Goal: Task Accomplishment & Management: Use online tool/utility

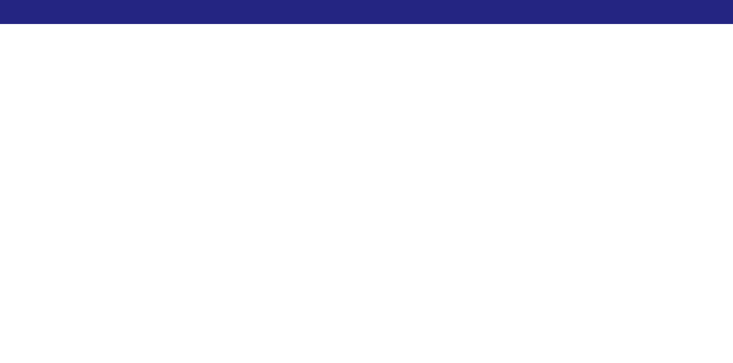
scroll to position [38, 0]
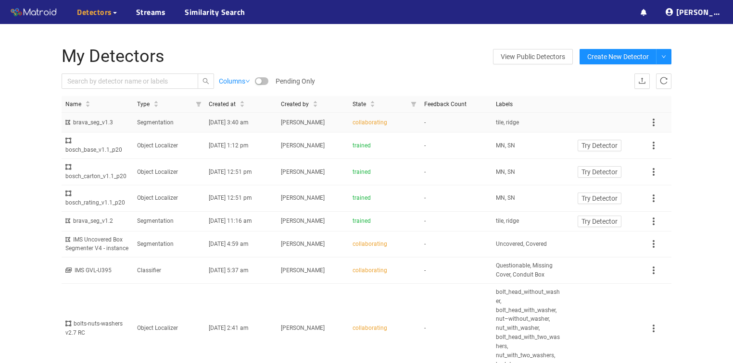
click at [535, 123] on td "tile, ridge" at bounding box center [528, 123] width 72 height 20
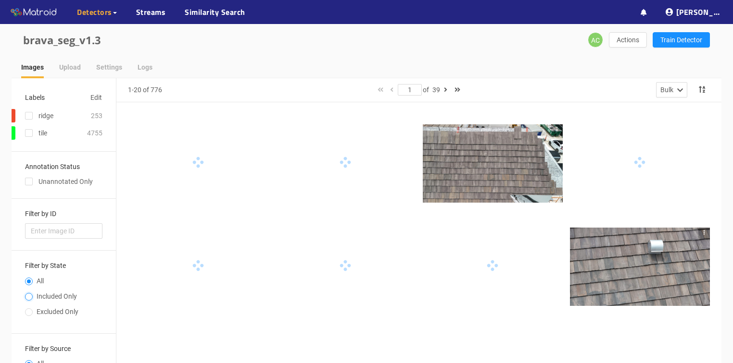
click at [31, 295] on input "Included Only" at bounding box center [29, 298] width 8 height 6
radio input "true"
radio input "false"
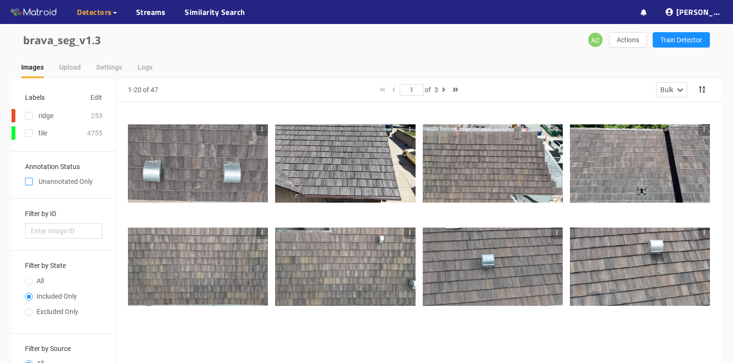
click at [30, 184] on input "checkbox" at bounding box center [29, 184] width 8 height 8
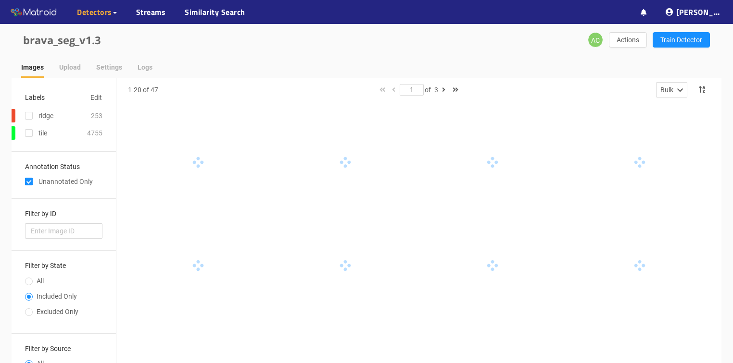
click at [29, 183] on input "checkbox" at bounding box center [29, 184] width 8 height 8
checkbox input "false"
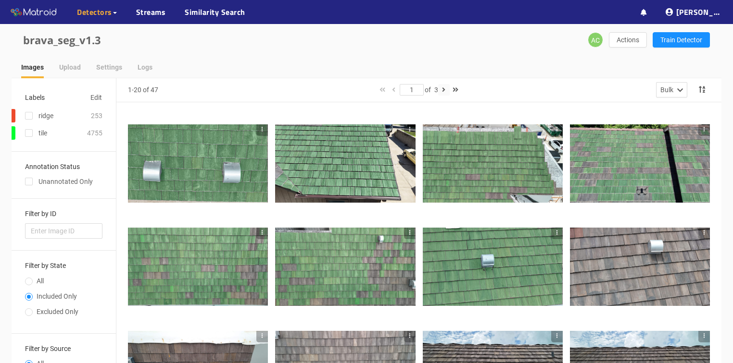
click at [443, 91] on button "button" at bounding box center [444, 90] width 12 height 12
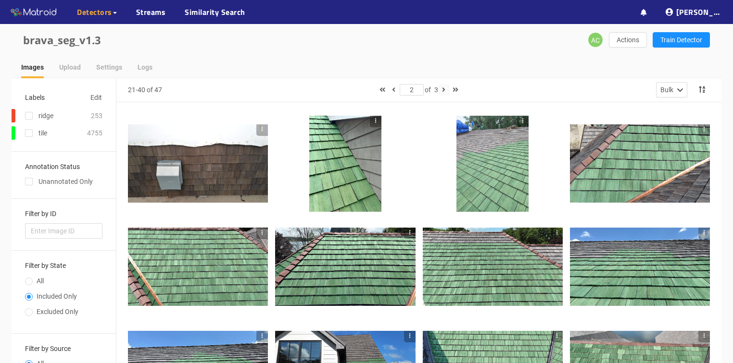
click at [443, 91] on button "button" at bounding box center [444, 90] width 12 height 12
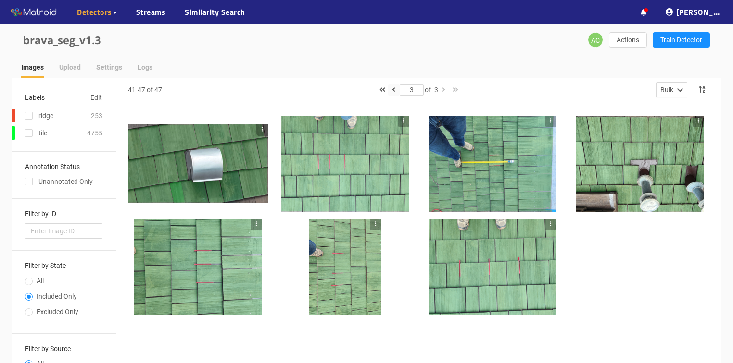
click at [389, 91] on button "button" at bounding box center [394, 90] width 12 height 12
type input "2"
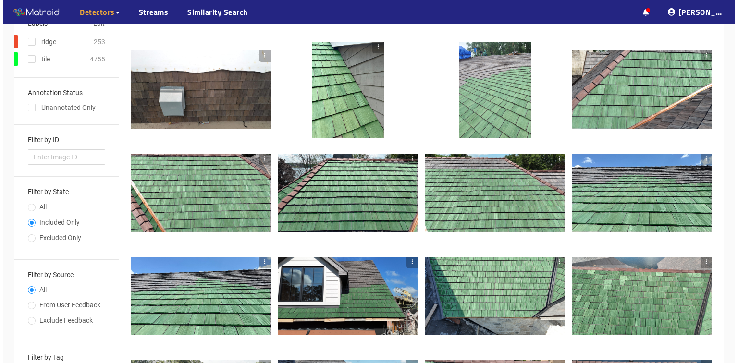
scroll to position [55, 0]
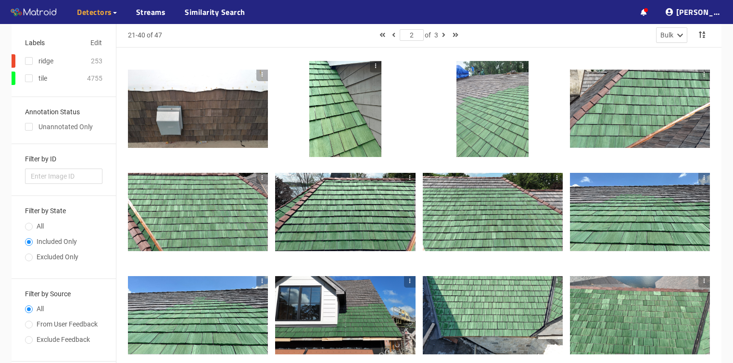
click at [188, 101] on div at bounding box center [198, 109] width 140 height 79
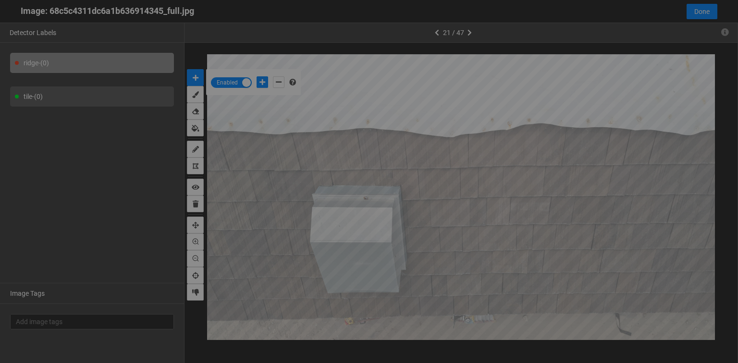
scroll to position [358, 0]
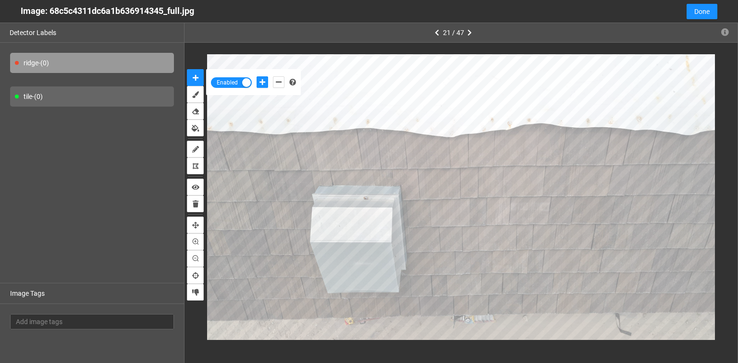
click at [60, 101] on div "tile - (0)" at bounding box center [92, 97] width 164 height 20
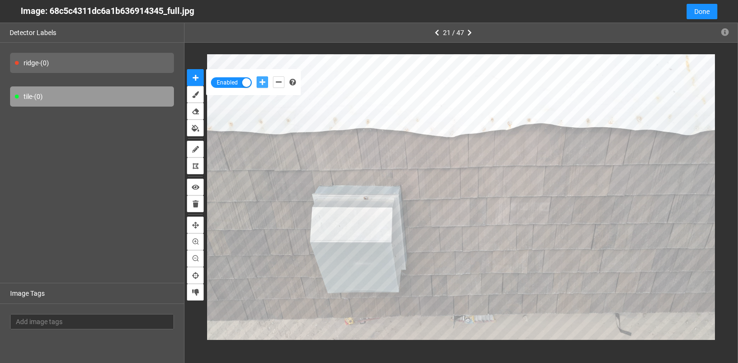
click at [260, 83] on icon "add-positive-points" at bounding box center [263, 82] width 6 height 7
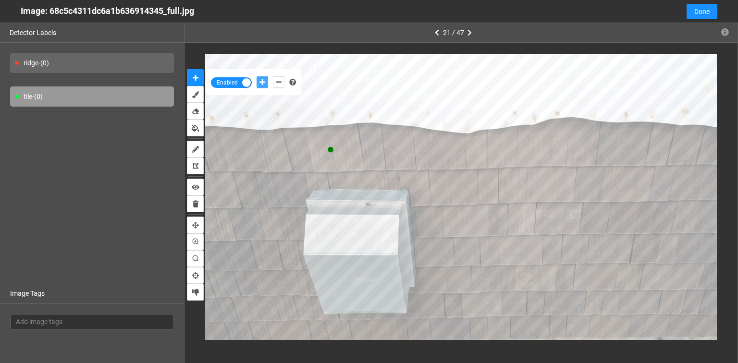
click at [257, 76] on button "add-positive-points" at bounding box center [263, 82] width 12 height 12
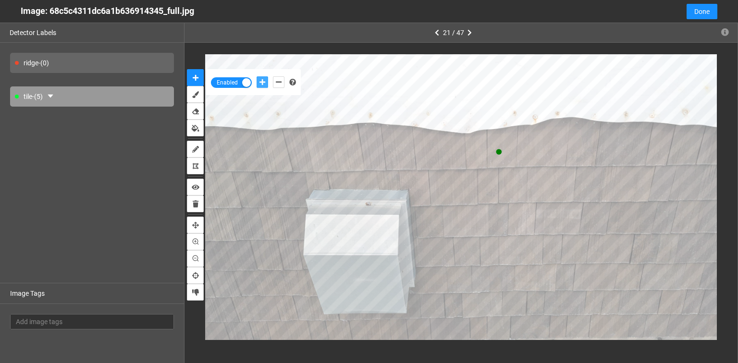
click at [257, 76] on button "add-positive-points" at bounding box center [263, 82] width 12 height 12
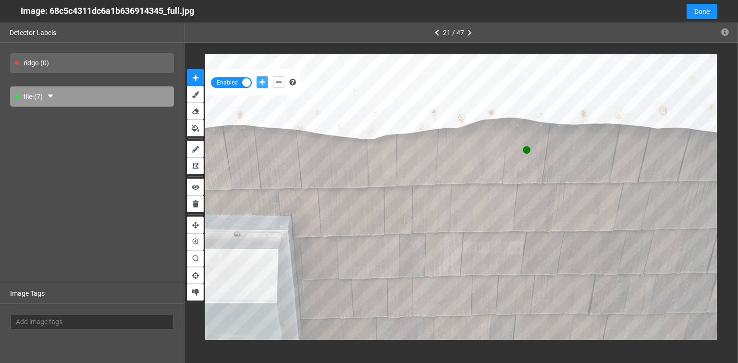
click at [257, 76] on button "add-positive-points" at bounding box center [263, 82] width 12 height 12
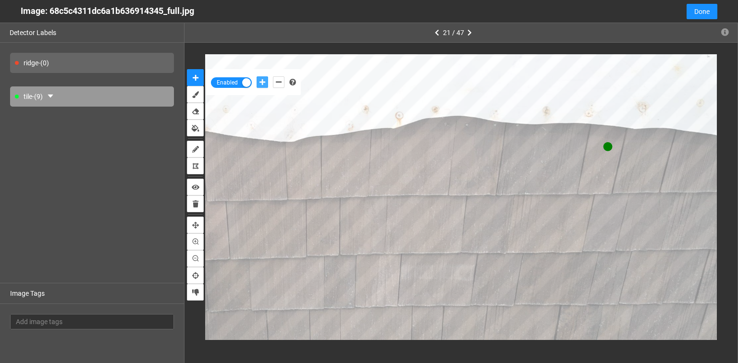
click at [257, 76] on button "add-positive-points" at bounding box center [263, 82] width 12 height 12
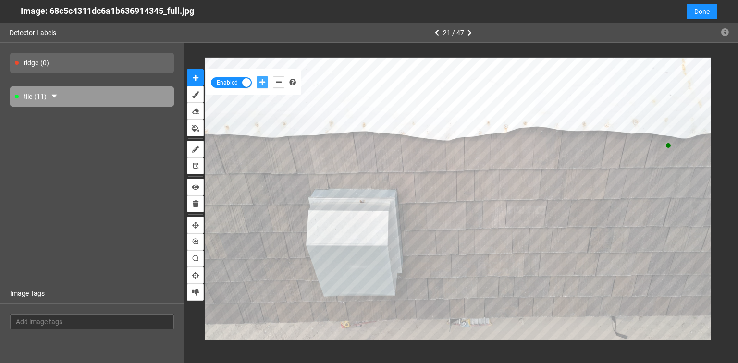
click at [257, 76] on button "add-positive-points" at bounding box center [263, 82] width 12 height 12
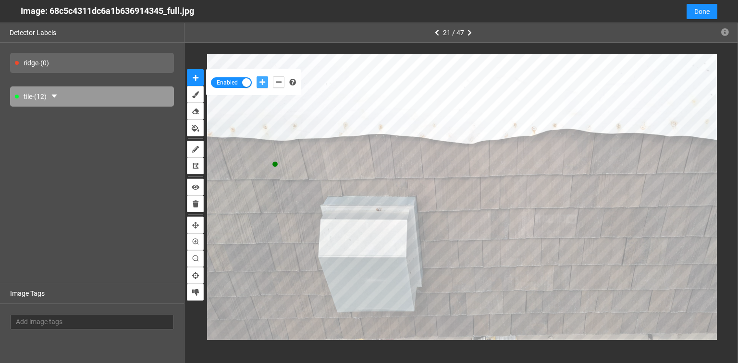
click at [257, 76] on button "add-positive-points" at bounding box center [263, 82] width 12 height 12
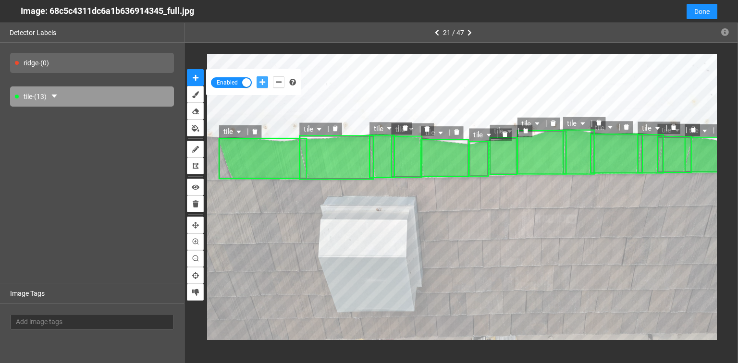
click at [252, 130] on icon "delete" at bounding box center [255, 131] width 6 height 6
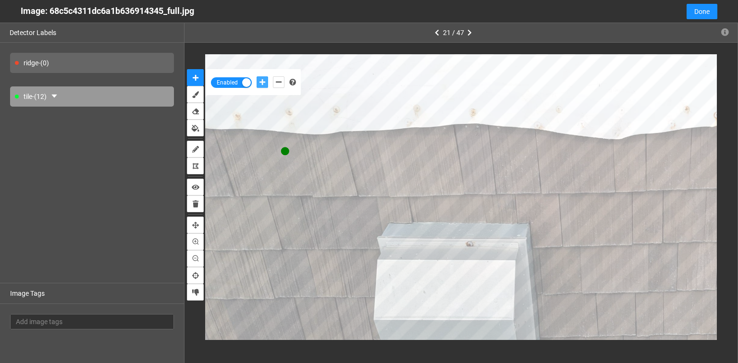
click at [257, 76] on button "add-positive-points" at bounding box center [263, 82] width 12 height 12
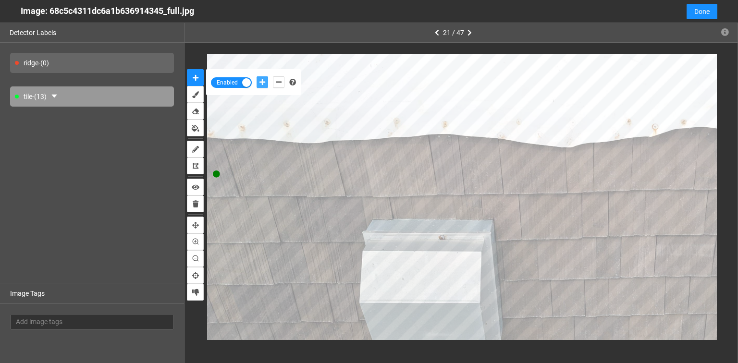
click at [257, 76] on button "add-positive-points" at bounding box center [263, 82] width 12 height 12
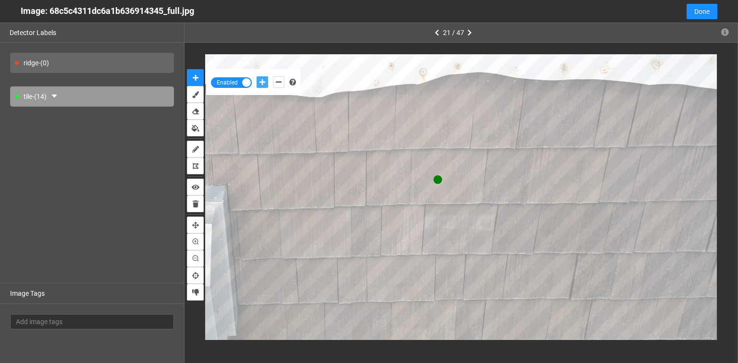
click at [257, 76] on button "add-positive-points" at bounding box center [263, 82] width 12 height 12
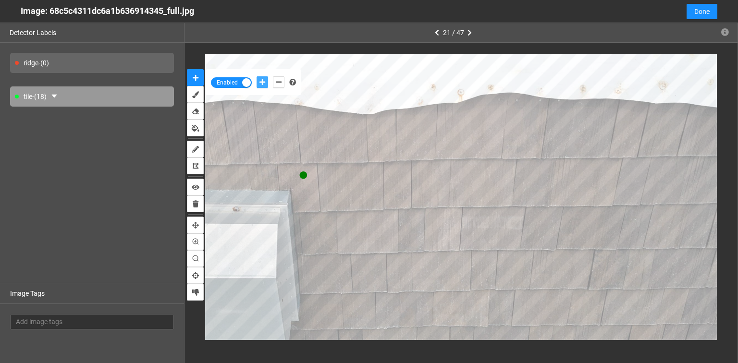
click at [257, 76] on button "add-positive-points" at bounding box center [263, 82] width 12 height 12
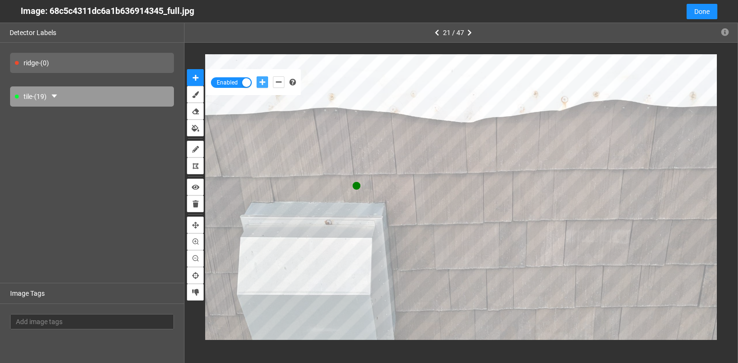
click at [257, 76] on button "add-positive-points" at bounding box center [263, 82] width 12 height 12
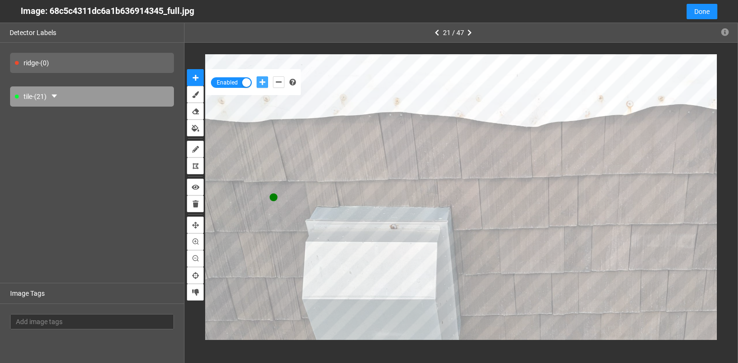
click at [257, 76] on button "add-positive-points" at bounding box center [263, 82] width 12 height 12
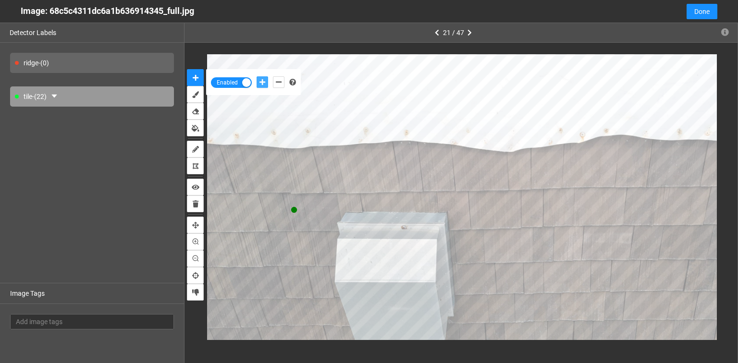
click at [257, 76] on button "add-positive-points" at bounding box center [263, 82] width 12 height 12
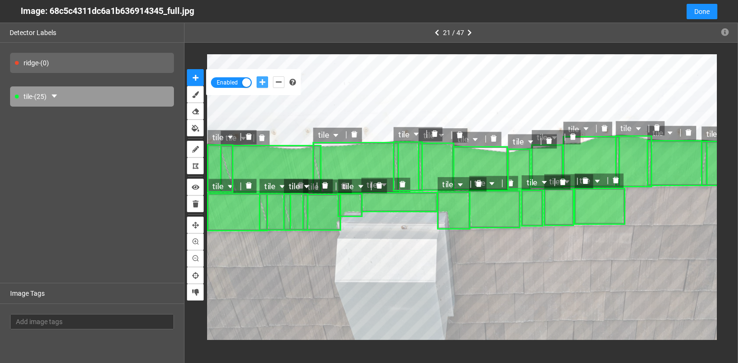
click at [250, 185] on icon "delete" at bounding box center [249, 186] width 6 height 6
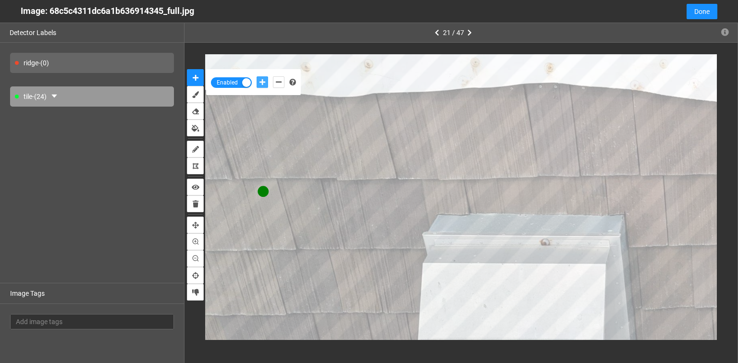
click at [257, 76] on button "add-positive-points" at bounding box center [263, 82] width 12 height 12
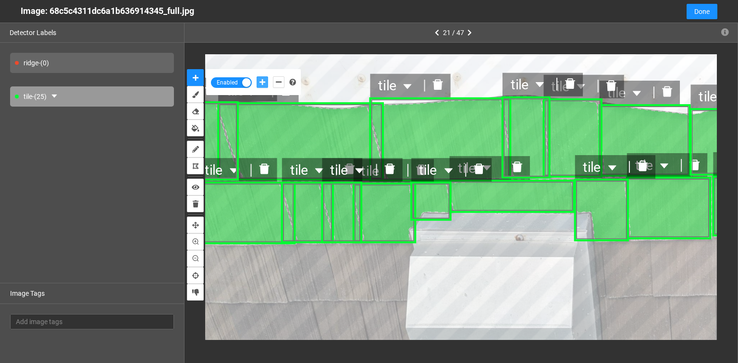
click at [265, 172] on icon "delete" at bounding box center [265, 169] width 10 height 11
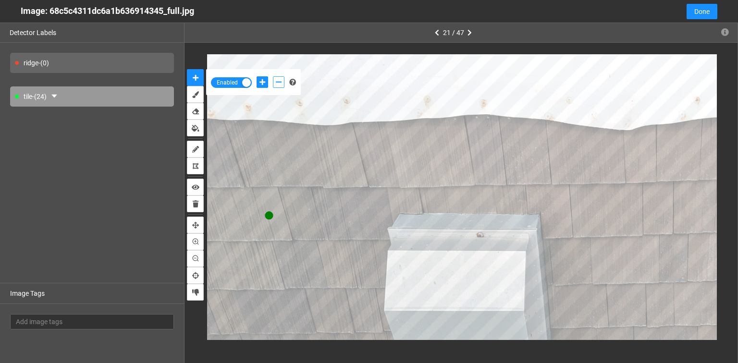
click at [278, 84] on icon "add-negative-points" at bounding box center [279, 82] width 6 height 7
click at [273, 76] on button "add-negative-points" at bounding box center [279, 82] width 12 height 12
click at [57, 96] on icon "caret-down" at bounding box center [53, 96] width 5 height 3
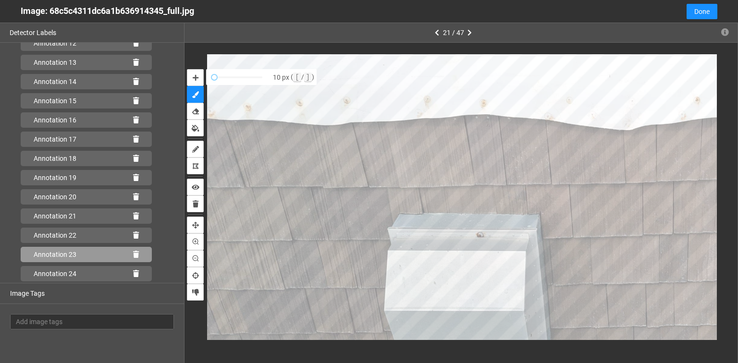
scroll to position [304, 0]
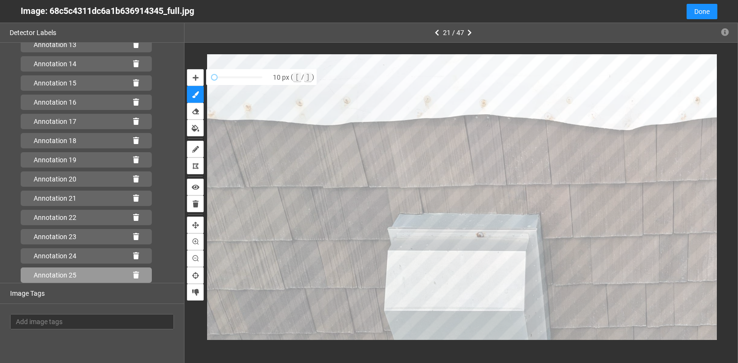
click at [133, 275] on icon at bounding box center [136, 275] width 6 height 7
click at [137, 275] on div "Annotation 24" at bounding box center [86, 275] width 131 height 15
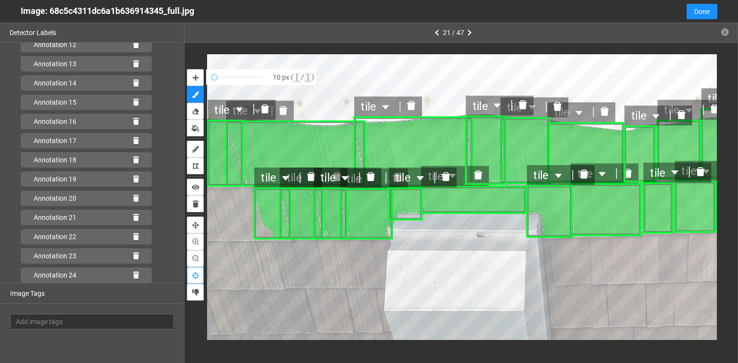
scroll to position [304, 0]
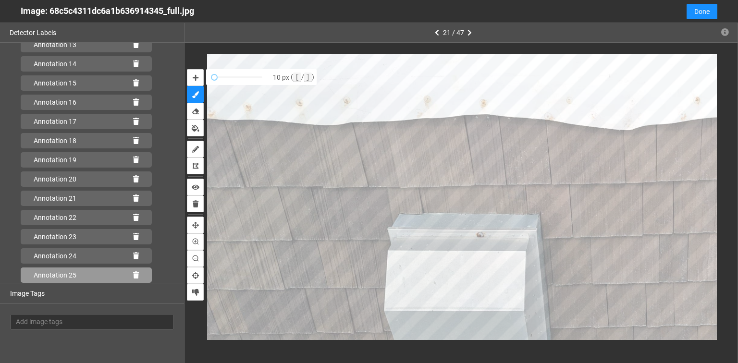
click at [127, 271] on div "Annotation 25" at bounding box center [86, 275] width 131 height 15
click at [133, 276] on icon at bounding box center [136, 275] width 6 height 7
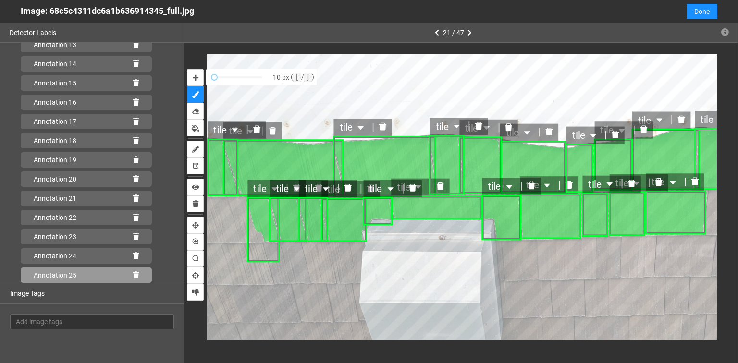
click at [133, 274] on icon at bounding box center [136, 275] width 6 height 7
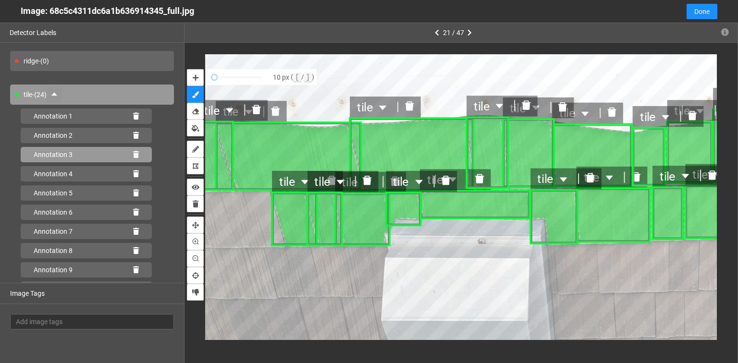
scroll to position [0, 0]
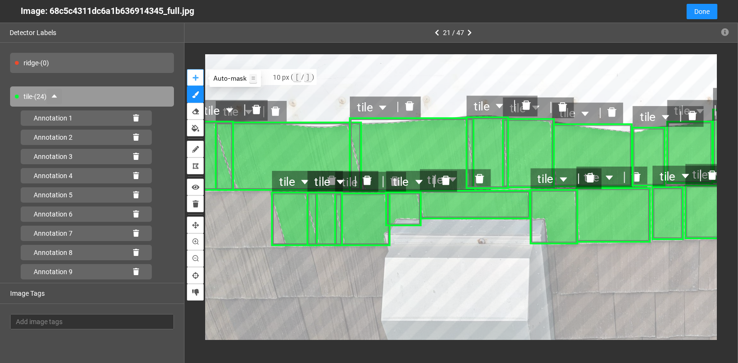
click at [195, 77] on icon "auto-mask" at bounding box center [196, 78] width 6 height 7
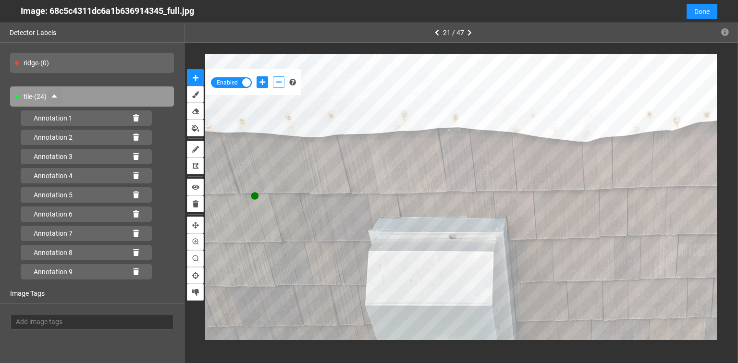
click at [277, 83] on icon "add-negative-points" at bounding box center [279, 82] width 6 height 7
click at [273, 76] on button "add-negative-points" at bounding box center [279, 82] width 12 height 12
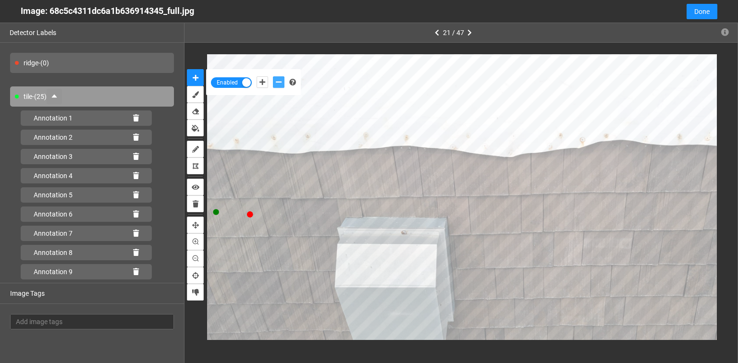
click at [273, 76] on button "add-negative-points" at bounding box center [279, 82] width 12 height 12
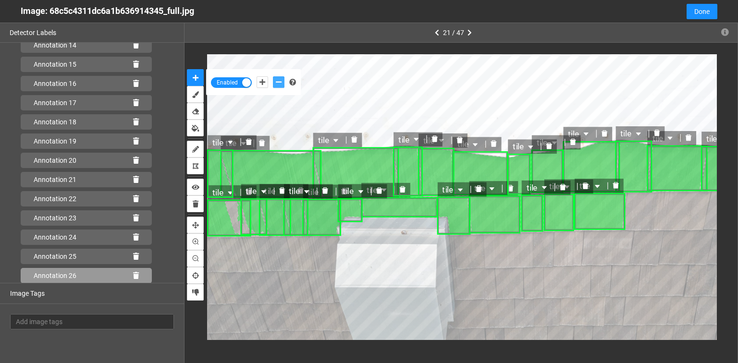
scroll to position [324, 0]
click at [135, 275] on div "Annotation 26" at bounding box center [86, 275] width 131 height 15
click at [133, 274] on icon at bounding box center [136, 275] width 6 height 7
click at [134, 272] on icon at bounding box center [136, 275] width 6 height 7
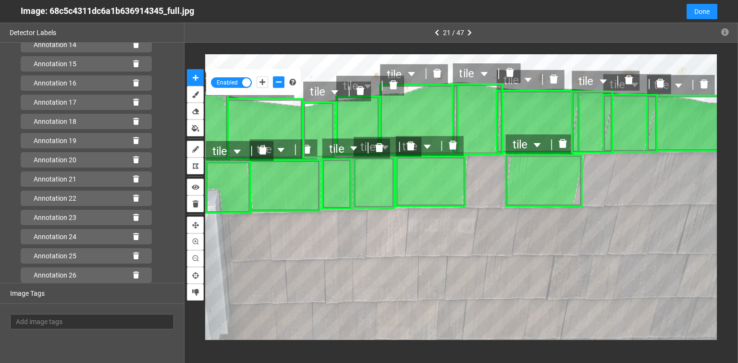
click at [563, 146] on icon "delete" at bounding box center [563, 143] width 9 height 9
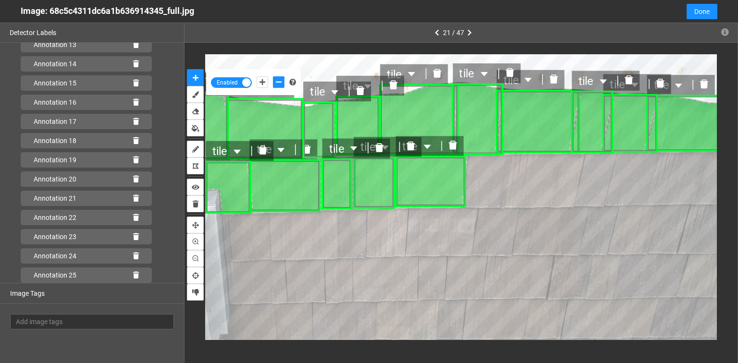
scroll to position [304, 0]
drag, startPoint x: 263, startPoint y: 82, endPoint x: 369, endPoint y: 140, distance: 120.5
click at [263, 82] on icon "add-positive-points" at bounding box center [263, 82] width 6 height 7
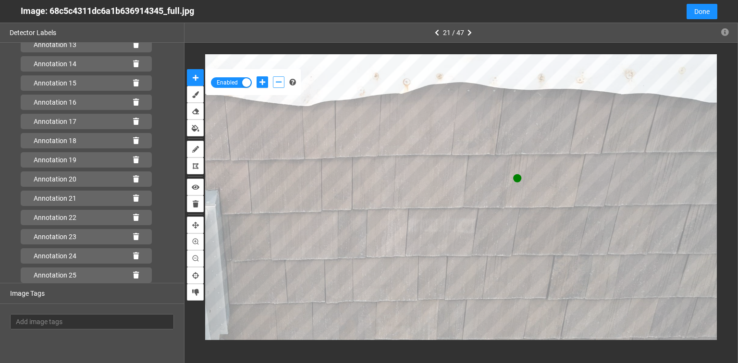
click at [280, 79] on icon "add-negative-points" at bounding box center [279, 82] width 6 height 7
click at [273, 76] on button "add-negative-points" at bounding box center [279, 82] width 12 height 12
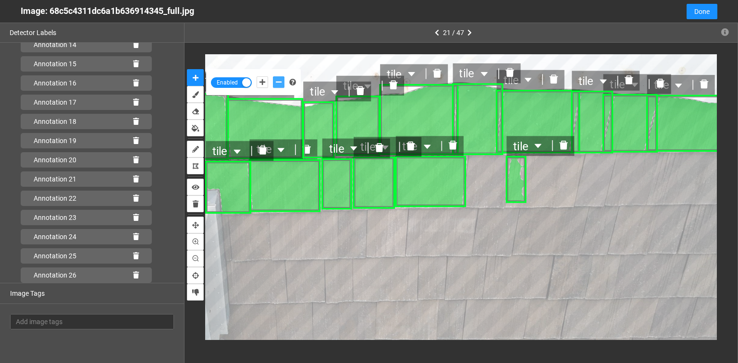
click at [565, 148] on icon "delete" at bounding box center [564, 145] width 9 height 9
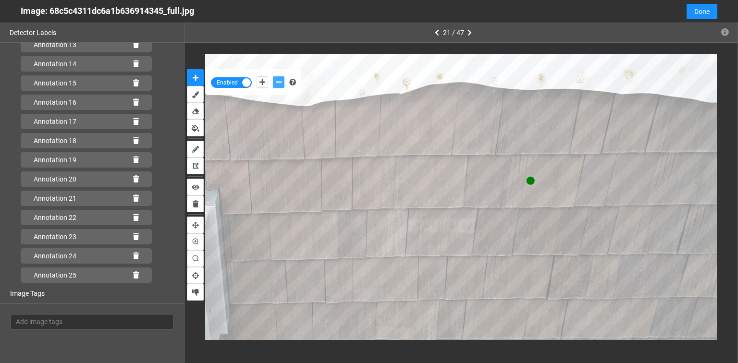
click at [273, 76] on button "add-negative-points" at bounding box center [279, 82] width 12 height 12
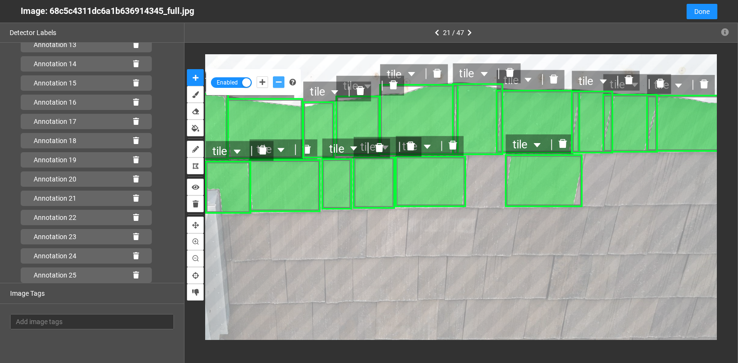
scroll to position [324, 0]
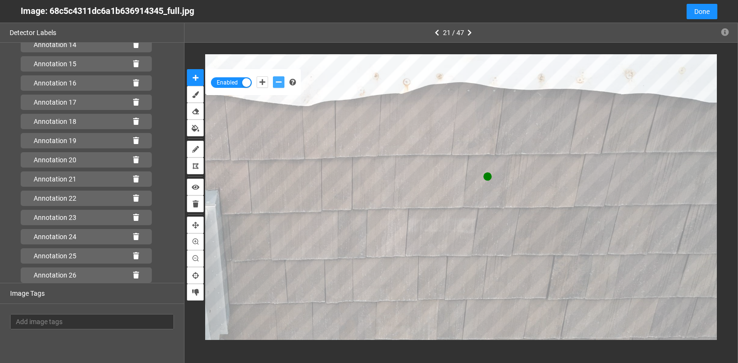
click at [273, 76] on button "add-negative-points" at bounding box center [279, 82] width 12 height 12
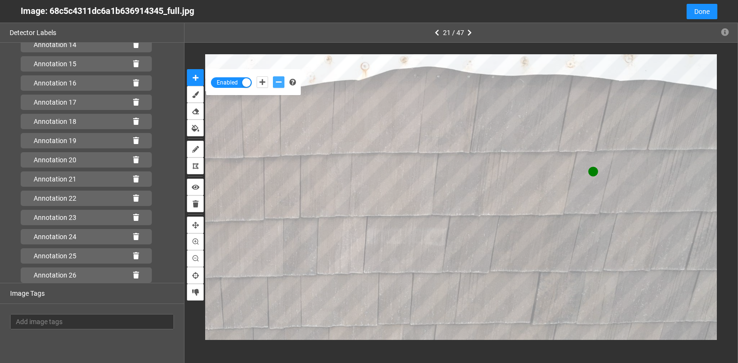
click at [273, 76] on button "add-negative-points" at bounding box center [279, 82] width 12 height 12
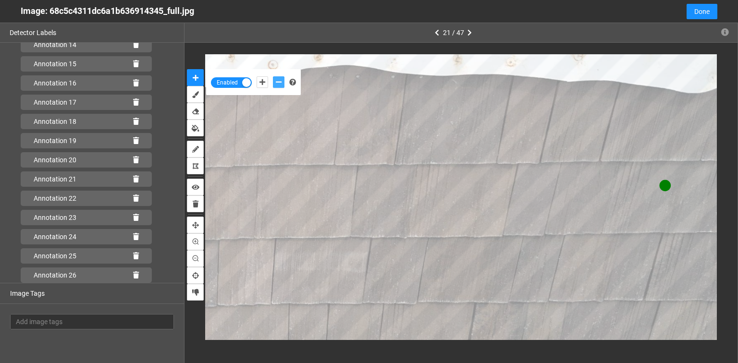
click at [273, 76] on button "add-negative-points" at bounding box center [279, 82] width 12 height 12
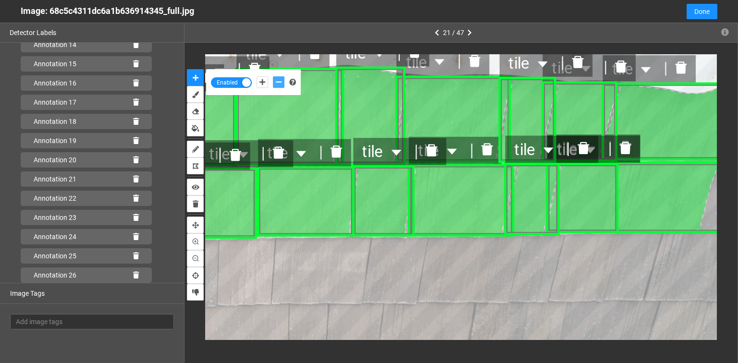
click at [627, 149] on icon "delete" at bounding box center [626, 148] width 12 height 12
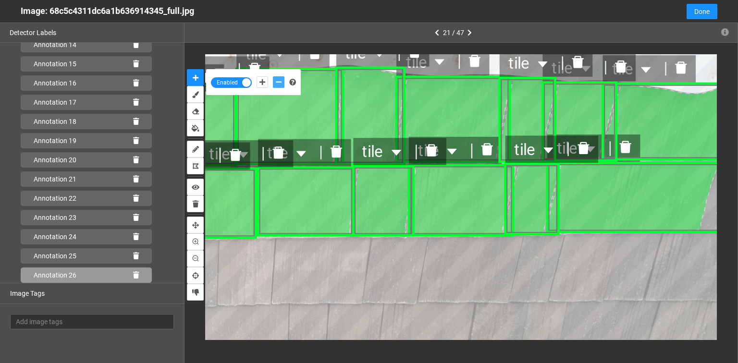
scroll to position [381, 0]
click at [133, 275] on icon at bounding box center [136, 275] width 6 height 7
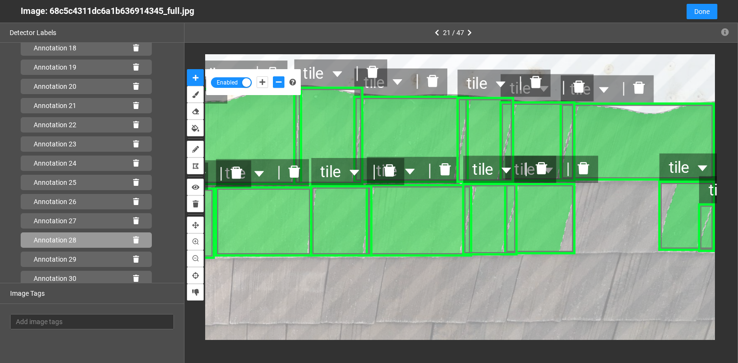
scroll to position [420, 0]
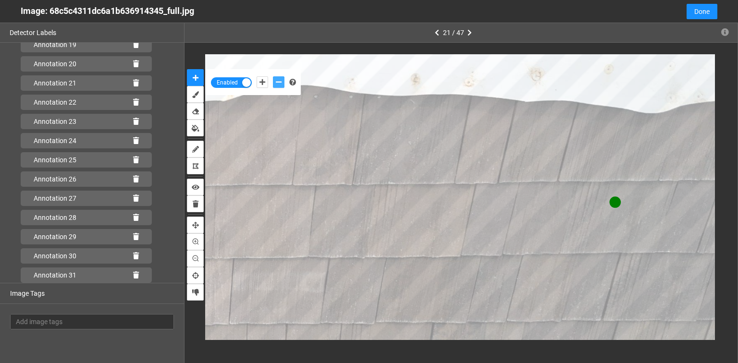
click at [281, 82] on icon "add-negative-points" at bounding box center [279, 82] width 6 height 7
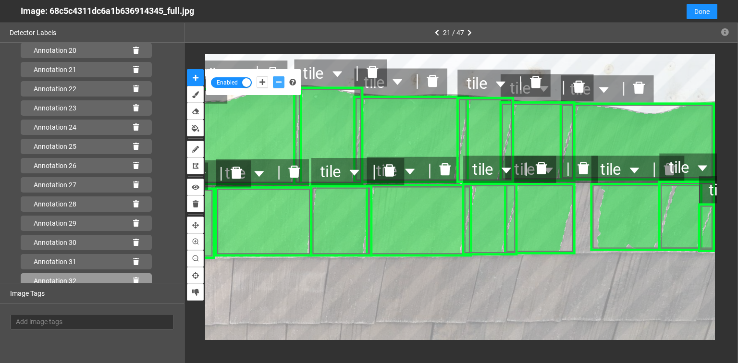
scroll to position [439, 0]
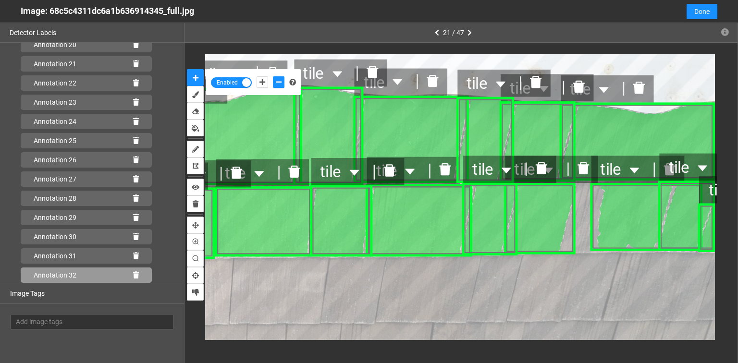
click at [133, 276] on icon at bounding box center [136, 275] width 6 height 7
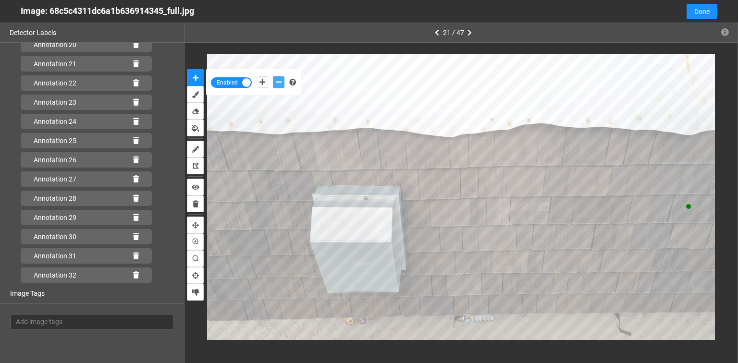
click at [276, 81] on icon "add-negative-points" at bounding box center [279, 82] width 6 height 7
click at [273, 76] on button "add-negative-points" at bounding box center [279, 82] width 12 height 12
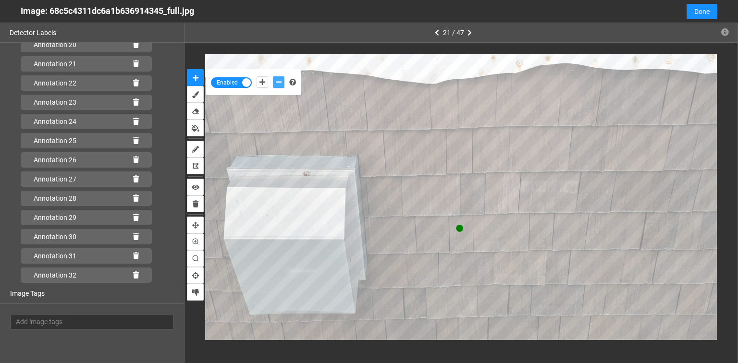
click at [273, 76] on button "add-negative-points" at bounding box center [279, 82] width 12 height 12
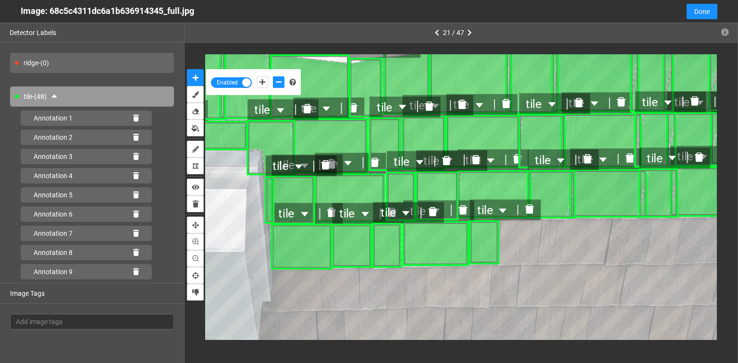
scroll to position [439, 0]
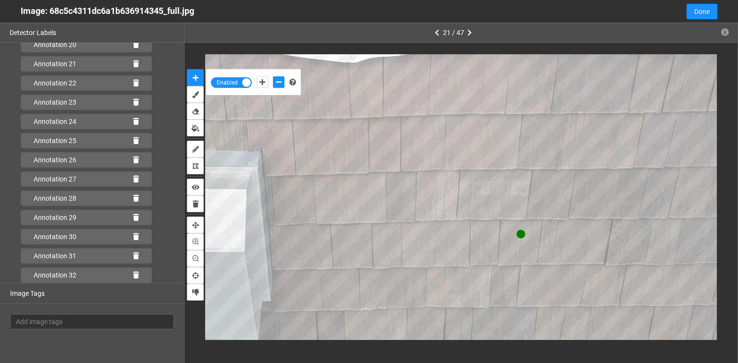
click at [273, 76] on button "add-negative-points" at bounding box center [279, 82] width 12 height 12
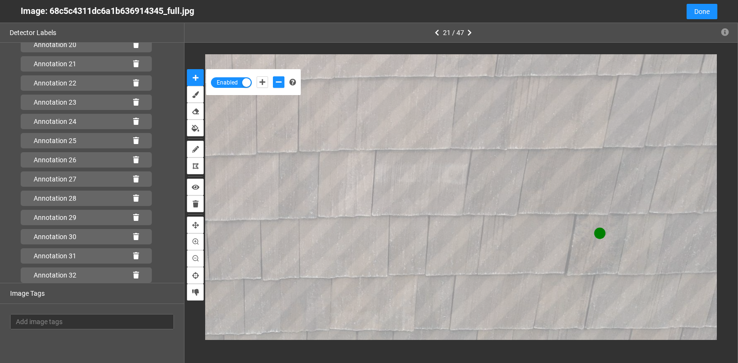
click at [273, 76] on button "add-negative-points" at bounding box center [279, 82] width 12 height 12
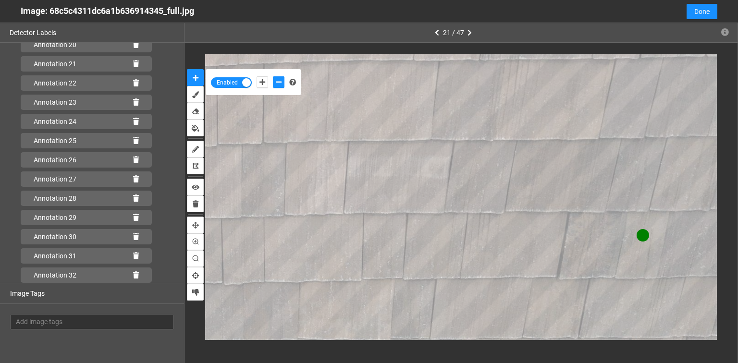
click at [273, 76] on button "add-negative-points" at bounding box center [279, 82] width 12 height 12
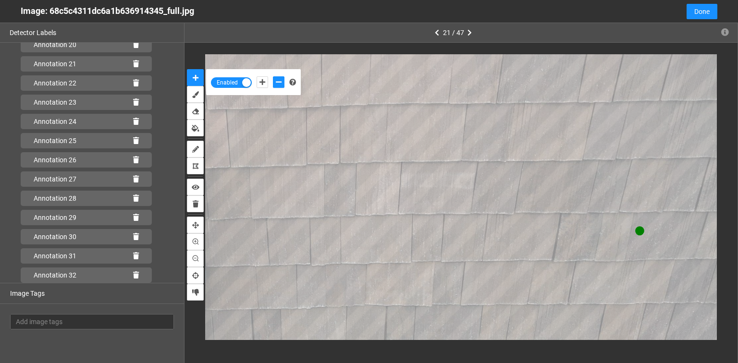
click at [273, 76] on button "add-negative-points" at bounding box center [279, 82] width 12 height 12
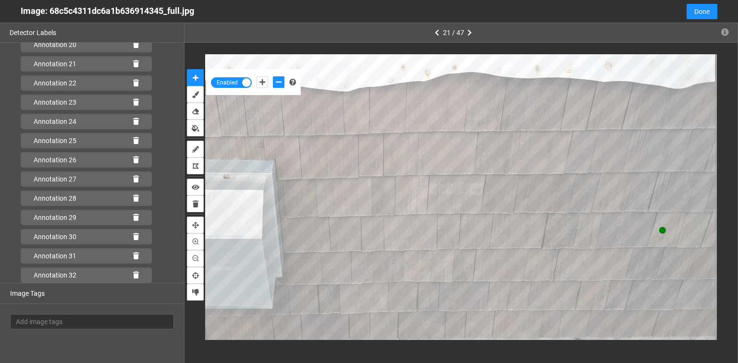
click at [273, 76] on button "add-negative-points" at bounding box center [279, 82] width 12 height 12
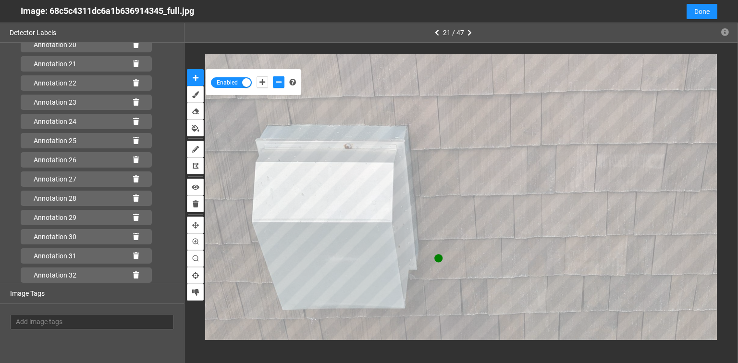
click at [273, 76] on button "add-negative-points" at bounding box center [279, 82] width 12 height 12
click at [277, 81] on icon "add-negative-points" at bounding box center [279, 82] width 6 height 7
click at [273, 76] on button "add-negative-points" at bounding box center [279, 82] width 12 height 12
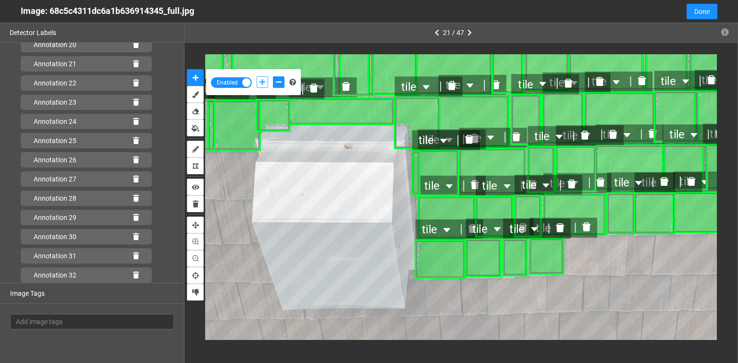
click at [262, 82] on icon "add-positive-points" at bounding box center [263, 82] width 6 height 7
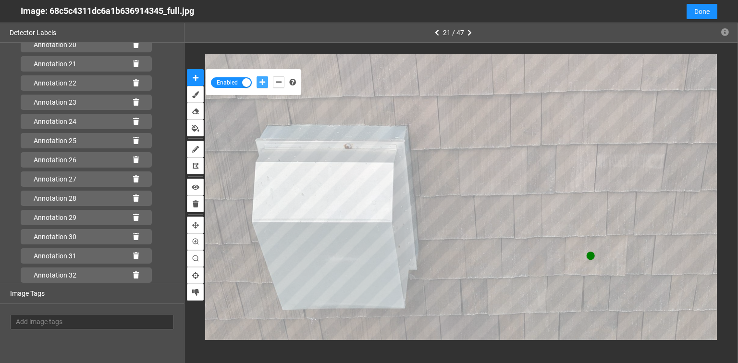
click at [257, 76] on button "add-positive-points" at bounding box center [263, 82] width 12 height 12
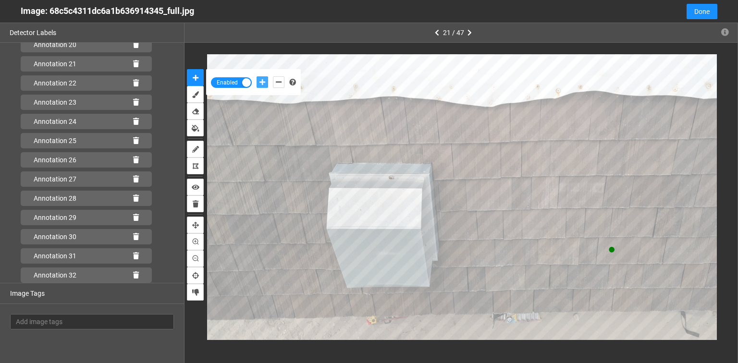
click at [257, 76] on button "add-positive-points" at bounding box center [263, 82] width 12 height 12
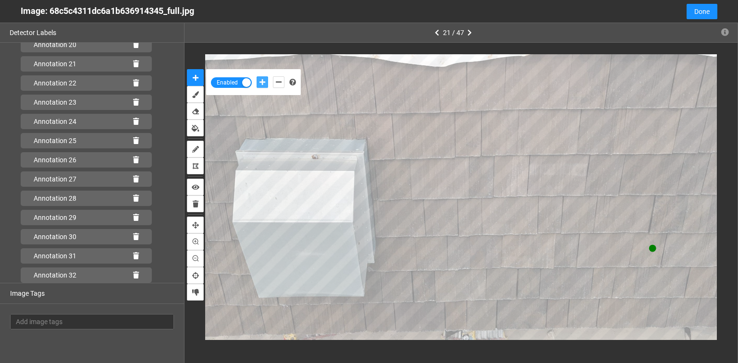
click at [257, 76] on button "add-positive-points" at bounding box center [263, 82] width 12 height 12
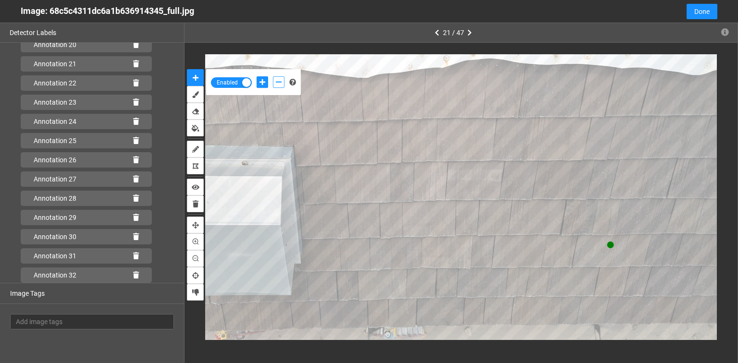
click at [277, 82] on icon "add-negative-points" at bounding box center [279, 82] width 6 height 7
click at [273, 76] on button "add-negative-points" at bounding box center [279, 82] width 12 height 12
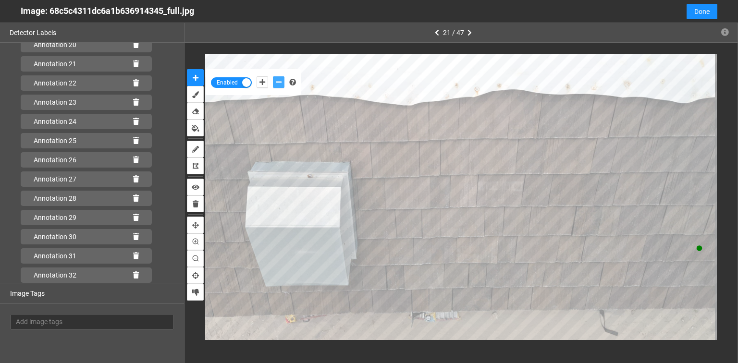
click at [273, 76] on button "add-negative-points" at bounding box center [279, 82] width 12 height 12
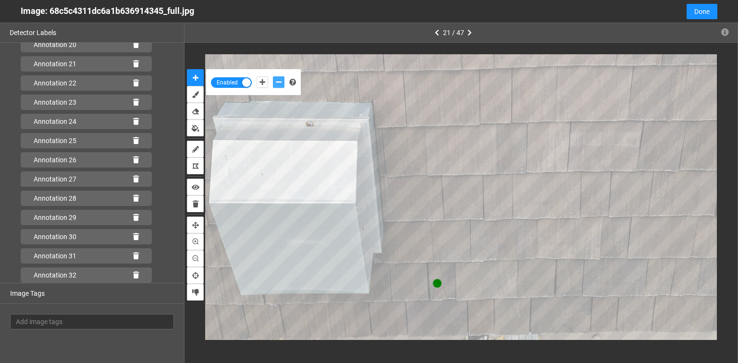
click at [273, 76] on button "add-negative-points" at bounding box center [279, 82] width 12 height 12
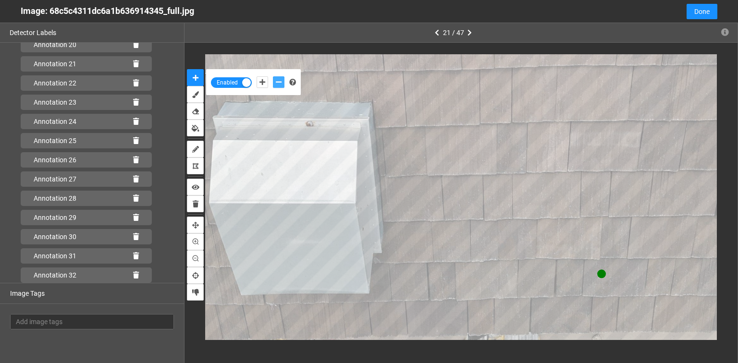
click at [273, 76] on button "add-negative-points" at bounding box center [279, 82] width 12 height 12
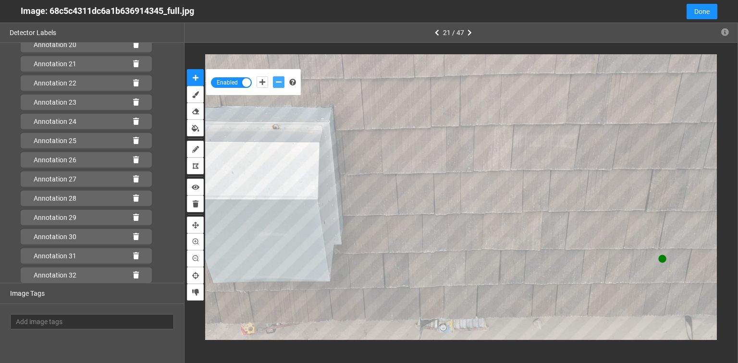
click at [273, 76] on button "add-negative-points" at bounding box center [279, 82] width 12 height 12
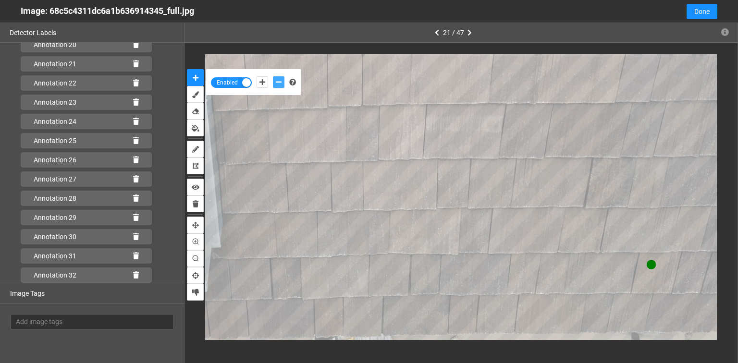
click at [273, 76] on button "add-negative-points" at bounding box center [279, 82] width 12 height 12
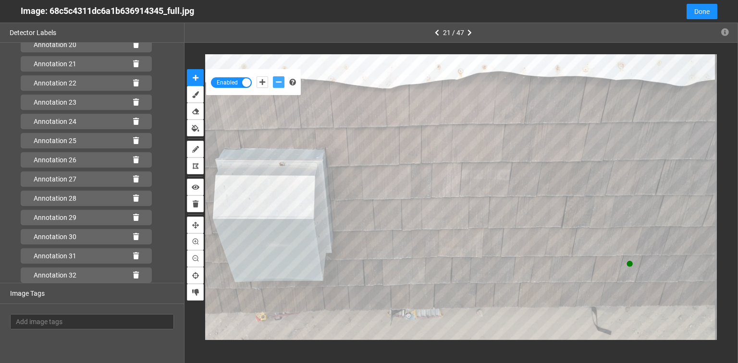
click at [273, 76] on button "add-negative-points" at bounding box center [279, 82] width 12 height 12
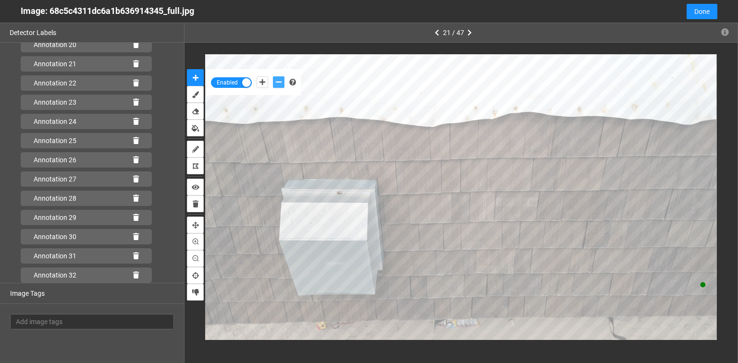
click at [278, 85] on icon "add-negative-points" at bounding box center [279, 82] width 6 height 7
click at [273, 76] on button "add-negative-points" at bounding box center [279, 82] width 12 height 12
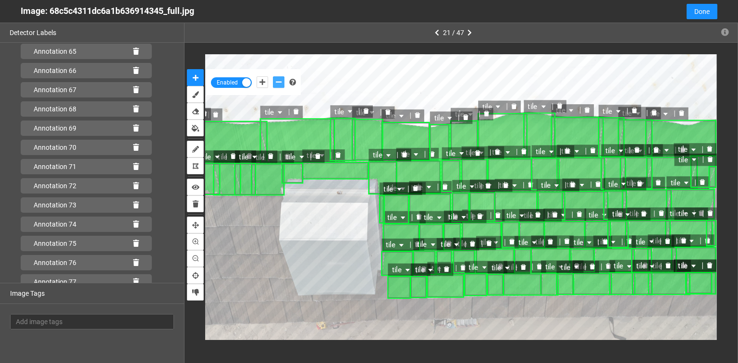
scroll to position [1381, 0]
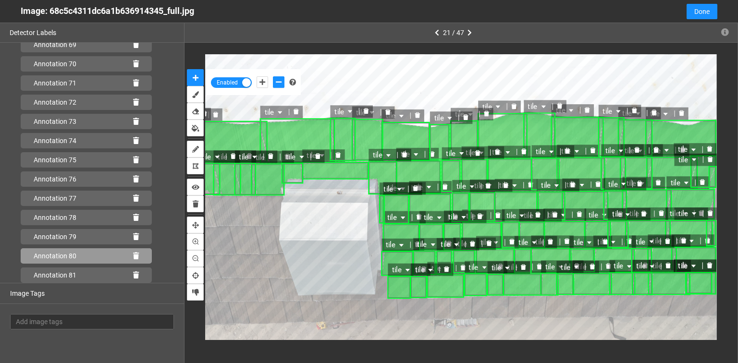
click at [133, 255] on icon at bounding box center [136, 256] width 6 height 7
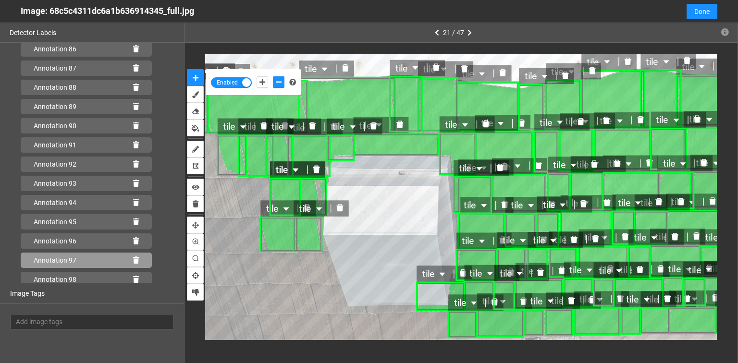
scroll to position [1708, 0]
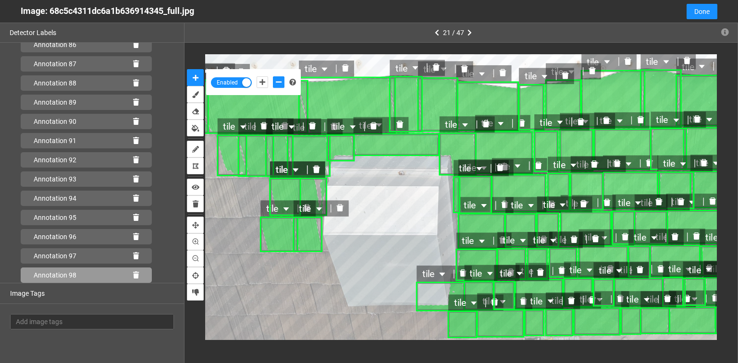
click at [133, 273] on icon at bounding box center [136, 275] width 6 height 7
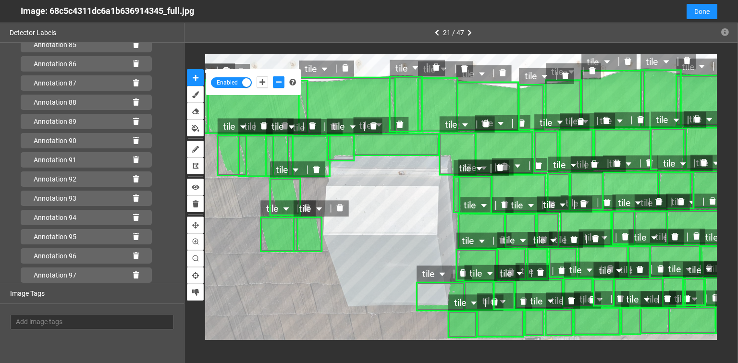
scroll to position [1689, 0]
click at [135, 256] on div "Annotation 96" at bounding box center [86, 256] width 131 height 15
click at [134, 255] on icon at bounding box center [136, 256] width 6 height 7
click at [337, 208] on icon "delete" at bounding box center [340, 208] width 8 height 8
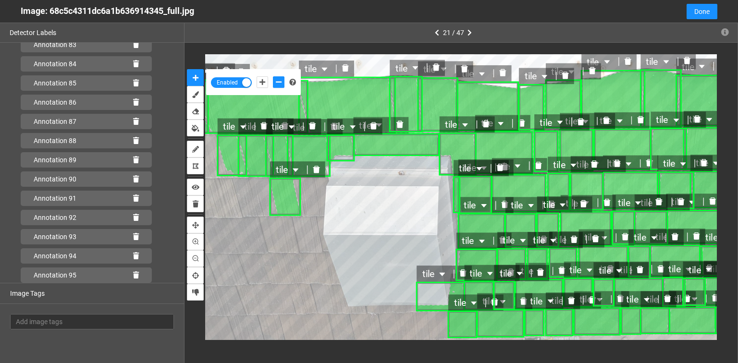
scroll to position [1651, 0]
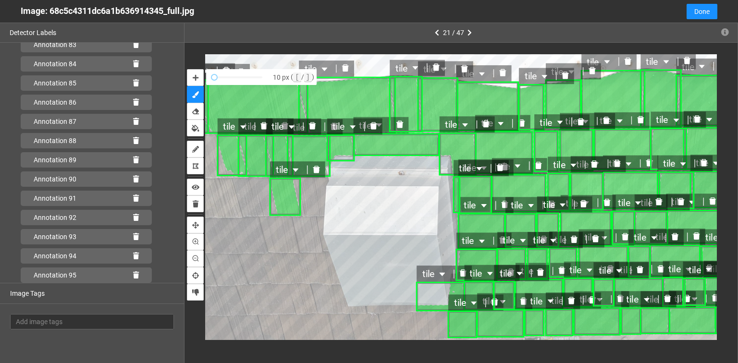
click at [318, 170] on icon "delete" at bounding box center [316, 169] width 7 height 7
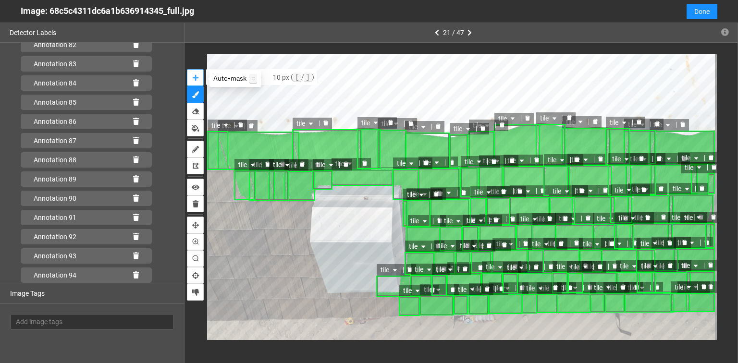
click at [196, 78] on icon "auto-mask" at bounding box center [196, 78] width 6 height 7
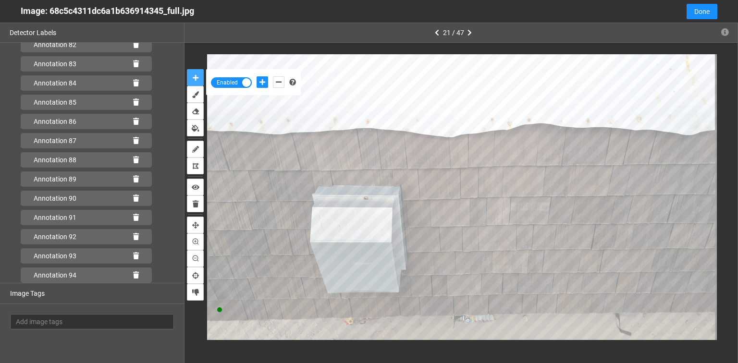
click at [187, 69] on button "auto-mask" at bounding box center [195, 77] width 17 height 17
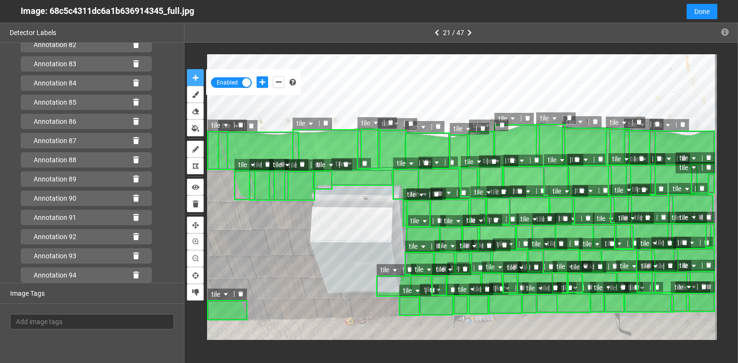
scroll to position [1651, 0]
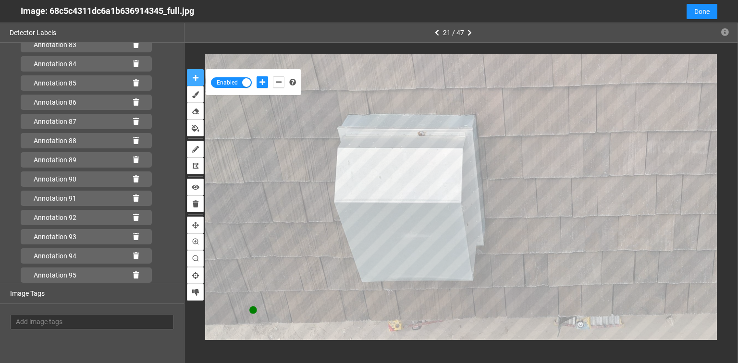
click at [187, 69] on button "auto-mask" at bounding box center [195, 77] width 17 height 17
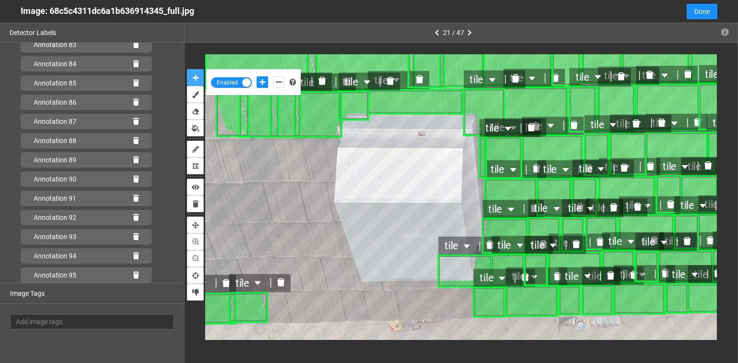
scroll to position [1670, 0]
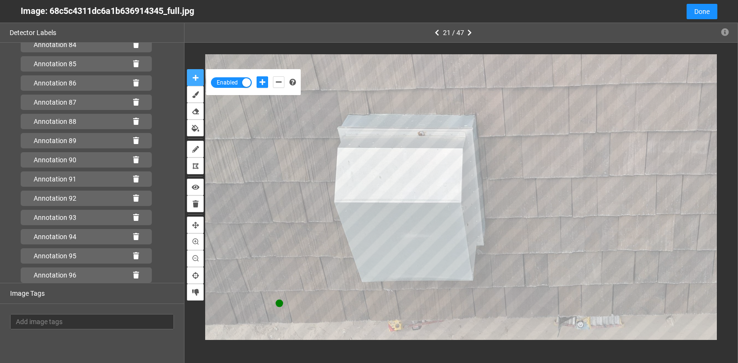
click at [187, 69] on button "auto-mask" at bounding box center [195, 77] width 17 height 17
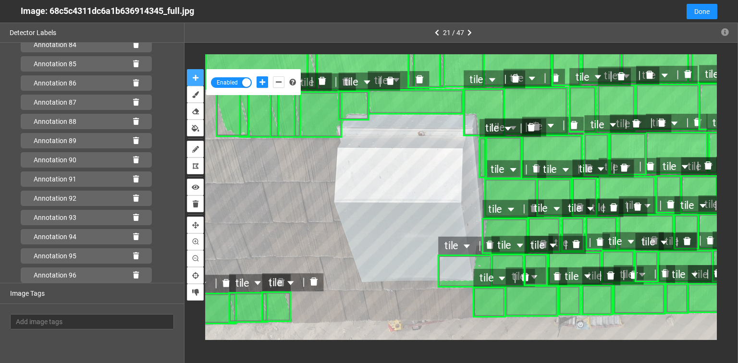
scroll to position [1689, 0]
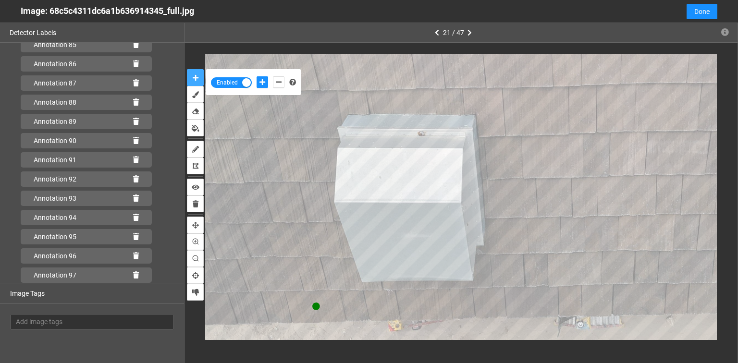
click at [187, 69] on button "auto-mask" at bounding box center [195, 77] width 17 height 17
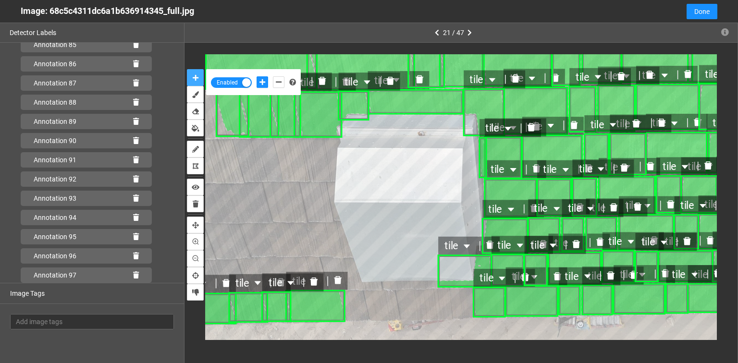
scroll to position [1708, 0]
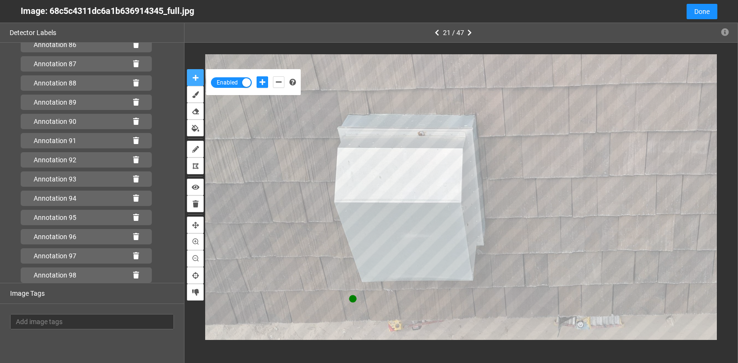
click at [187, 69] on button "auto-mask" at bounding box center [195, 77] width 17 height 17
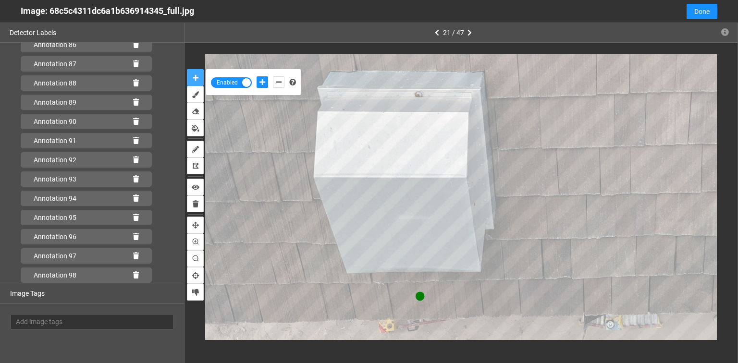
click at [187, 69] on button "auto-mask" at bounding box center [195, 77] width 17 height 17
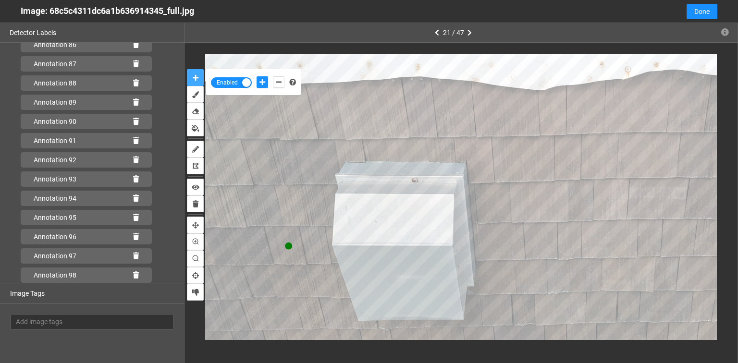
click at [187, 69] on button "auto-mask" at bounding box center [195, 77] width 17 height 17
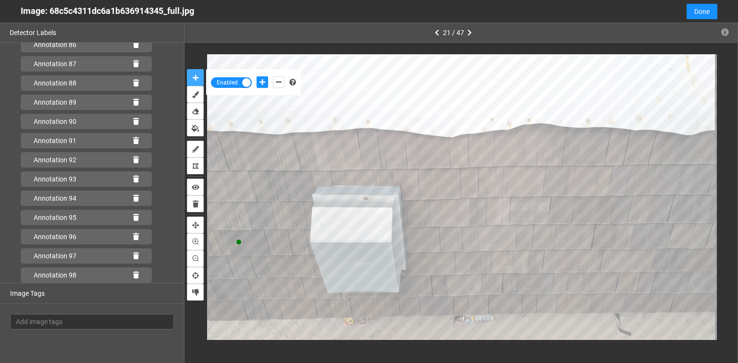
click at [187, 69] on button "auto-mask" at bounding box center [195, 77] width 17 height 17
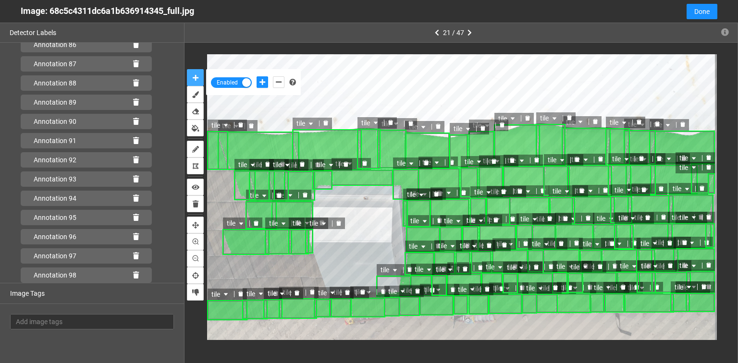
click at [256, 223] on icon "delete" at bounding box center [256, 223] width 5 height 5
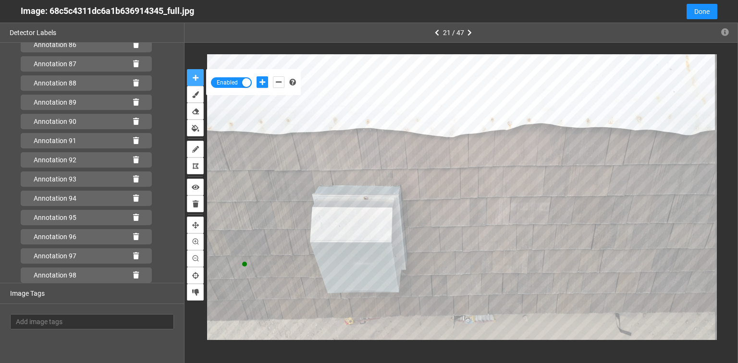
click at [187, 69] on button "auto-mask" at bounding box center [195, 77] width 17 height 17
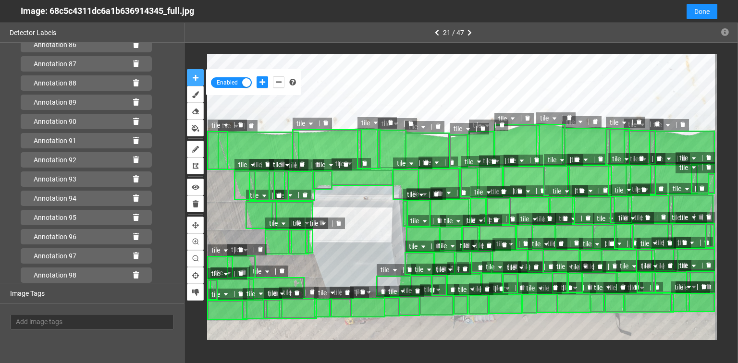
click at [283, 273] on icon "delete" at bounding box center [282, 271] width 5 height 5
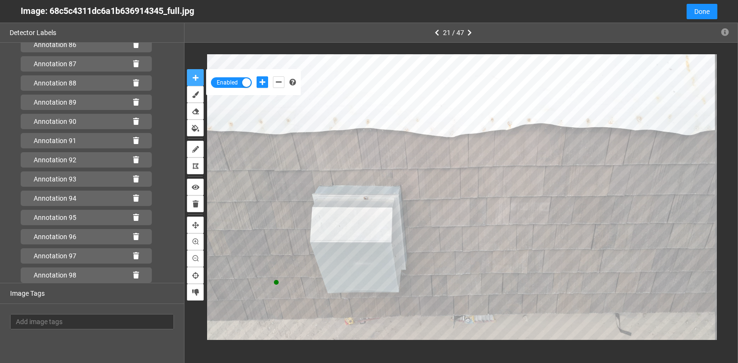
click at [187, 69] on button "auto-mask" at bounding box center [195, 77] width 17 height 17
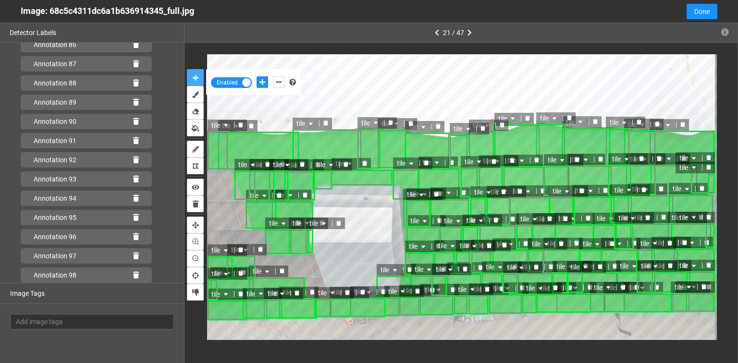
click at [281, 273] on icon "delete" at bounding box center [282, 271] width 5 height 5
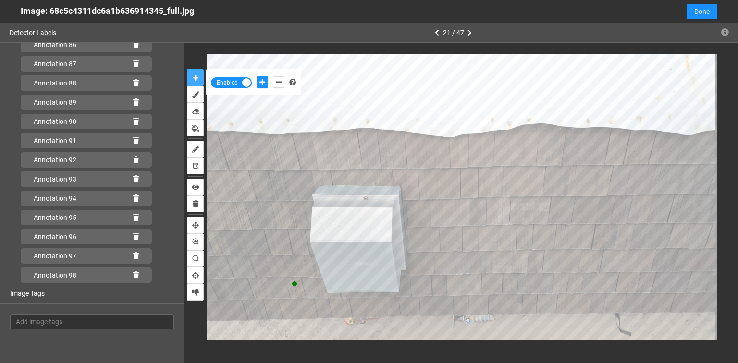
click at [187, 69] on button "auto-mask" at bounding box center [195, 77] width 17 height 17
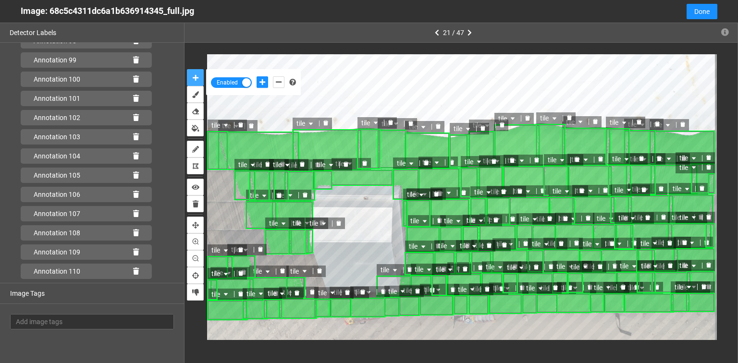
scroll to position [1997, 0]
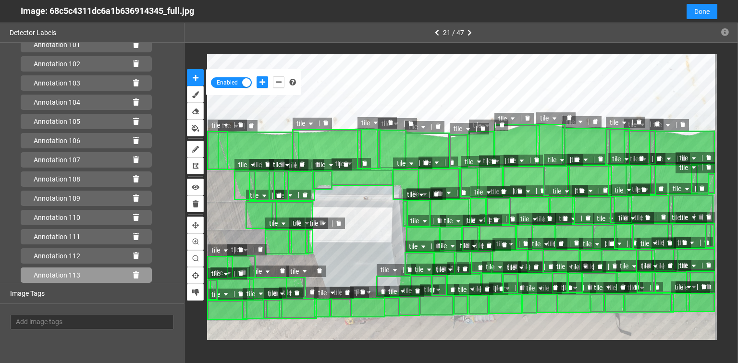
click at [133, 272] on icon at bounding box center [136, 275] width 6 height 7
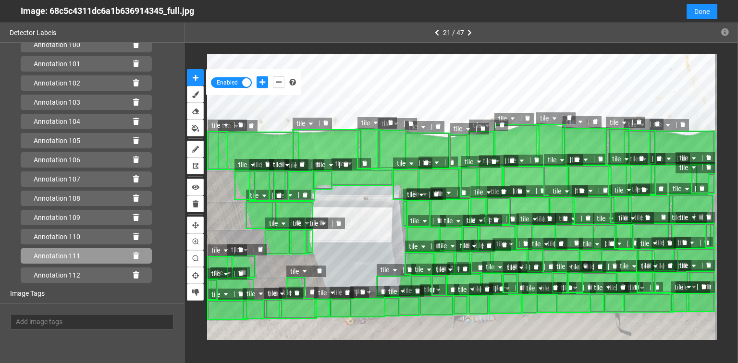
click at [133, 259] on icon at bounding box center [136, 256] width 6 height 7
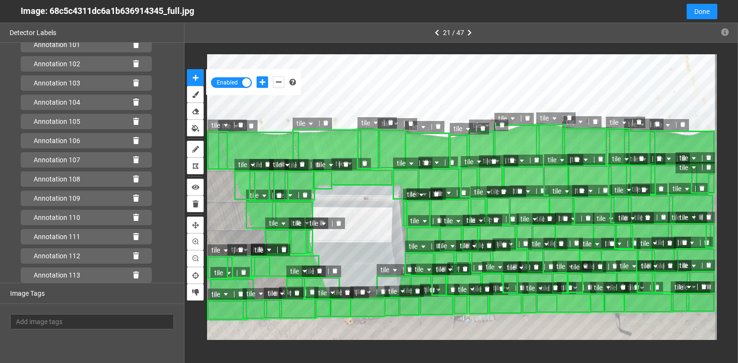
scroll to position [2016, 0]
click at [134, 276] on icon at bounding box center [136, 275] width 6 height 7
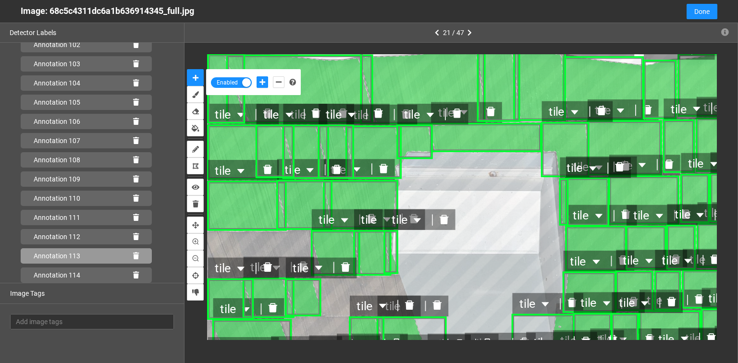
scroll to position [2035, 0]
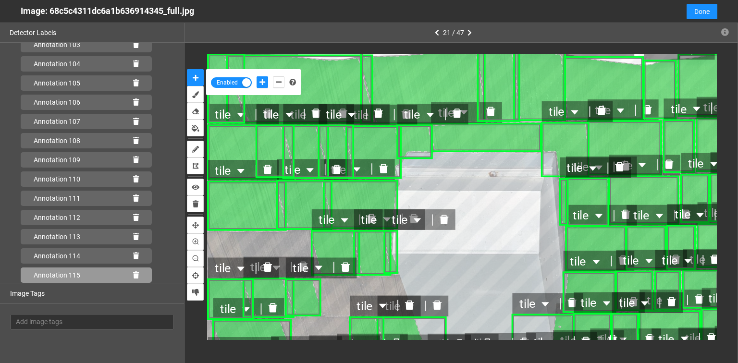
click at [133, 275] on icon at bounding box center [136, 275] width 6 height 7
click at [133, 276] on icon at bounding box center [136, 275] width 6 height 7
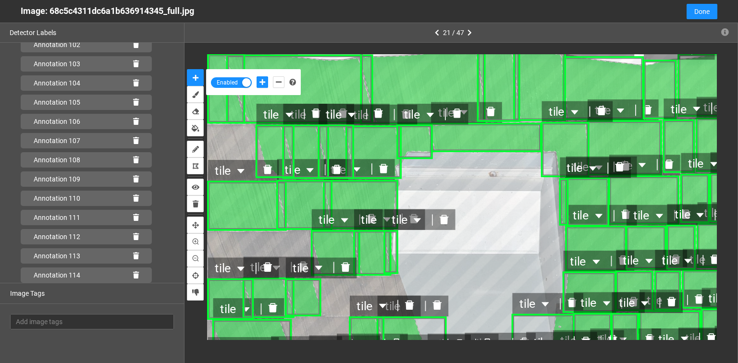
scroll to position [2016, 0]
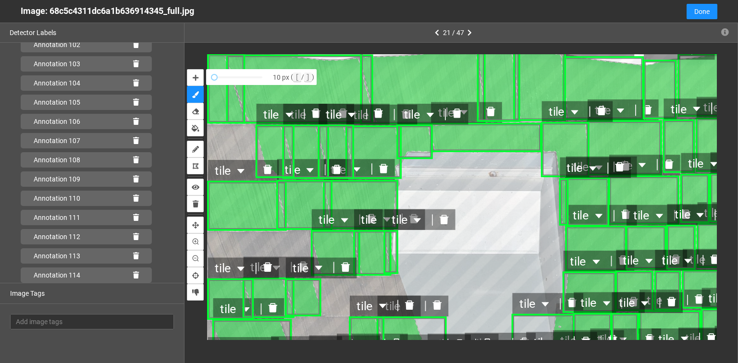
click at [269, 169] on icon "delete" at bounding box center [267, 169] width 9 height 9
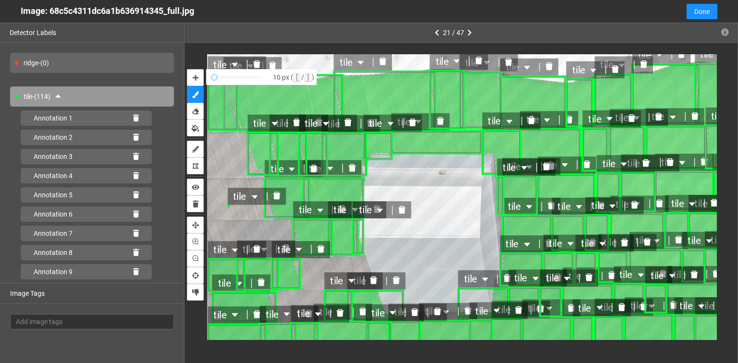
scroll to position [55, 0]
click at [274, 196] on icon "delete" at bounding box center [276, 196] width 7 height 8
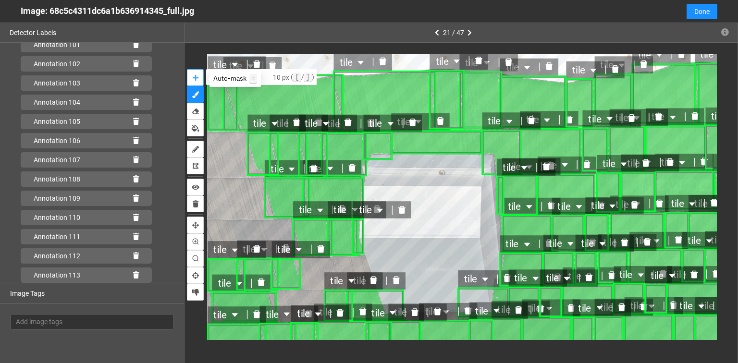
click at [191, 76] on button "auto-mask" at bounding box center [195, 77] width 17 height 17
click at [230, 77] on span "Auto-mask =" at bounding box center [235, 78] width 44 height 9
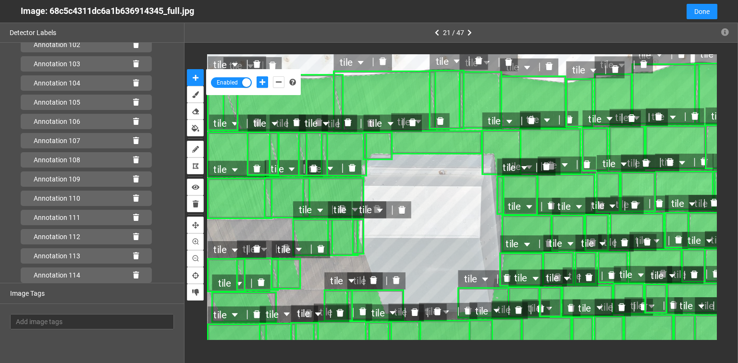
scroll to position [2035, 0]
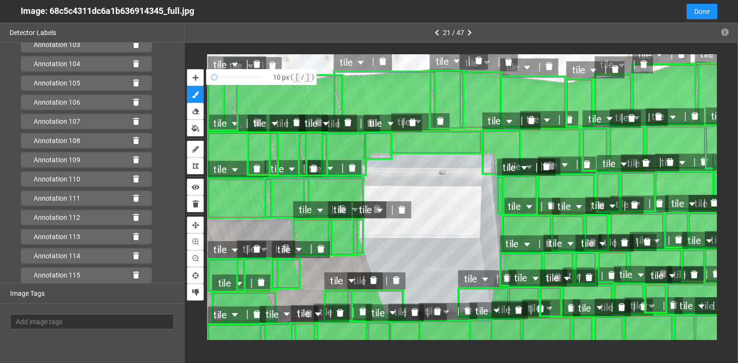
click at [256, 172] on icon "delete" at bounding box center [256, 169] width 7 height 8
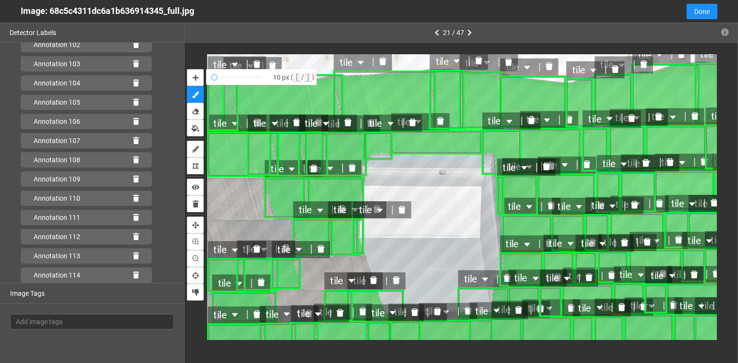
scroll to position [2016, 0]
click at [130, 280] on div "Annotation 114" at bounding box center [86, 275] width 131 height 15
click at [133, 258] on icon at bounding box center [136, 256] width 6 height 7
click at [194, 81] on icon "auto-mask" at bounding box center [196, 78] width 6 height 7
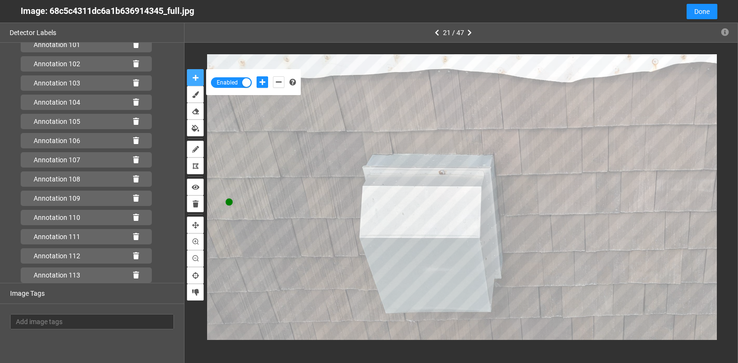
click at [187, 69] on button "auto-mask" at bounding box center [195, 77] width 17 height 17
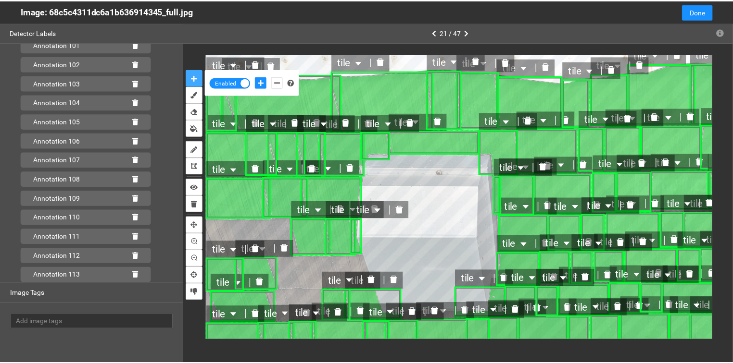
scroll to position [2016, 0]
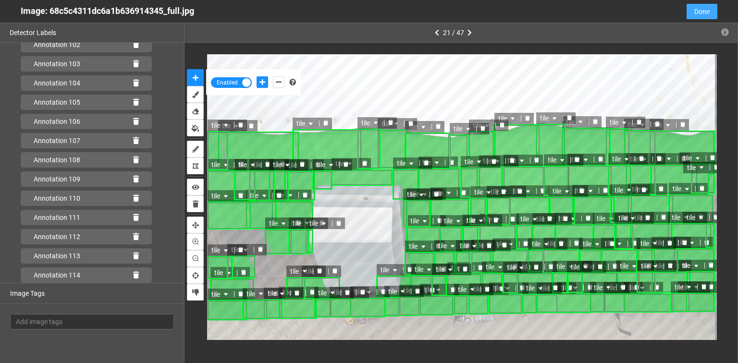
drag, startPoint x: 706, startPoint y: 13, endPoint x: 425, endPoint y: 165, distance: 319.5
click at [706, 12] on span "Done" at bounding box center [702, 11] width 15 height 11
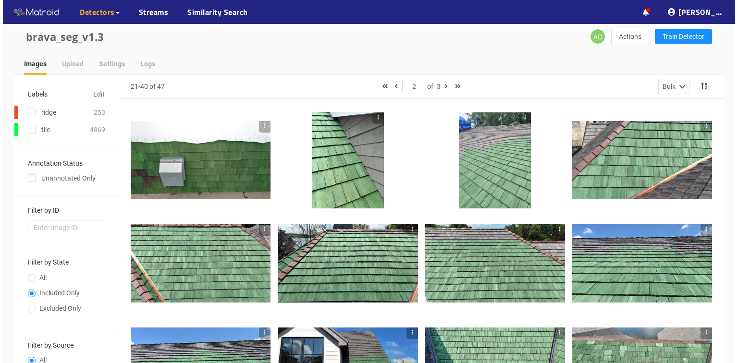
scroll to position [0, 0]
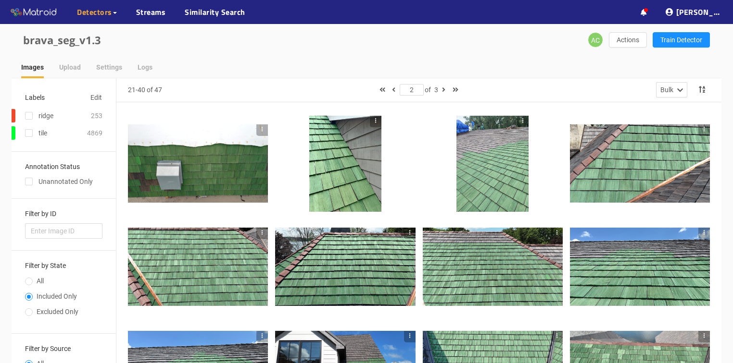
click at [195, 189] on div at bounding box center [198, 164] width 140 height 79
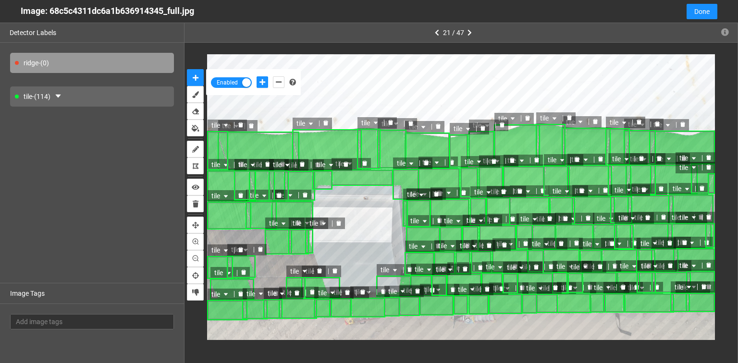
click at [241, 196] on icon "delete" at bounding box center [240, 195] width 5 height 5
click at [267, 163] on icon "delete" at bounding box center [267, 164] width 5 height 5
click at [247, 195] on div "tile" at bounding box center [259, 196] width 26 height 12
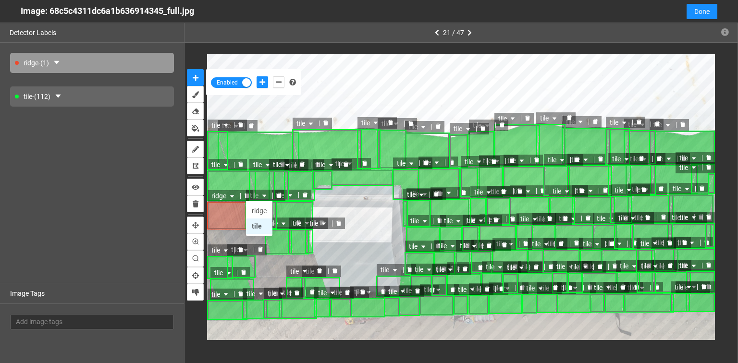
click at [256, 223] on div "tile" at bounding box center [259, 226] width 15 height 11
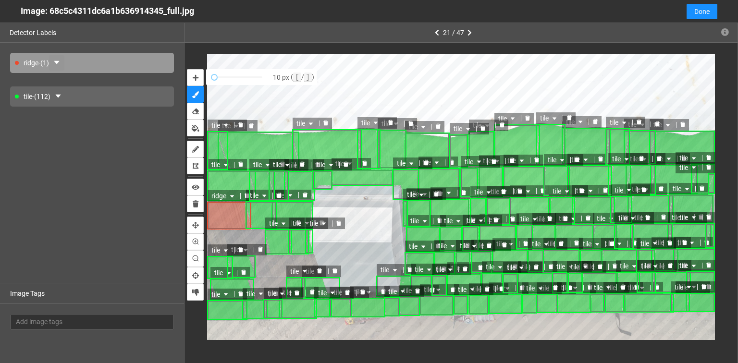
click at [54, 62] on button "button" at bounding box center [56, 62] width 15 height 15
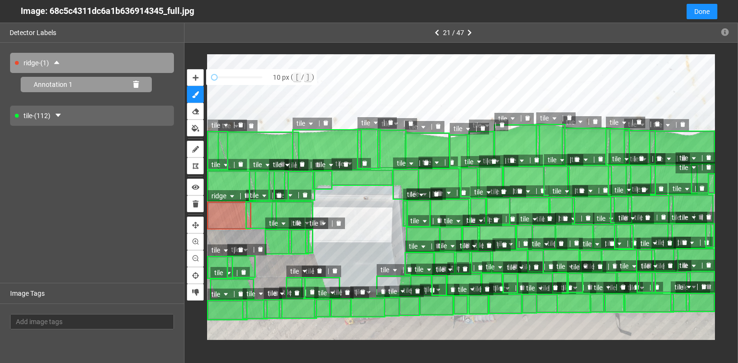
click at [133, 83] on icon at bounding box center [136, 84] width 6 height 7
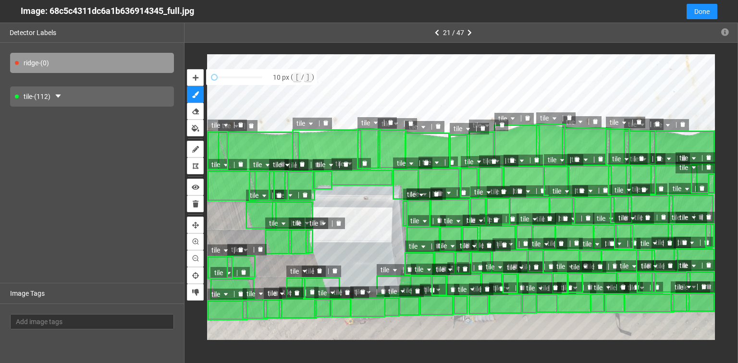
click at [79, 97] on div "tile - (112)" at bounding box center [92, 97] width 164 height 20
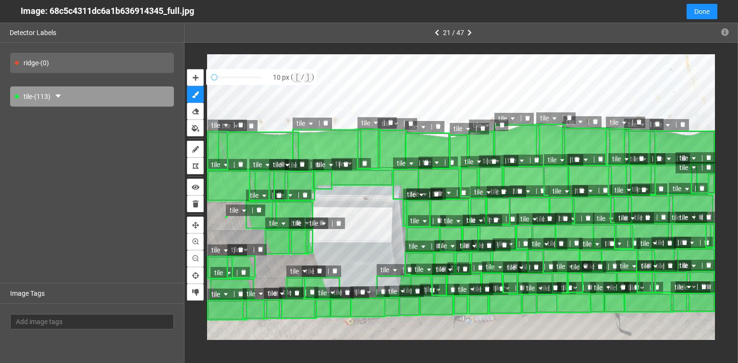
click at [260, 209] on icon "delete" at bounding box center [259, 210] width 5 height 5
click at [193, 76] on icon "auto-mask" at bounding box center [196, 78] width 6 height 7
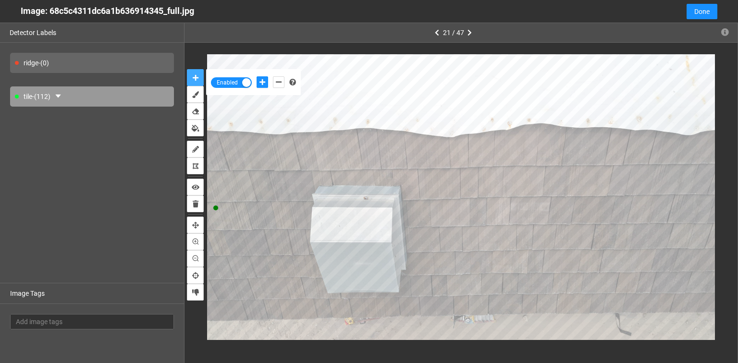
click at [187, 69] on button "auto-mask" at bounding box center [195, 77] width 17 height 17
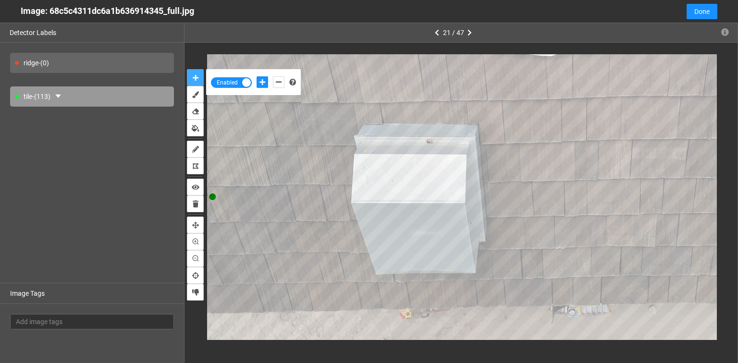
click at [187, 69] on button "auto-mask" at bounding box center [195, 77] width 17 height 17
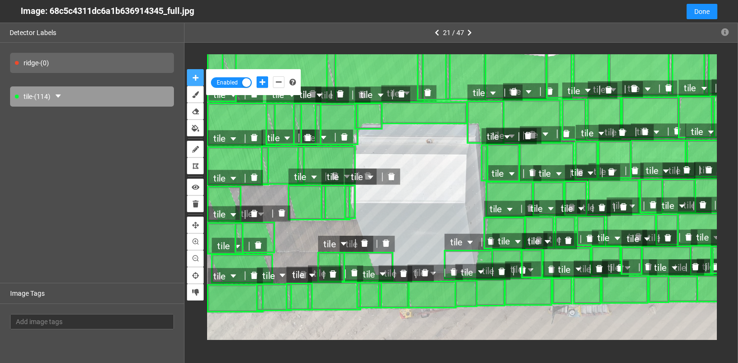
click at [252, 177] on icon "delete" at bounding box center [254, 177] width 7 height 7
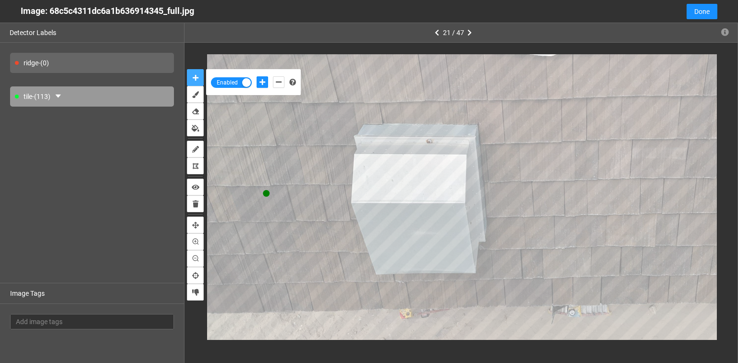
click at [187, 69] on button "auto-mask" at bounding box center [195, 77] width 17 height 17
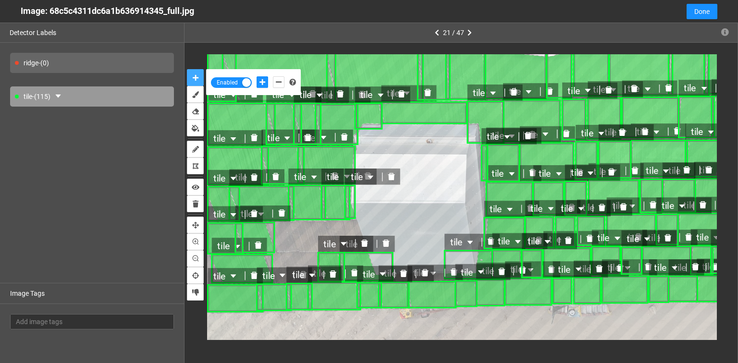
click at [210, 207] on div "tile" at bounding box center [226, 215] width 37 height 16
click at [210, 218] on div "tile" at bounding box center [226, 215] width 37 height 16
click at [313, 241] on icon "delete" at bounding box center [312, 244] width 8 height 8
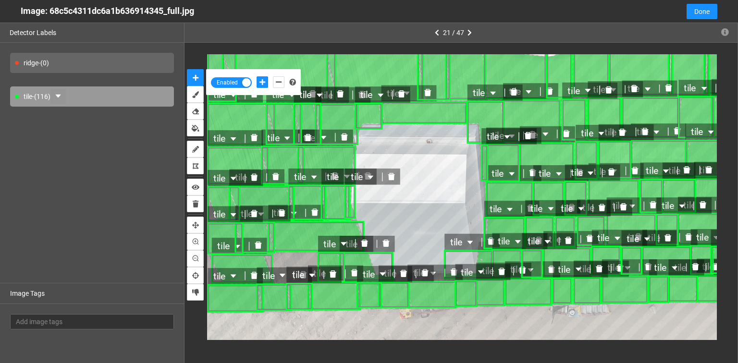
click at [62, 93] on icon "caret-down" at bounding box center [58, 96] width 8 height 8
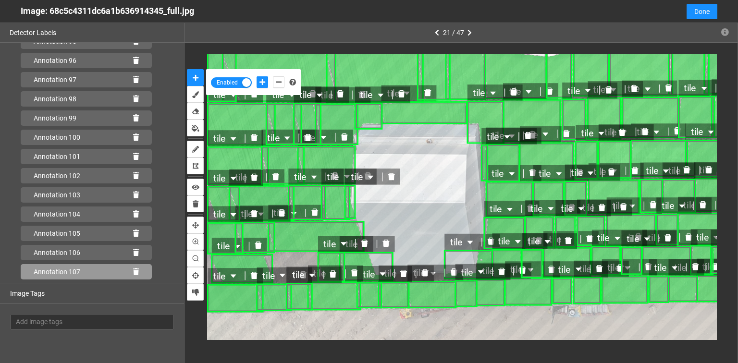
scroll to position [2054, 0]
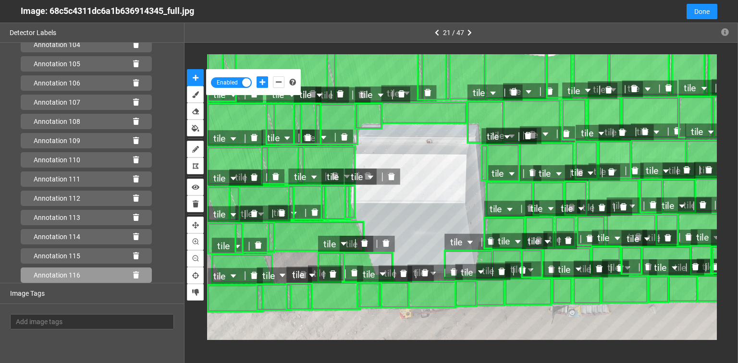
click at [133, 272] on icon at bounding box center [136, 275] width 6 height 7
click at [128, 275] on div "Annotation 116" at bounding box center [86, 275] width 131 height 15
click at [133, 275] on icon at bounding box center [136, 275] width 6 height 7
click at [131, 271] on div "Annotation 117" at bounding box center [86, 275] width 131 height 15
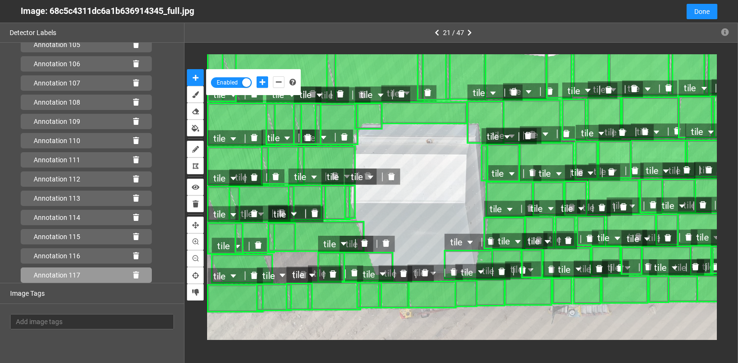
click at [133, 272] on icon at bounding box center [136, 275] width 6 height 7
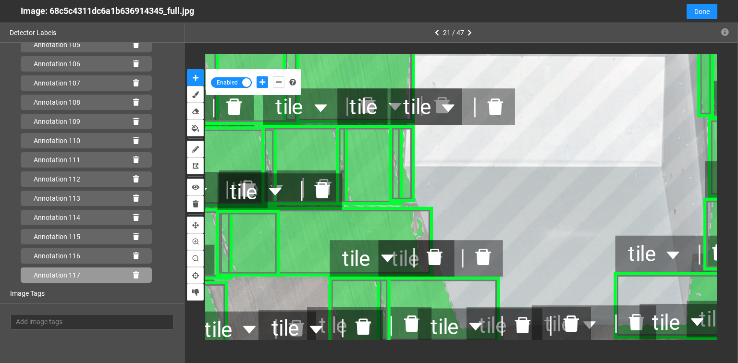
click at [133, 275] on icon at bounding box center [136, 275] width 6 height 7
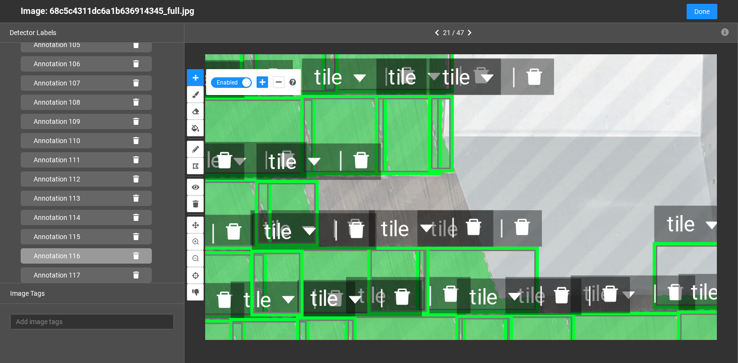
scroll to position [2093, 0]
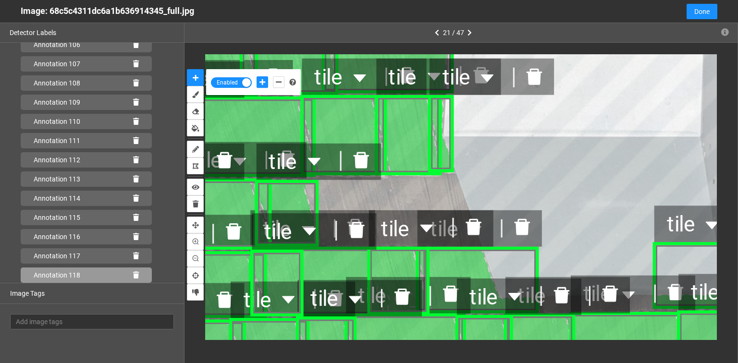
click at [133, 274] on icon at bounding box center [136, 275] width 6 height 7
click at [133, 275] on icon at bounding box center [136, 275] width 6 height 7
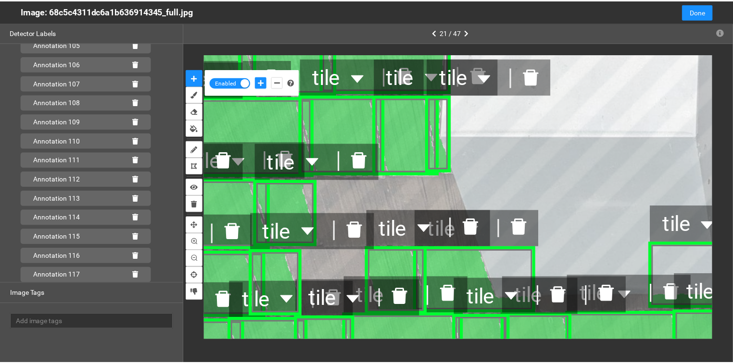
scroll to position [2074, 0]
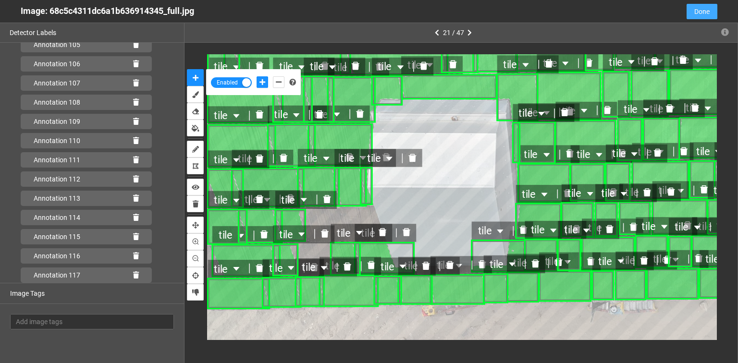
drag, startPoint x: 705, startPoint y: 15, endPoint x: 530, endPoint y: 190, distance: 247.2
click at [705, 15] on span "Done" at bounding box center [702, 11] width 15 height 11
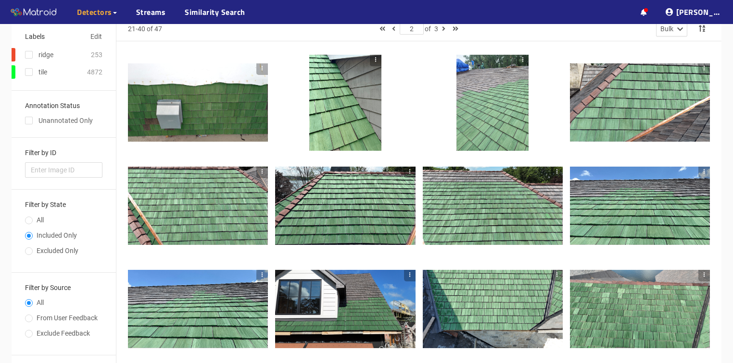
scroll to position [0, 0]
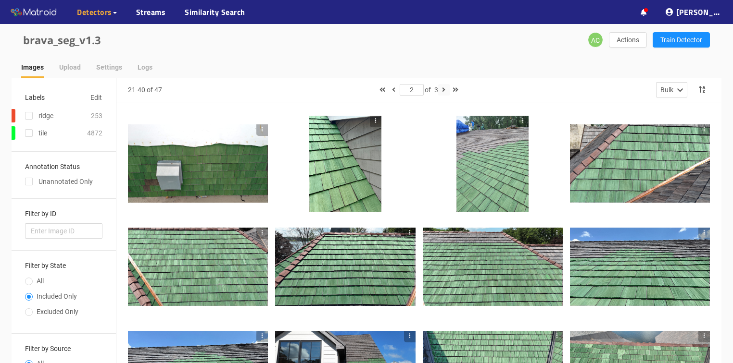
click at [445, 89] on icon "button" at bounding box center [443, 90] width 3 height 7
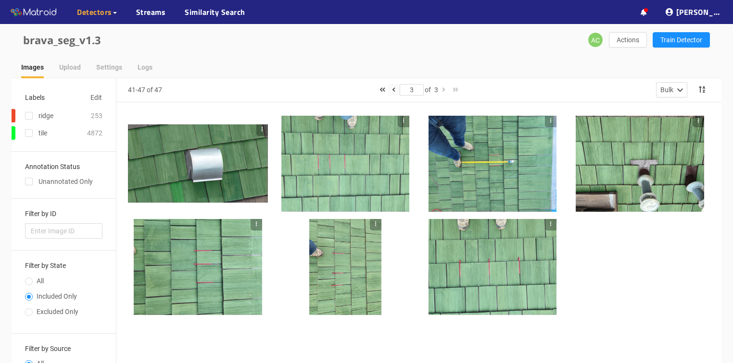
click at [392, 90] on icon "button" at bounding box center [393, 90] width 3 height 7
type input "2"
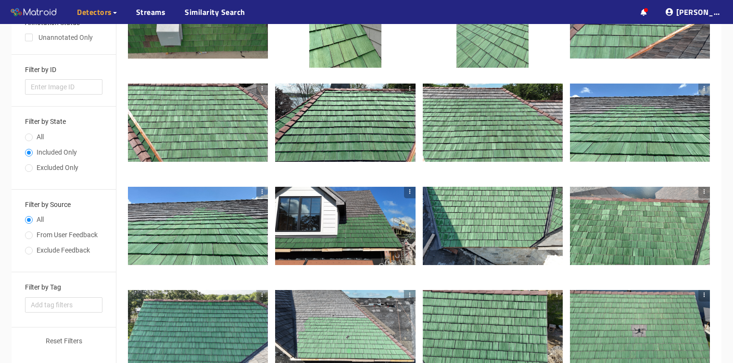
scroll to position [154, 0]
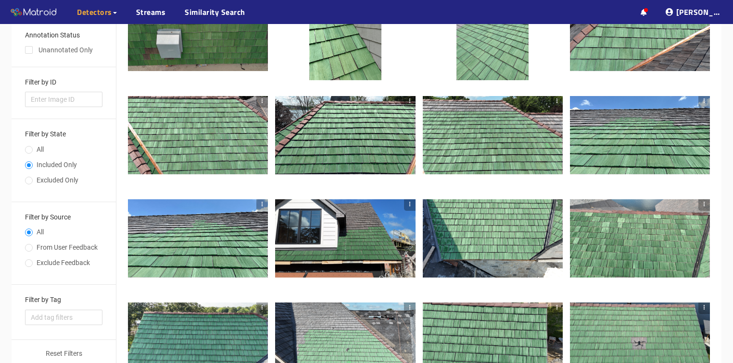
scroll to position [16, 0]
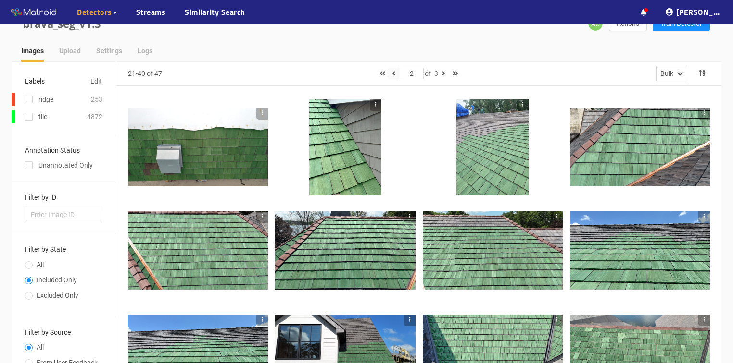
click at [392, 73] on icon "button" at bounding box center [393, 73] width 3 height 7
type input "1"
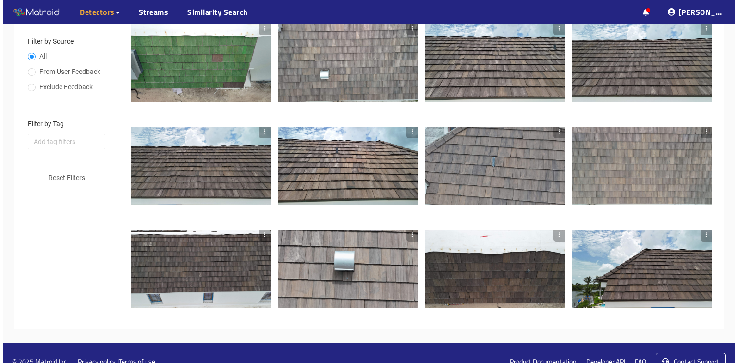
scroll to position [324, 0]
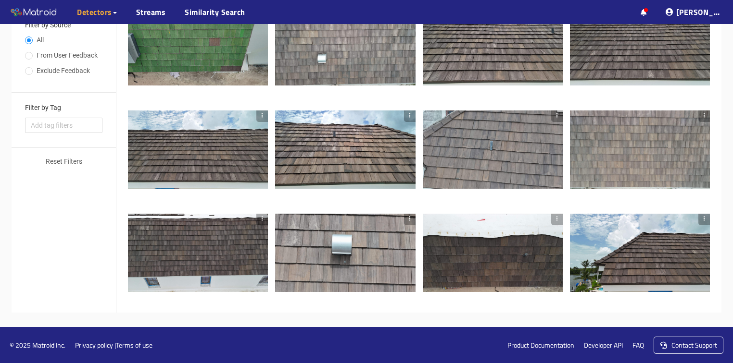
click at [367, 260] on div at bounding box center [345, 253] width 140 height 79
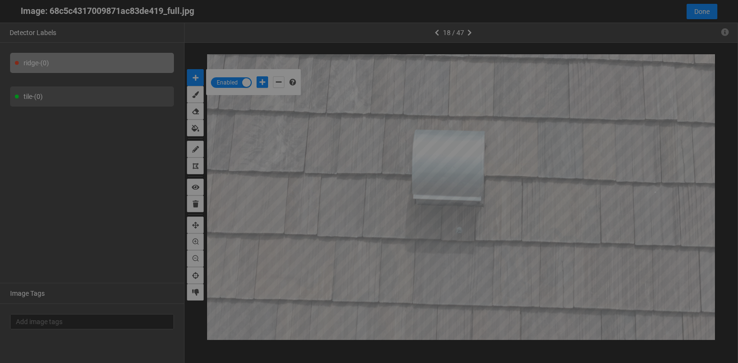
scroll to position [358, 0]
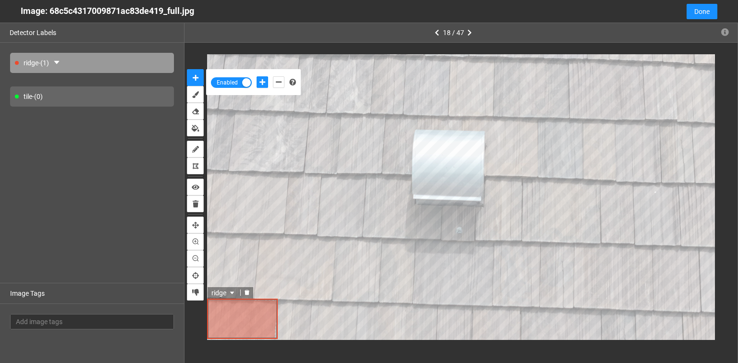
click at [246, 292] on icon "delete" at bounding box center [247, 292] width 5 height 5
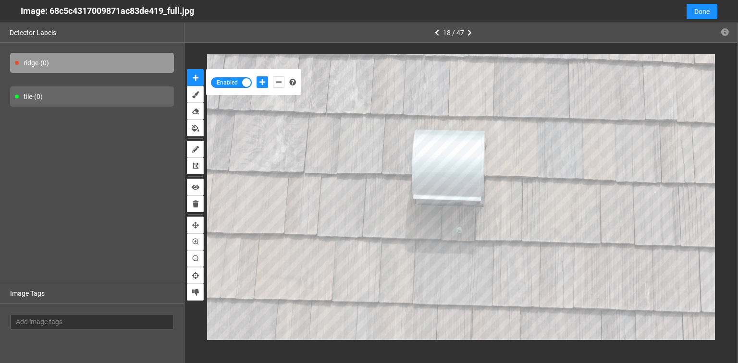
click at [76, 97] on div "tile - (0)" at bounding box center [92, 97] width 164 height 20
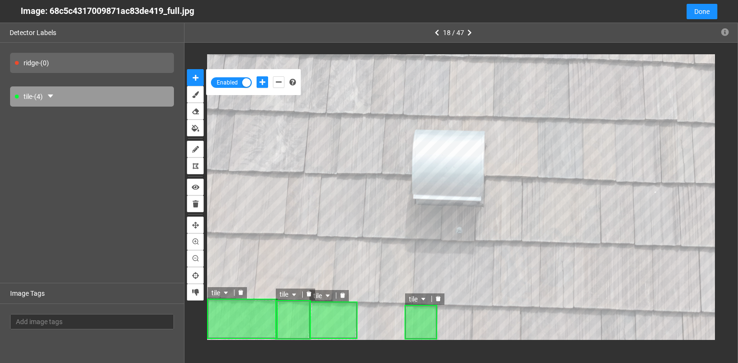
click at [437, 298] on icon "delete" at bounding box center [438, 298] width 5 height 5
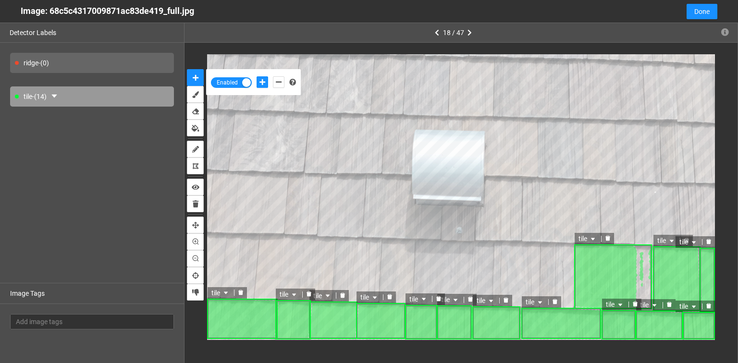
drag, startPoint x: 606, startPoint y: 238, endPoint x: 620, endPoint y: 250, distance: 18.0
click at [607, 238] on icon "delete" at bounding box center [608, 238] width 5 height 5
click at [610, 238] on icon "delete" at bounding box center [608, 238] width 5 height 5
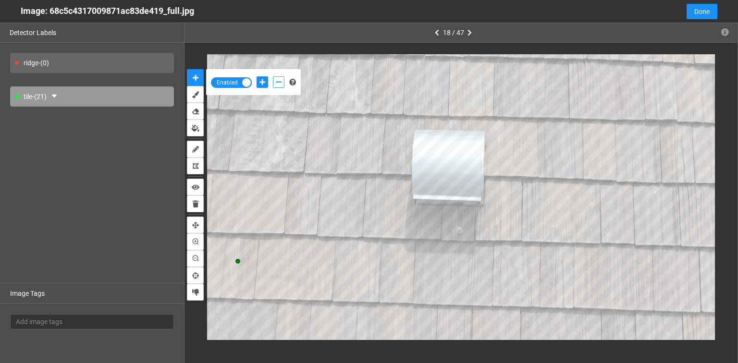
click at [276, 83] on icon "add-negative-points" at bounding box center [279, 82] width 6 height 7
click at [273, 76] on button "add-negative-points" at bounding box center [279, 82] width 12 height 12
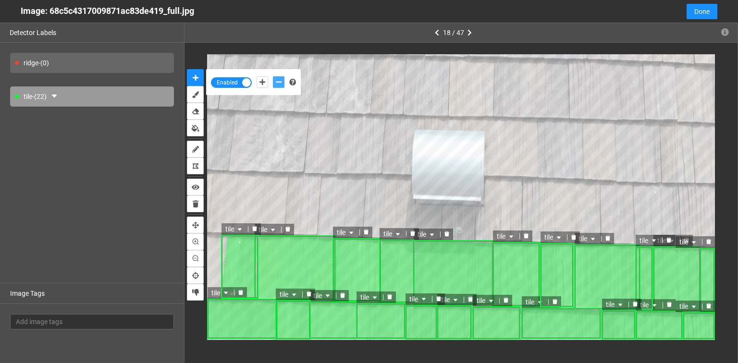
click at [255, 228] on icon "delete" at bounding box center [254, 228] width 5 height 5
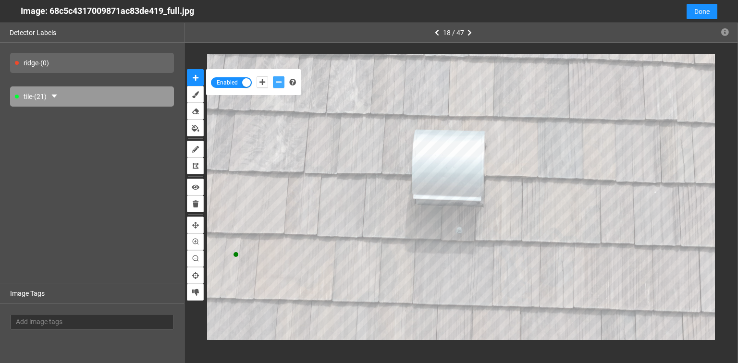
click at [273, 76] on button "add-negative-points" at bounding box center [279, 82] width 12 height 12
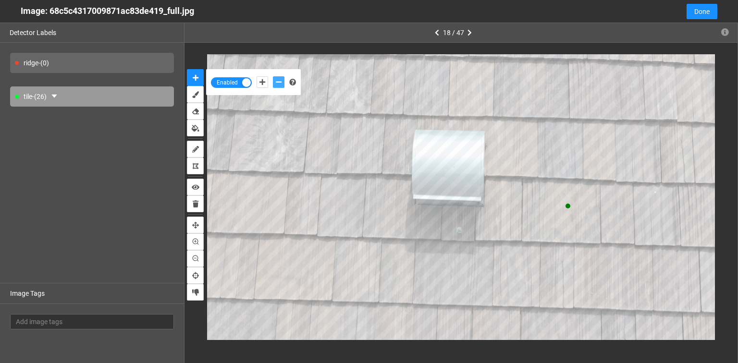
click at [273, 76] on button "add-negative-points" at bounding box center [279, 82] width 12 height 12
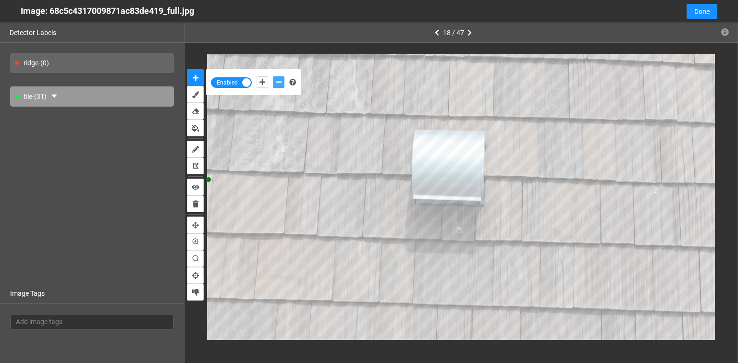
click at [273, 76] on button "add-negative-points" at bounding box center [279, 82] width 12 height 12
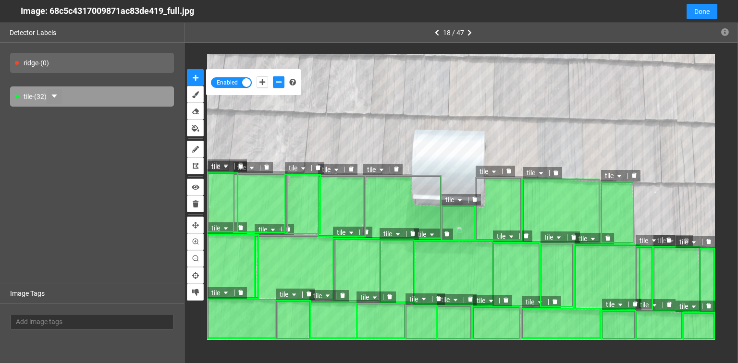
click at [58, 94] on icon "caret-down" at bounding box center [54, 96] width 8 height 8
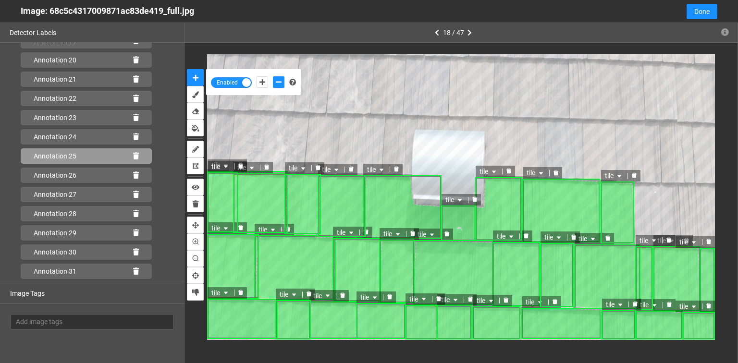
scroll to position [439, 0]
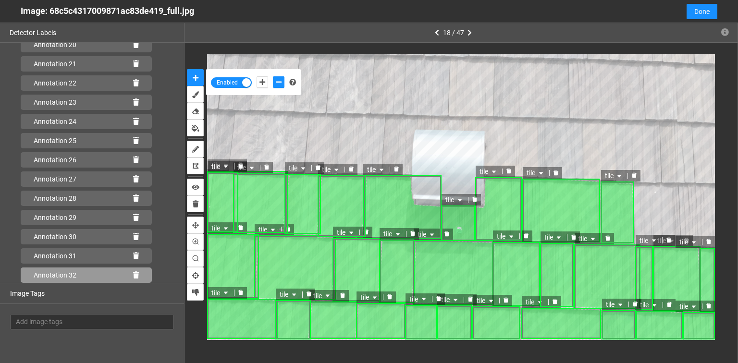
click at [133, 273] on icon at bounding box center [136, 275] width 6 height 7
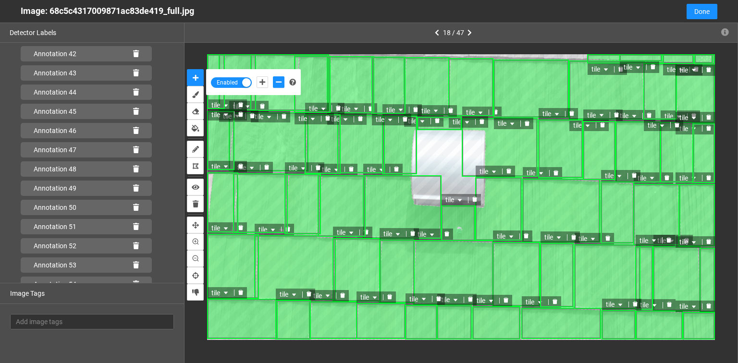
scroll to position [997, 0]
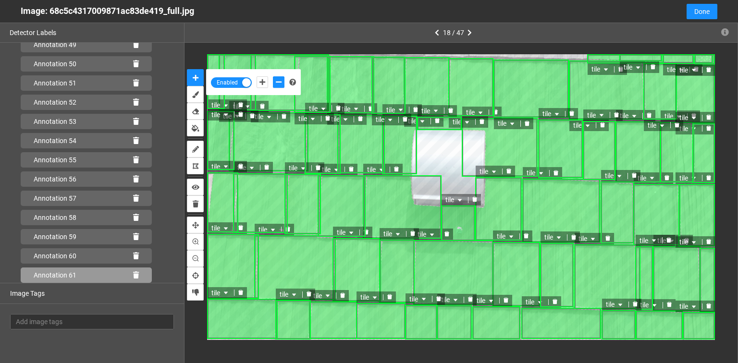
click at [133, 275] on icon at bounding box center [136, 275] width 6 height 7
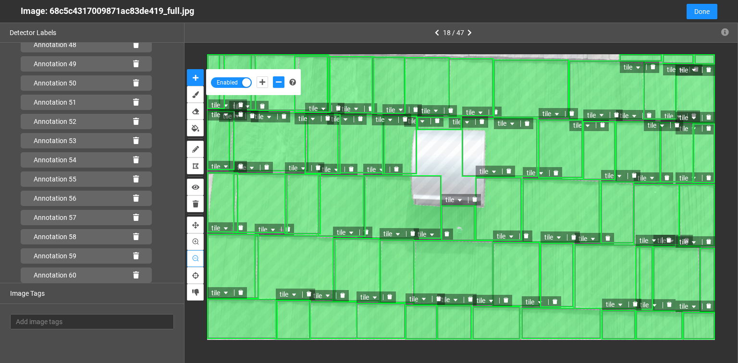
scroll to position [977, 0]
click at [568, 35] on div "18 / 47" at bounding box center [461, 33] width 553 height 20
click at [706, 16] on span "Done" at bounding box center [702, 11] width 15 height 11
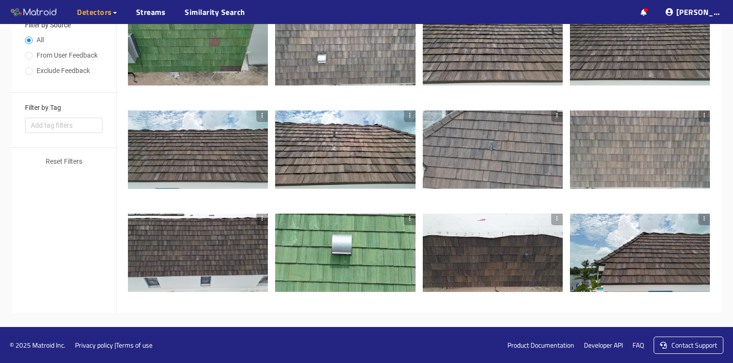
click at [489, 272] on div at bounding box center [493, 253] width 140 height 79
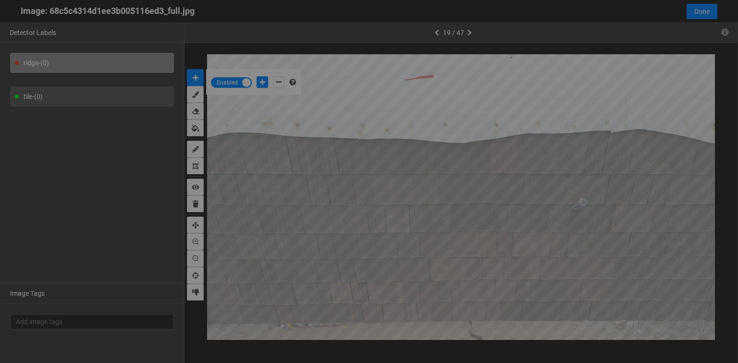
scroll to position [358, 0]
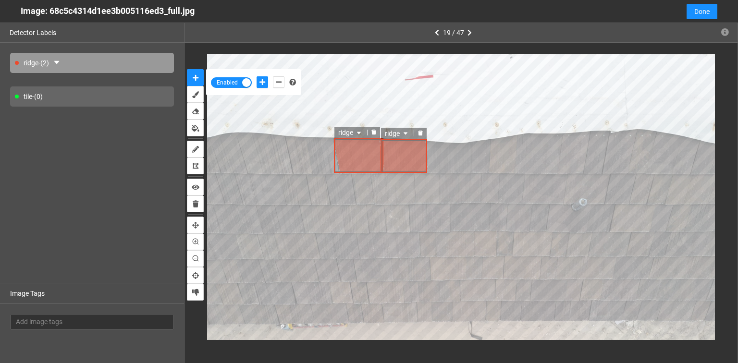
click at [376, 133] on icon "delete" at bounding box center [374, 132] width 6 height 6
click at [419, 131] on icon "delete" at bounding box center [420, 132] width 5 height 5
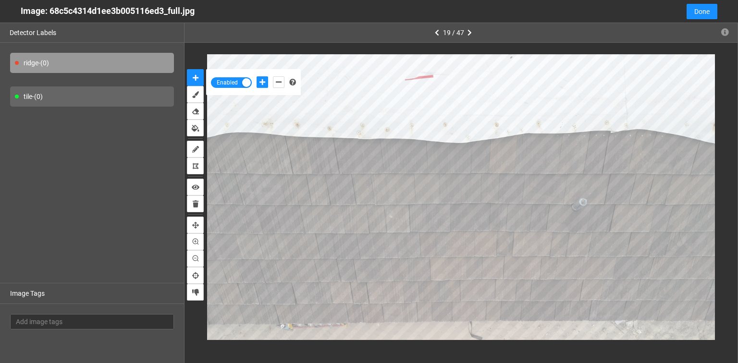
click at [82, 95] on div "tile - (0)" at bounding box center [92, 97] width 164 height 20
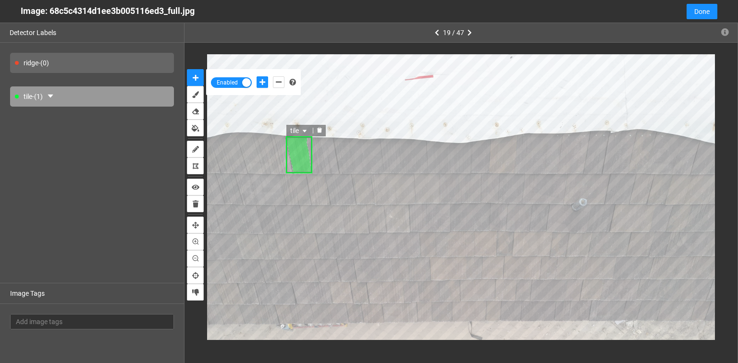
click at [319, 131] on icon "delete" at bounding box center [319, 130] width 5 height 5
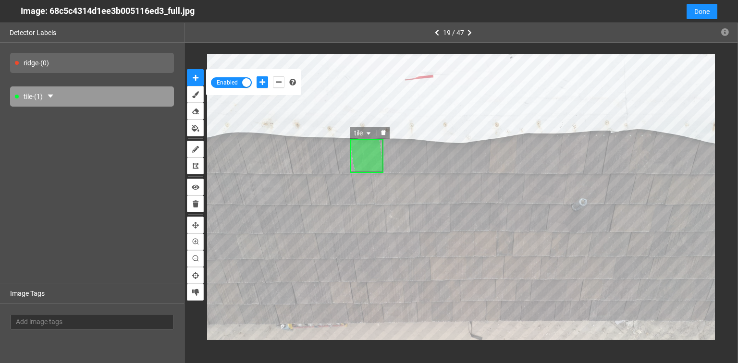
click at [382, 133] on icon "delete" at bounding box center [383, 132] width 5 height 5
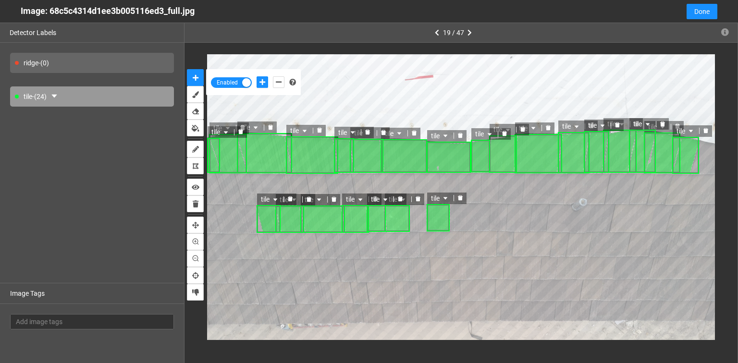
click at [459, 196] on icon "delete" at bounding box center [461, 198] width 6 height 6
click at [442, 197] on icon "delete" at bounding box center [443, 198] width 5 height 5
click at [441, 195] on icon "delete" at bounding box center [443, 198] width 6 height 6
click at [446, 196] on div at bounding box center [443, 198] width 13 height 9
click at [443, 196] on icon "delete" at bounding box center [443, 198] width 6 height 6
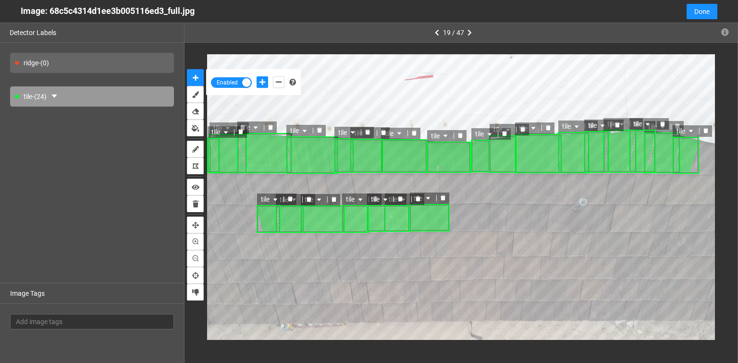
click at [441, 198] on icon "delete" at bounding box center [443, 198] width 6 height 6
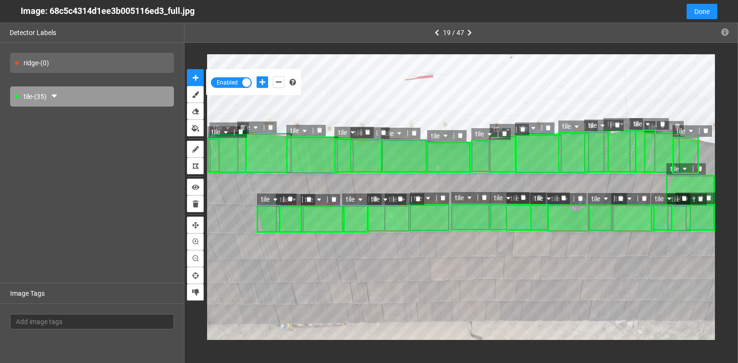
click at [703, 168] on div at bounding box center [700, 168] width 13 height 9
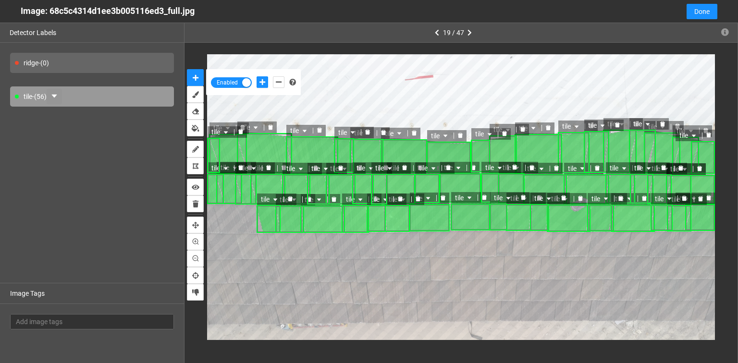
click at [58, 98] on icon "caret-down" at bounding box center [54, 96] width 8 height 8
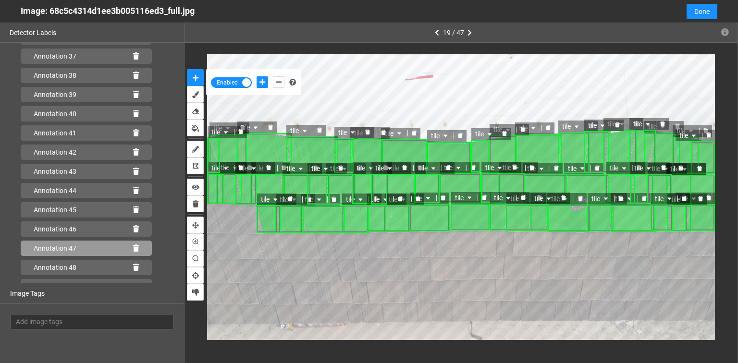
scroll to position [901, 0]
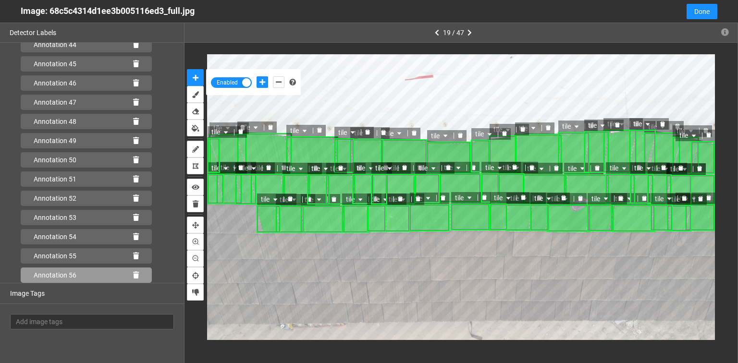
drag, startPoint x: 133, startPoint y: 275, endPoint x: 144, endPoint y: 272, distance: 11.6
click at [133, 275] on icon at bounding box center [136, 275] width 6 height 7
click at [133, 273] on icon at bounding box center [136, 275] width 6 height 7
click at [134, 275] on icon at bounding box center [136, 275] width 6 height 7
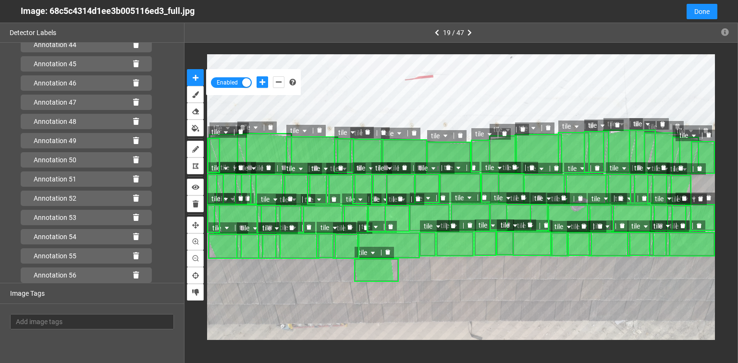
click at [385, 252] on icon "delete" at bounding box center [388, 253] width 6 height 6
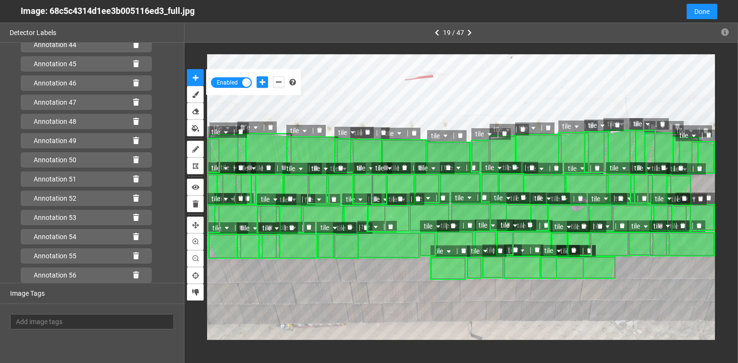
click at [575, 251] on icon "delete" at bounding box center [573, 250] width 5 height 5
click at [588, 252] on icon "delete" at bounding box center [590, 250] width 5 height 5
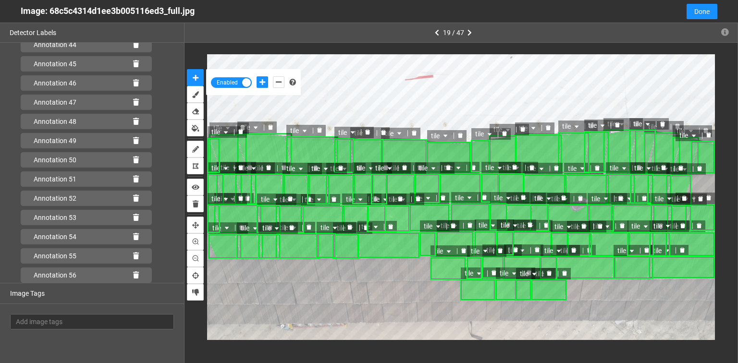
click at [563, 275] on icon "delete" at bounding box center [565, 274] width 6 height 6
click at [566, 275] on icon "delete" at bounding box center [565, 273] width 5 height 5
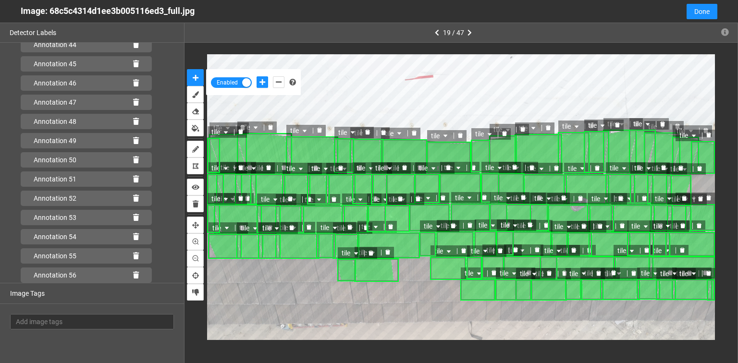
click at [390, 253] on icon "delete" at bounding box center [388, 253] width 6 height 6
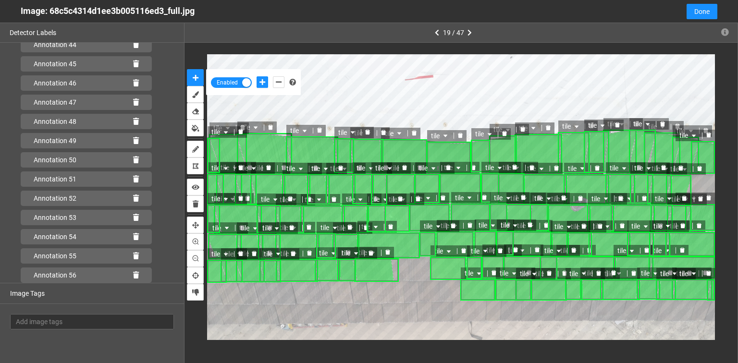
click at [387, 256] on div at bounding box center [388, 253] width 13 height 9
click at [425, 254] on icon "delete" at bounding box center [425, 252] width 5 height 5
click at [433, 250] on icon "delete" at bounding box center [433, 251] width 5 height 5
click at [387, 254] on icon "delete" at bounding box center [388, 252] width 5 height 5
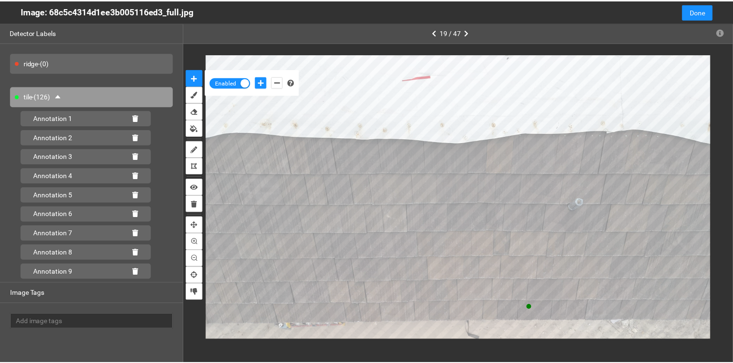
scroll to position [901, 0]
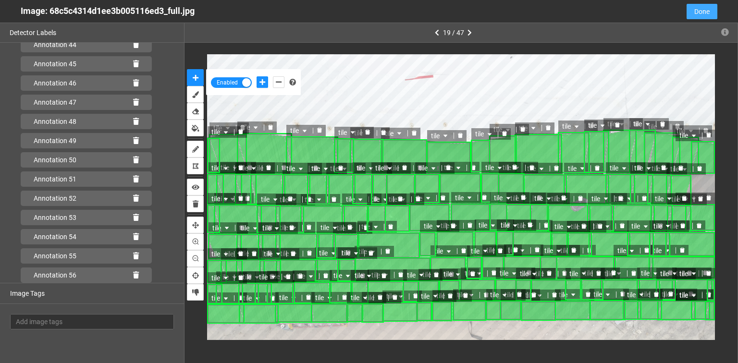
click at [710, 9] on button "Done" at bounding box center [702, 11] width 31 height 15
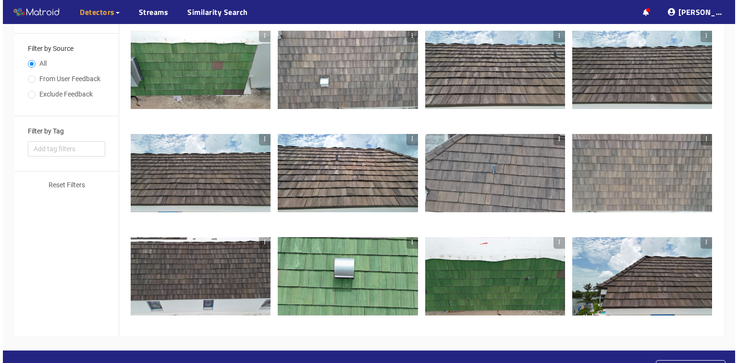
scroll to position [324, 0]
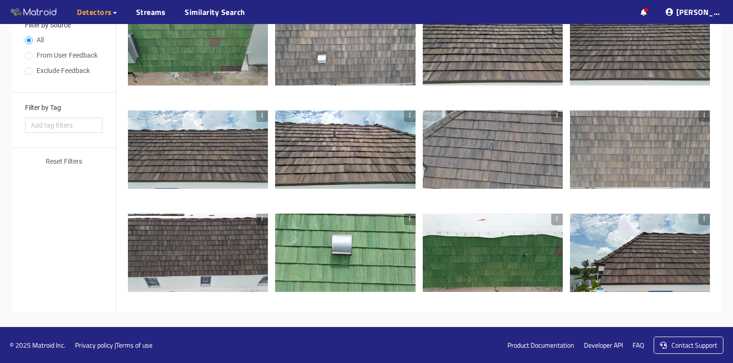
click at [646, 274] on div at bounding box center [640, 253] width 140 height 79
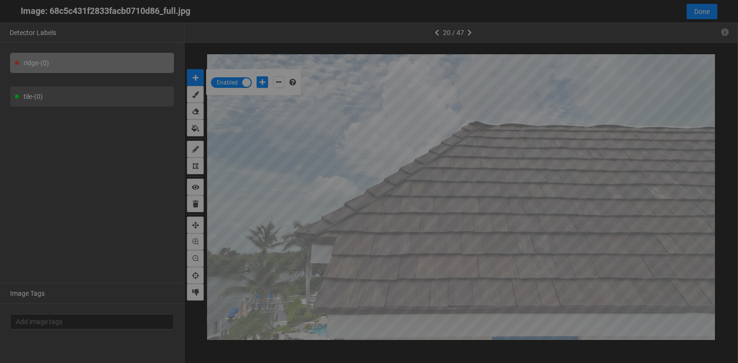
scroll to position [358, 0]
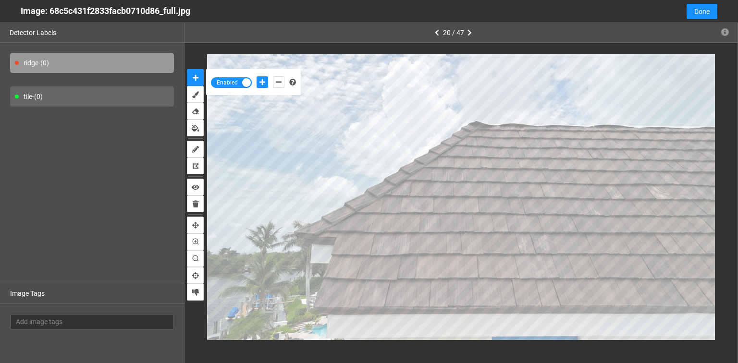
click at [71, 69] on div "ridge - (0)" at bounding box center [92, 63] width 164 height 20
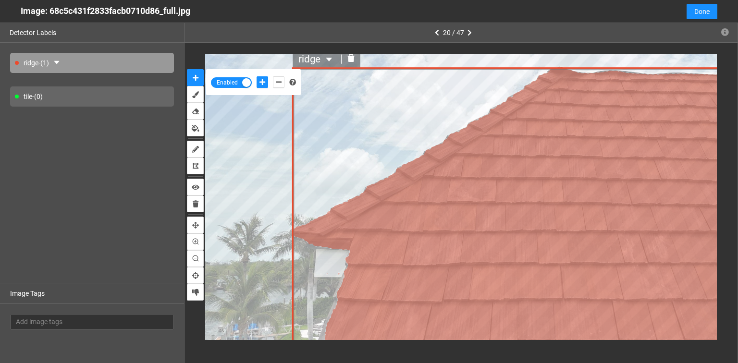
click at [351, 58] on icon "delete" at bounding box center [351, 58] width 7 height 8
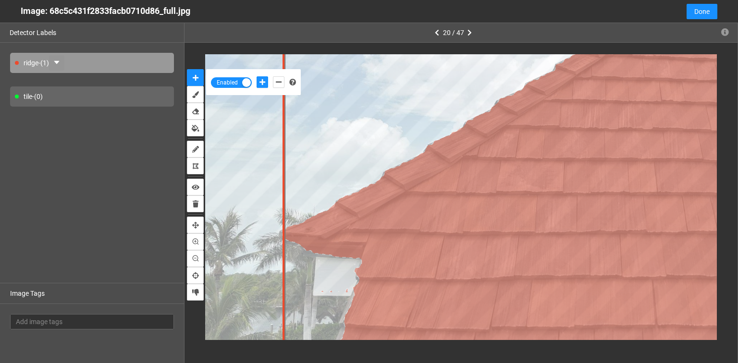
click at [59, 61] on icon "caret-down" at bounding box center [57, 63] width 8 height 8
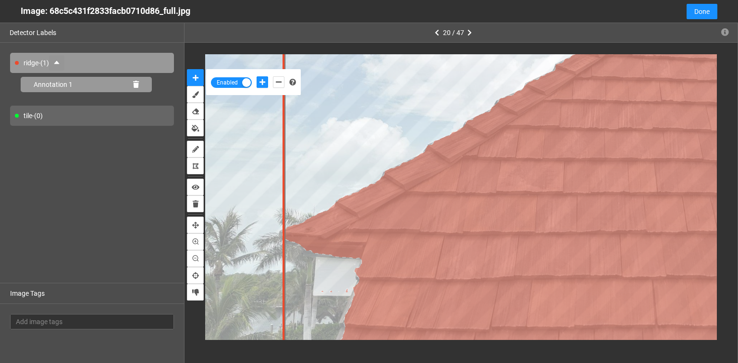
click at [134, 87] on icon at bounding box center [136, 84] width 6 height 7
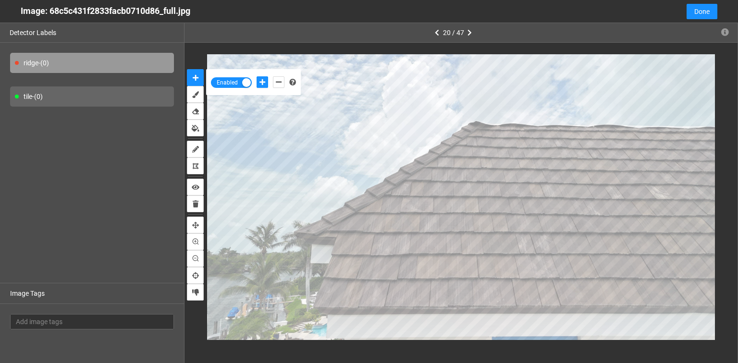
click at [72, 95] on div "tile - (0)" at bounding box center [92, 97] width 164 height 20
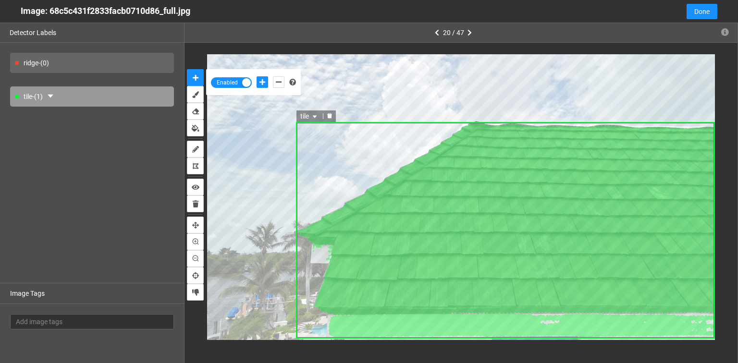
click at [331, 115] on icon "delete" at bounding box center [329, 115] width 5 height 5
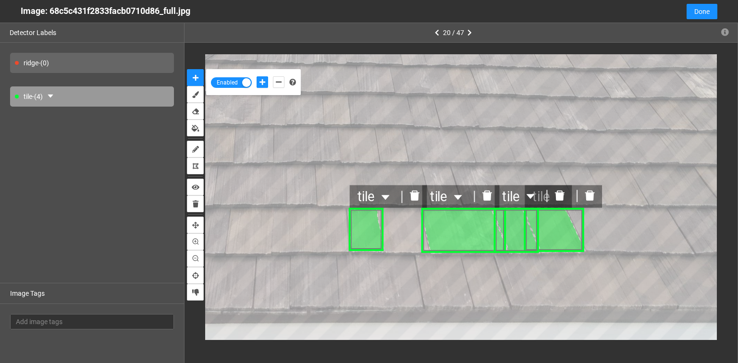
click at [412, 201] on icon "delete" at bounding box center [415, 196] width 12 height 12
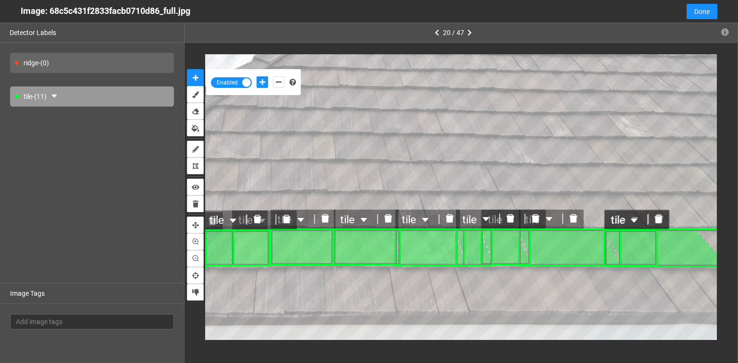
click at [657, 217] on icon "delete" at bounding box center [659, 219] width 8 height 9
click at [660, 218] on icon "delete" at bounding box center [660, 218] width 8 height 9
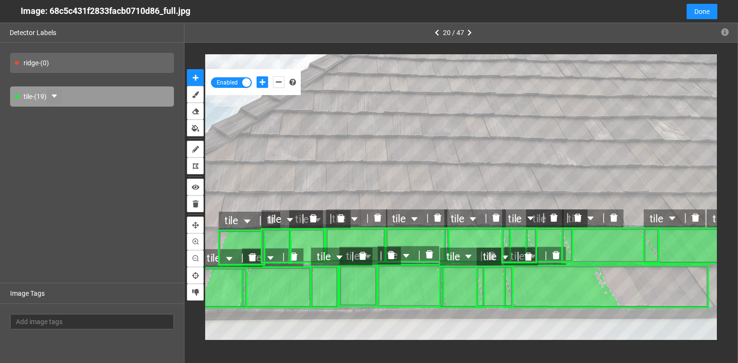
click at [58, 94] on icon "caret-down" at bounding box center [54, 96] width 8 height 8
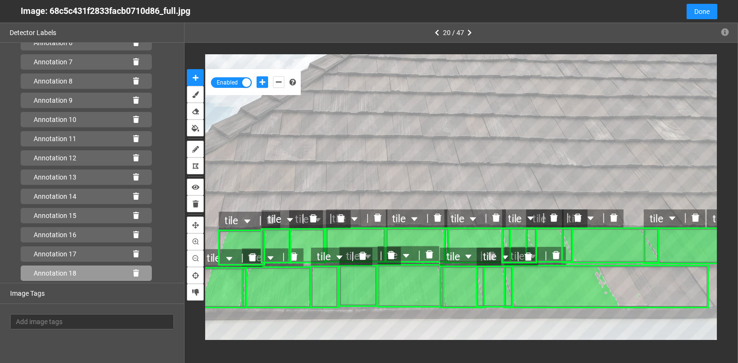
scroll to position [189, 0]
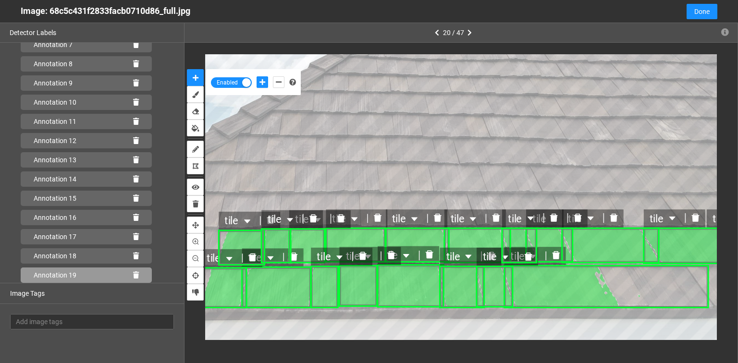
click at [133, 274] on icon at bounding box center [136, 275] width 6 height 7
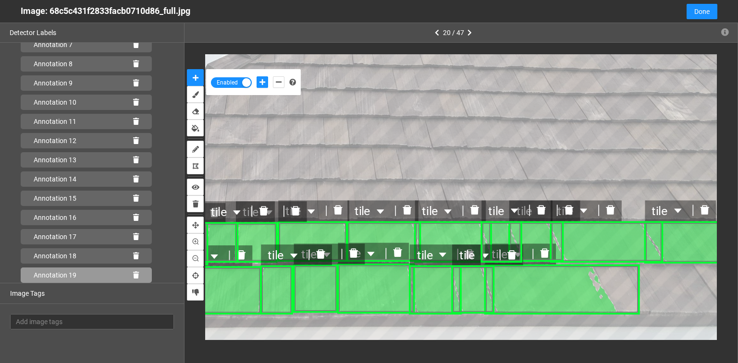
click at [133, 275] on icon at bounding box center [136, 275] width 6 height 7
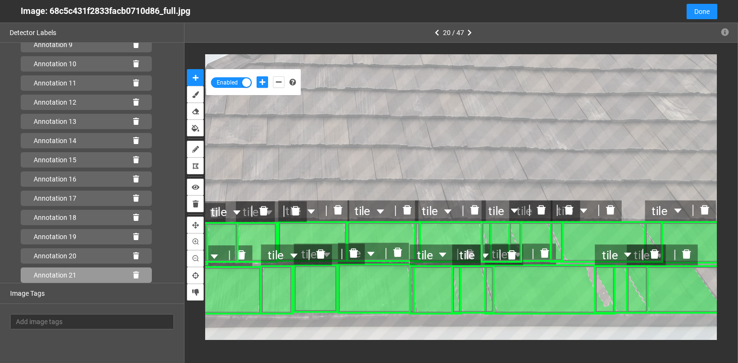
click at [133, 273] on icon at bounding box center [136, 275] width 6 height 7
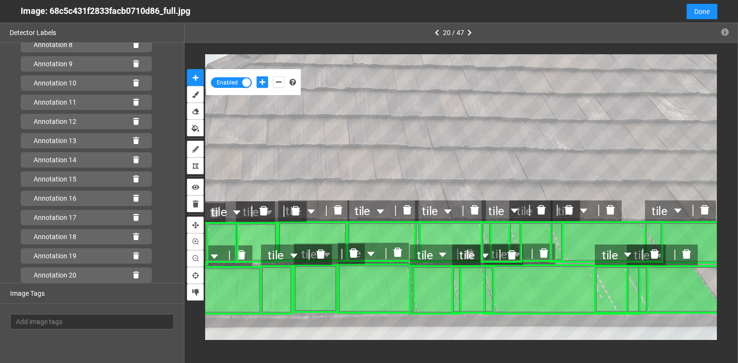
scroll to position [227, 0]
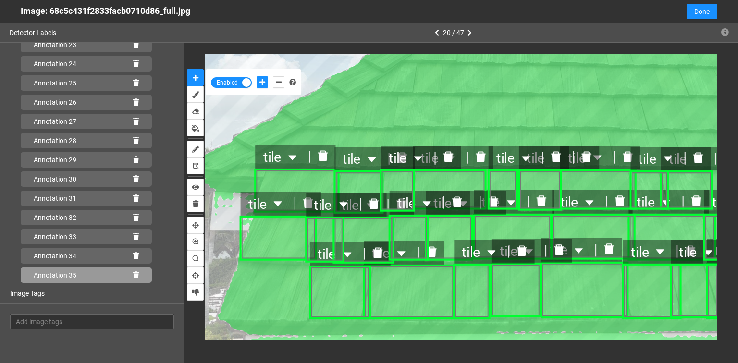
click at [133, 273] on icon at bounding box center [136, 275] width 6 height 7
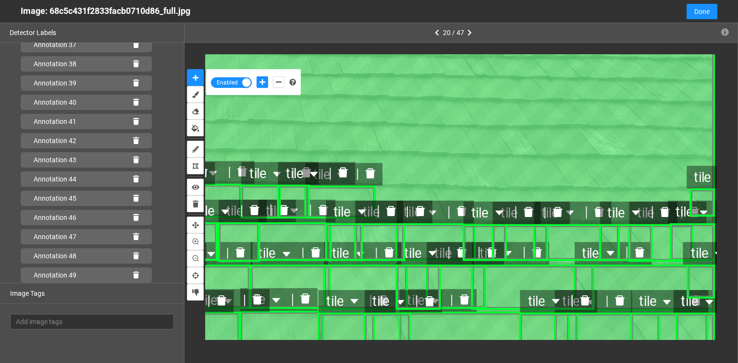
scroll to position [804, 0]
click at [136, 275] on div "Annotation 51" at bounding box center [86, 275] width 131 height 15
click at [133, 272] on icon at bounding box center [136, 275] width 6 height 7
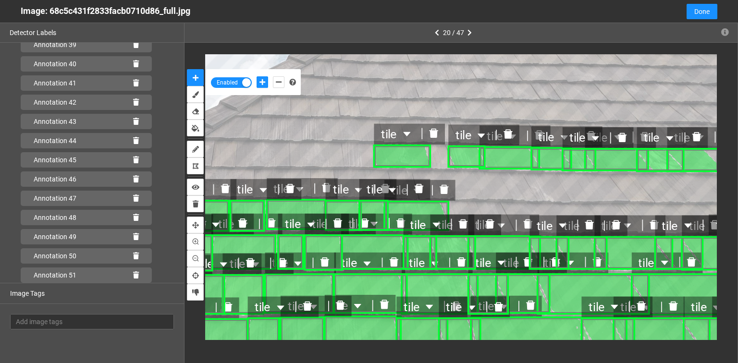
click at [432, 134] on icon "delete" at bounding box center [433, 132] width 9 height 9
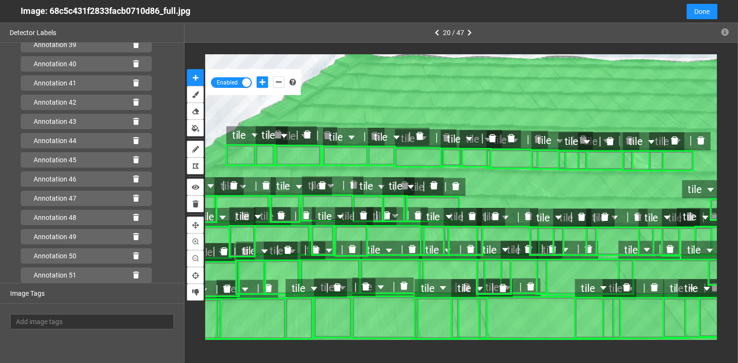
scroll to position [1074, 0]
click at [133, 275] on icon at bounding box center [136, 275] width 6 height 7
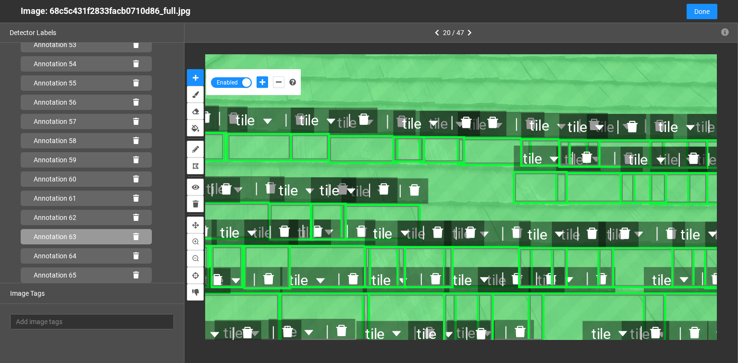
scroll to position [1189, 0]
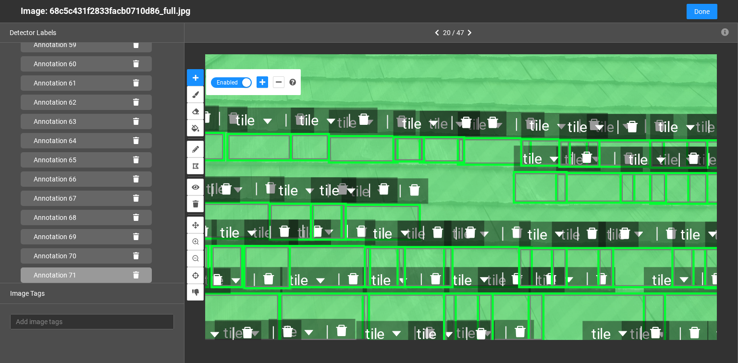
click at [133, 277] on icon at bounding box center [136, 275] width 6 height 7
click at [133, 275] on icon at bounding box center [136, 275] width 6 height 7
click at [133, 272] on icon at bounding box center [136, 275] width 6 height 7
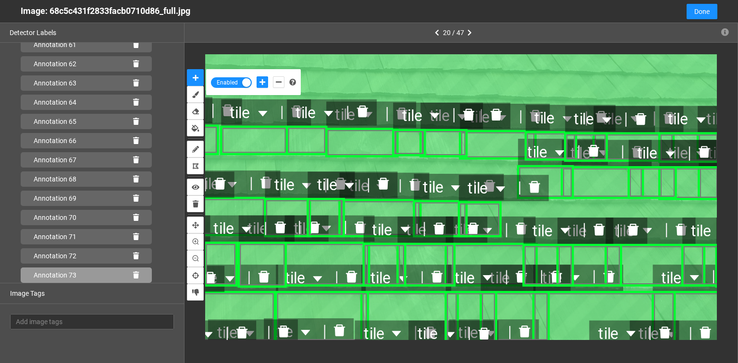
click at [133, 276] on icon at bounding box center [136, 275] width 6 height 7
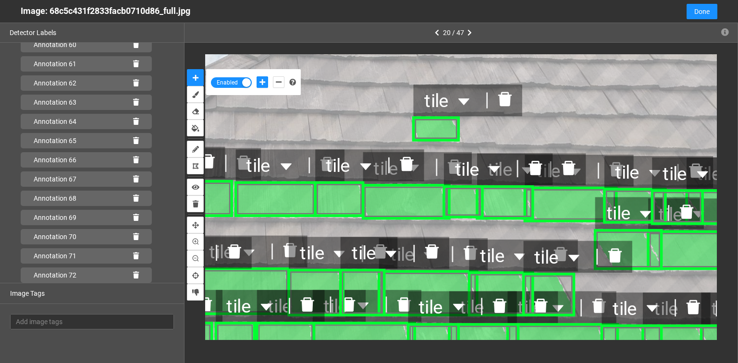
scroll to position [1227, 0]
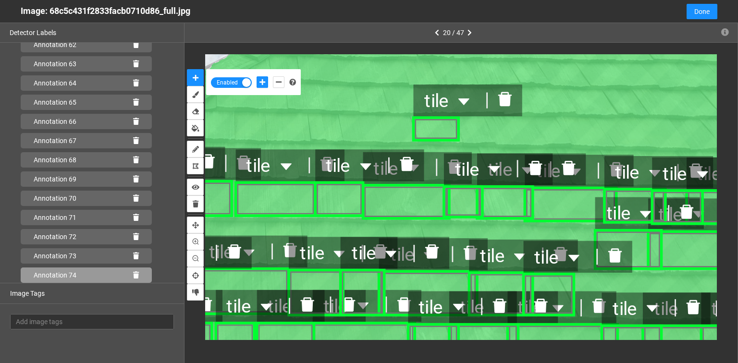
click at [134, 272] on icon at bounding box center [136, 275] width 6 height 7
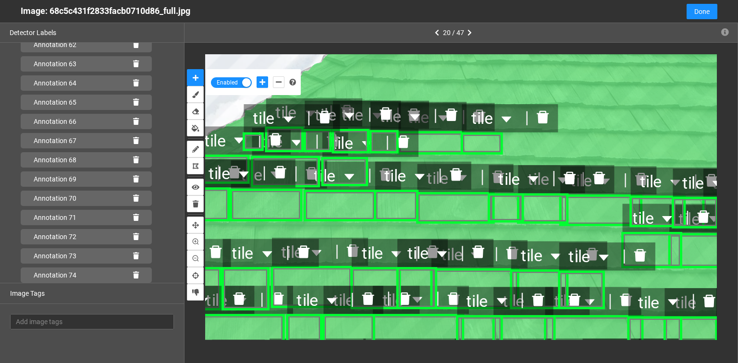
scroll to position [1420, 0]
click at [133, 272] on icon at bounding box center [136, 275] width 6 height 7
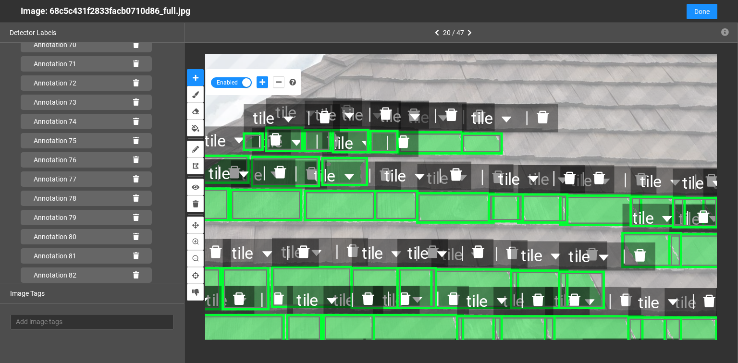
scroll to position [1401, 0]
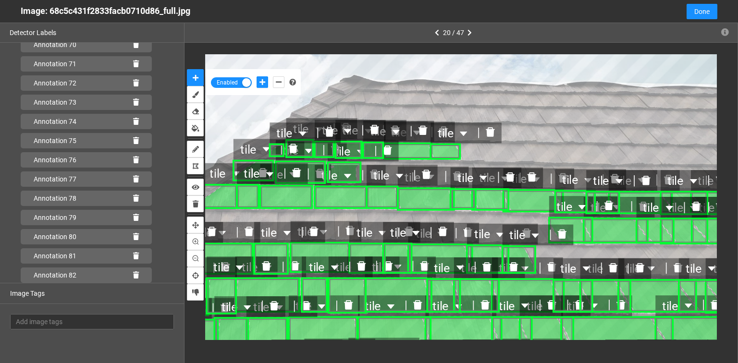
click at [488, 133] on icon "delete" at bounding box center [490, 132] width 9 height 9
click at [440, 130] on icon "delete" at bounding box center [443, 131] width 9 height 9
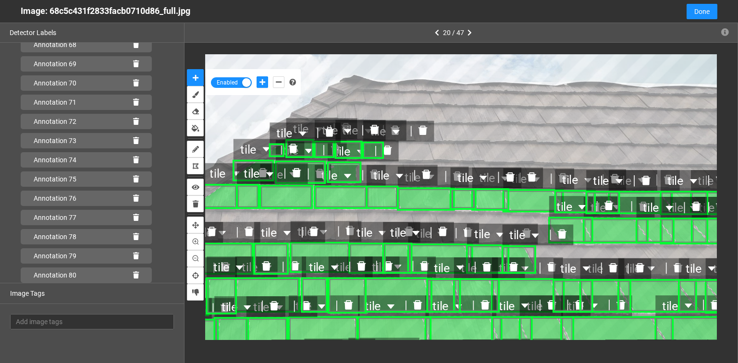
click at [423, 128] on icon "delete" at bounding box center [423, 130] width 9 height 9
click at [399, 130] on icon "delete" at bounding box center [395, 130] width 11 height 11
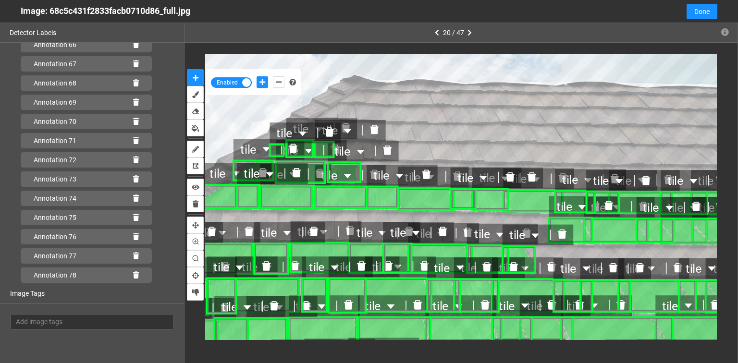
click at [378, 131] on icon "delete" at bounding box center [375, 129] width 9 height 9
click at [348, 129] on icon "delete" at bounding box center [345, 128] width 9 height 9
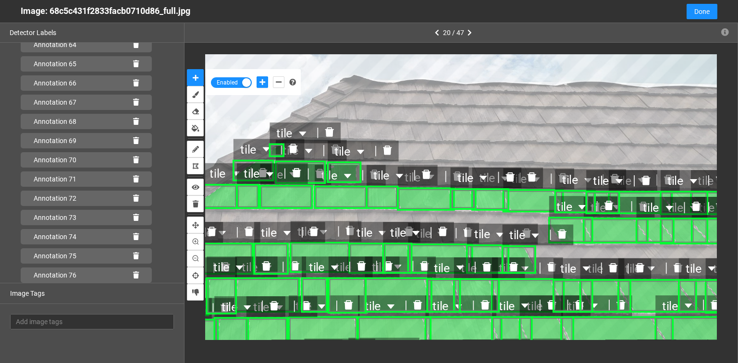
click at [325, 131] on icon "delete" at bounding box center [329, 132] width 9 height 9
click at [387, 152] on icon "delete" at bounding box center [387, 150] width 9 height 9
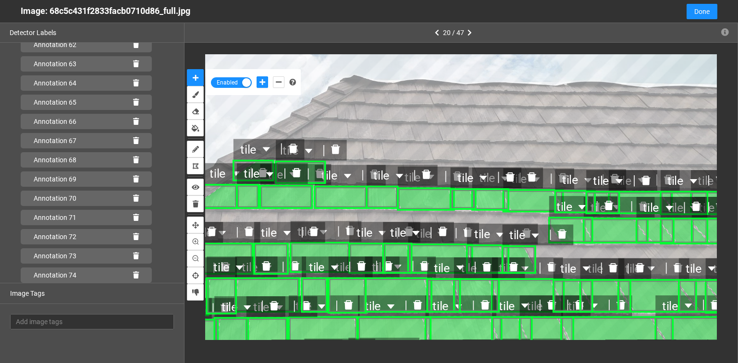
click at [339, 149] on icon "delete" at bounding box center [335, 150] width 11 height 11
click at [292, 147] on icon "delete" at bounding box center [293, 148] width 9 height 9
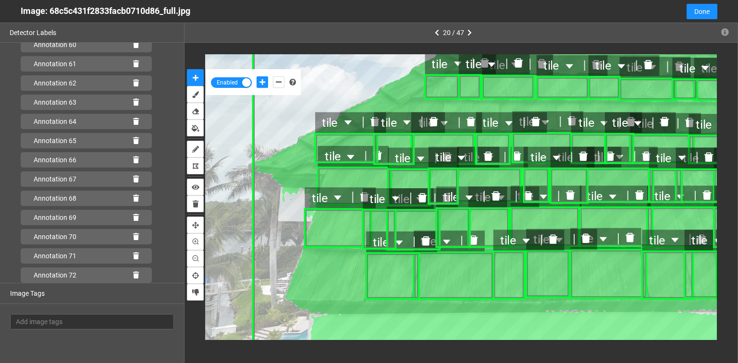
scroll to position [1227, 0]
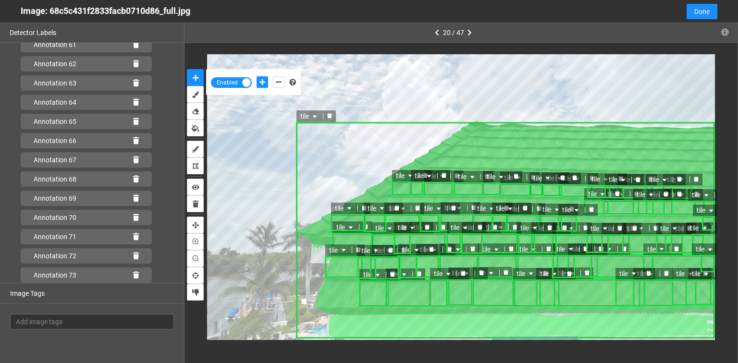
click at [330, 114] on icon "delete" at bounding box center [329, 115] width 5 height 5
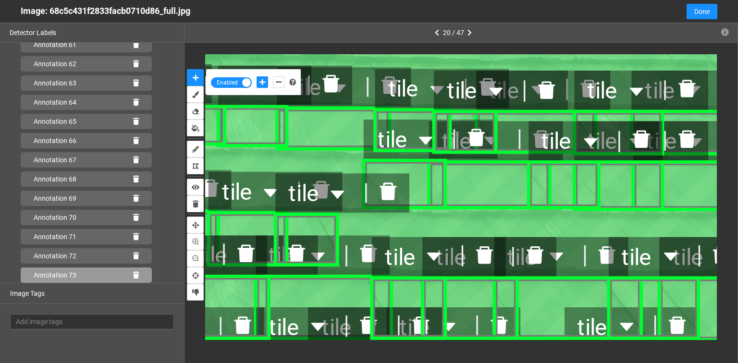
click at [133, 272] on icon at bounding box center [136, 275] width 6 height 7
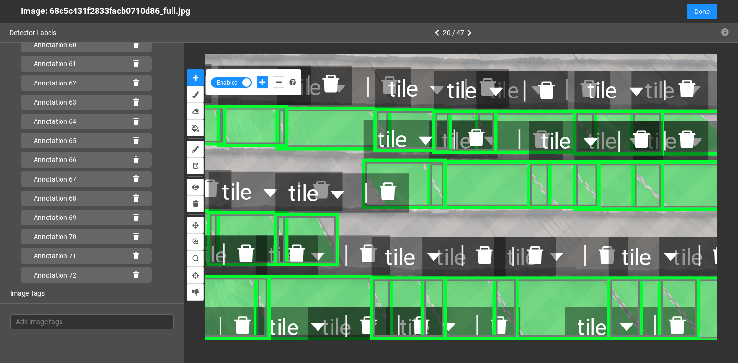
scroll to position [1208, 0]
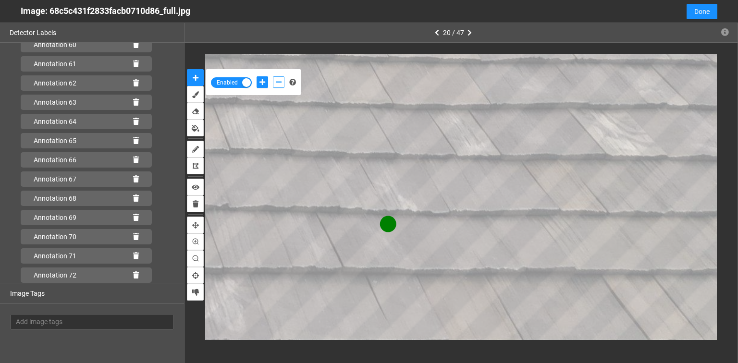
click at [279, 82] on icon "add-negative-points" at bounding box center [279, 82] width 6 height 7
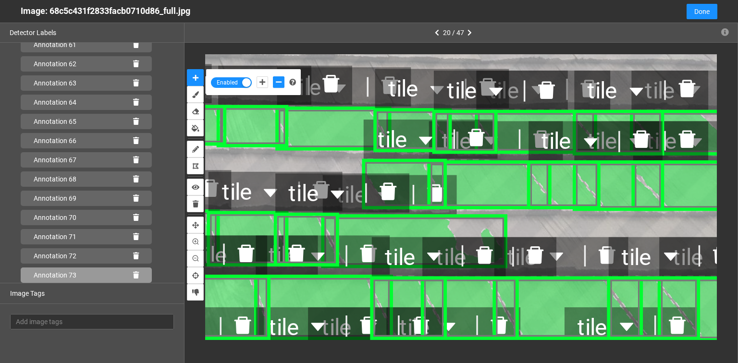
click at [133, 277] on icon at bounding box center [136, 275] width 6 height 7
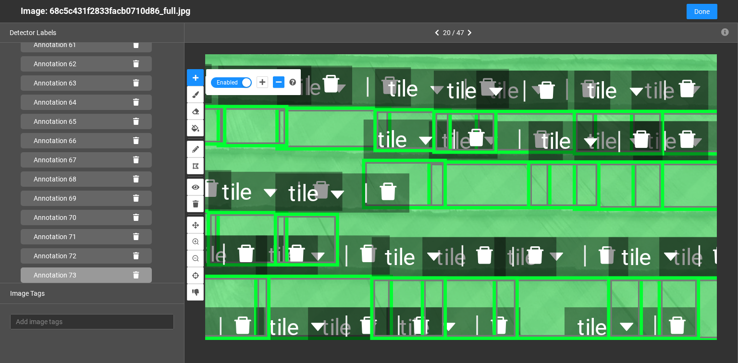
click at [133, 273] on icon at bounding box center [136, 275] width 6 height 7
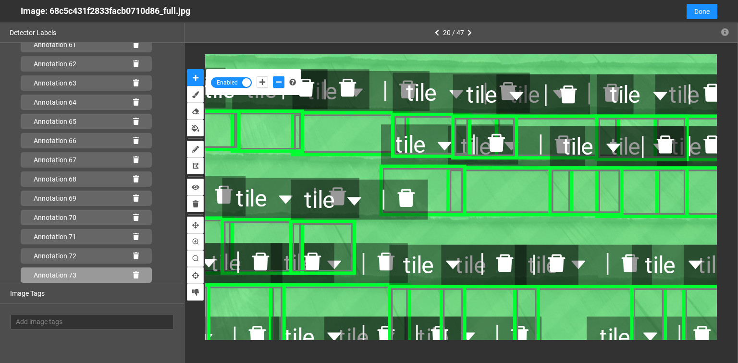
click at [133, 273] on icon at bounding box center [136, 275] width 6 height 7
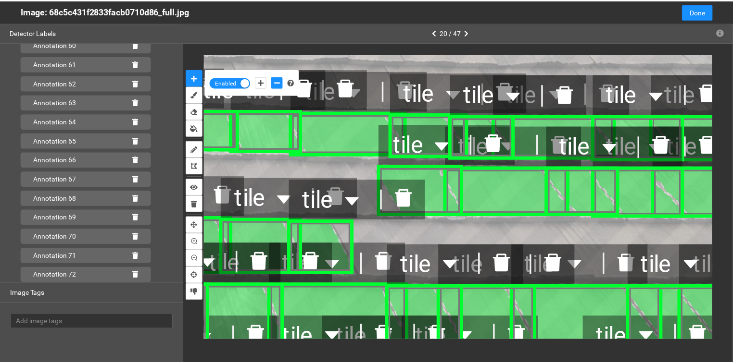
scroll to position [1208, 0]
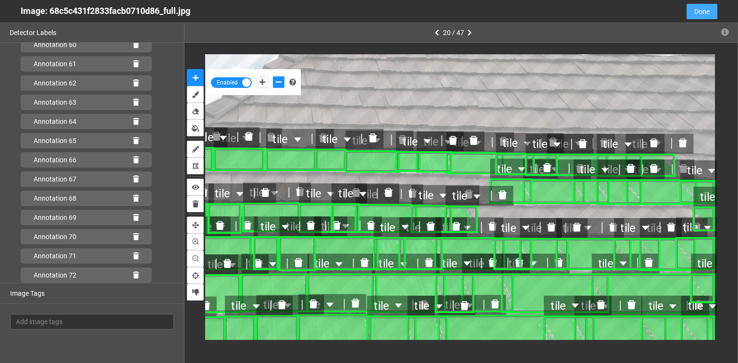
click at [706, 11] on span "Done" at bounding box center [702, 11] width 15 height 11
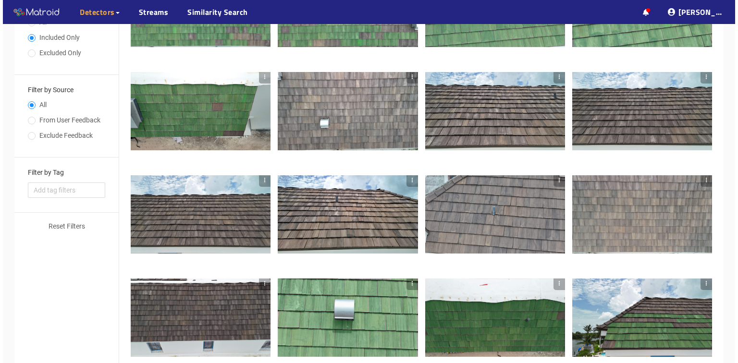
scroll to position [324, 0]
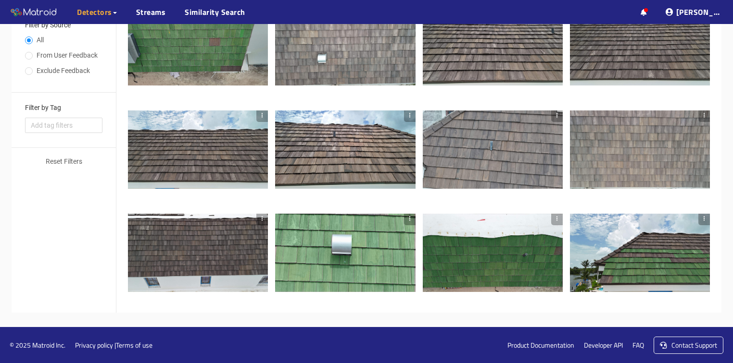
click at [511, 138] on div at bounding box center [493, 150] width 140 height 79
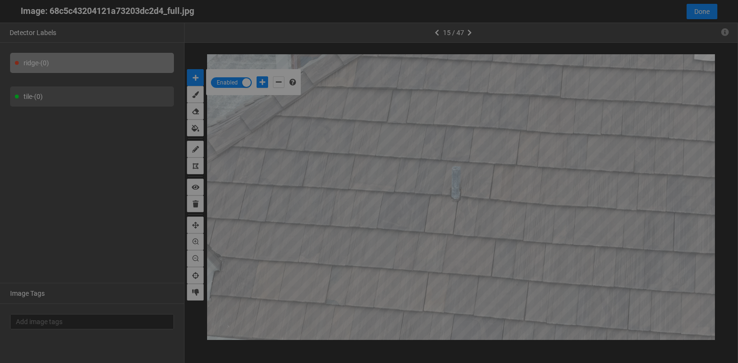
scroll to position [358, 0]
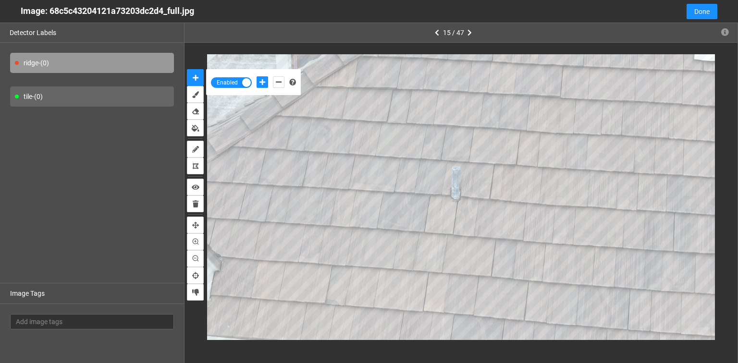
click at [51, 94] on div "tile - (0)" at bounding box center [92, 97] width 164 height 20
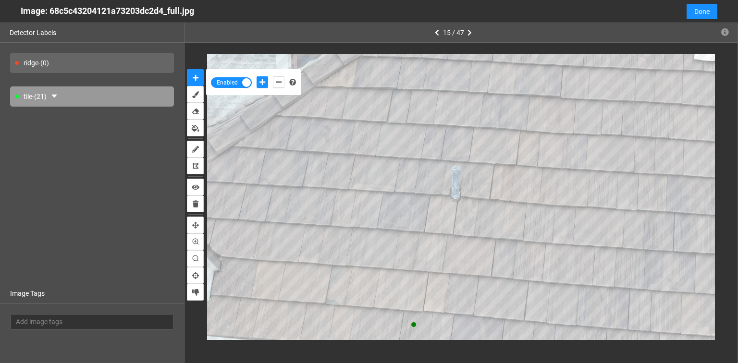
scroll to position [324, 0]
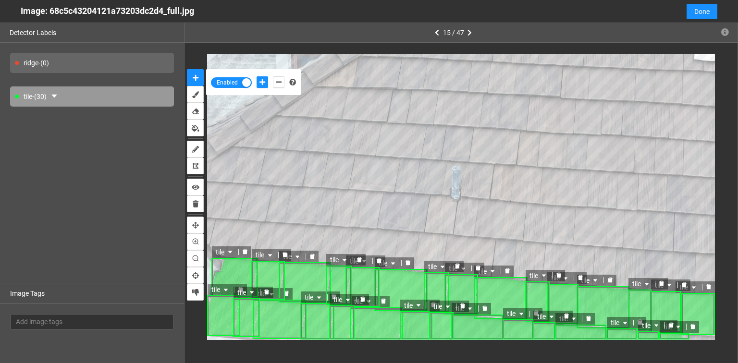
click at [690, 326] on icon "delete" at bounding box center [693, 327] width 6 height 6
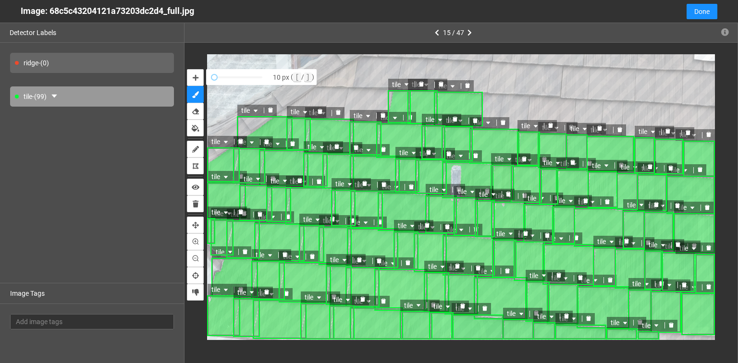
click at [467, 81] on div "tile" at bounding box center [454, 86] width 39 height 12
click at [467, 85] on icon "delete" at bounding box center [467, 85] width 5 height 5
click at [502, 96] on icon "delete" at bounding box center [505, 96] width 6 height 6
drag, startPoint x: 197, startPoint y: 77, endPoint x: 313, endPoint y: 86, distance: 117.2
click at [196, 77] on icon "auto-mask" at bounding box center [196, 78] width 6 height 7
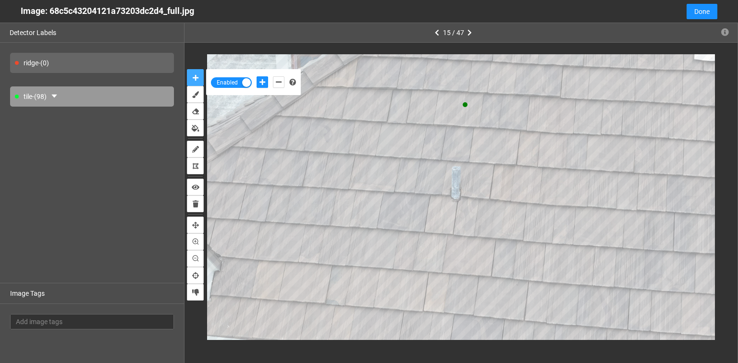
click at [187, 69] on button "auto-mask" at bounding box center [195, 77] width 17 height 17
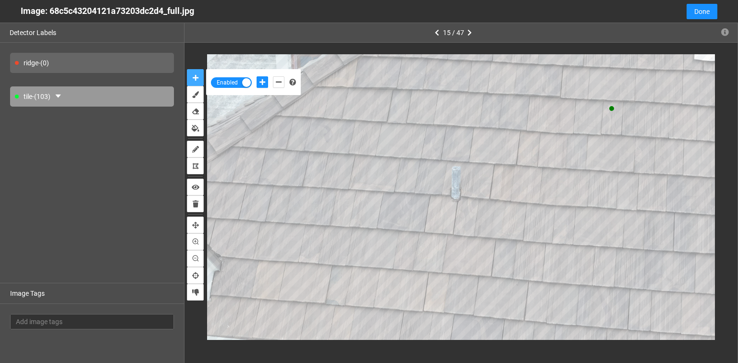
click at [187, 69] on button "auto-mask" at bounding box center [195, 77] width 17 height 17
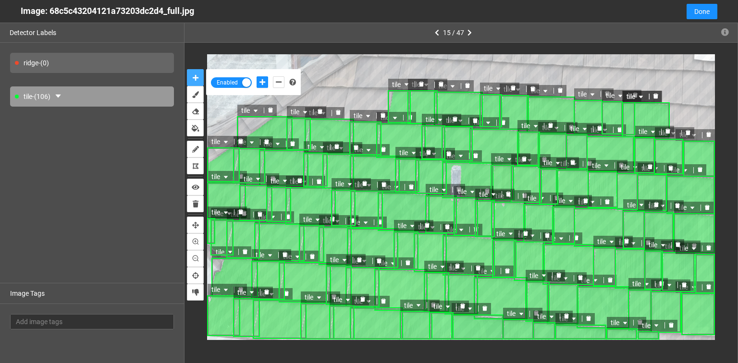
click at [634, 96] on span "tile" at bounding box center [636, 96] width 19 height 11
click at [656, 98] on icon "delete" at bounding box center [655, 96] width 5 height 5
click at [636, 96] on icon "delete" at bounding box center [635, 95] width 5 height 5
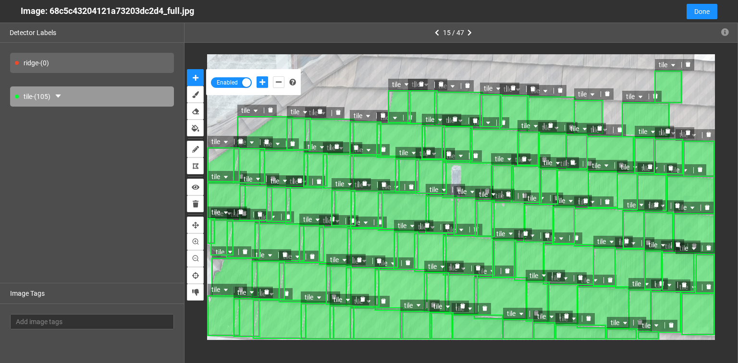
click at [656, 96] on icon "delete" at bounding box center [655, 96] width 5 height 5
click at [688, 67] on icon "delete" at bounding box center [688, 64] width 5 height 5
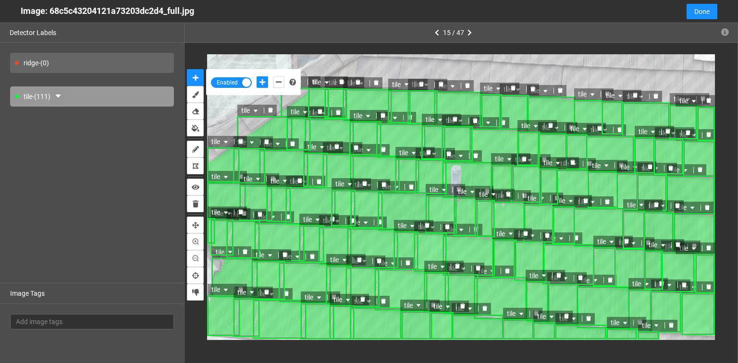
click at [54, 95] on button "button" at bounding box center [57, 96] width 15 height 15
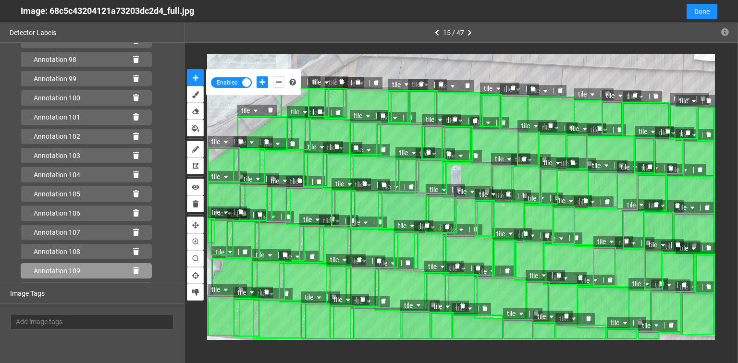
scroll to position [1958, 0]
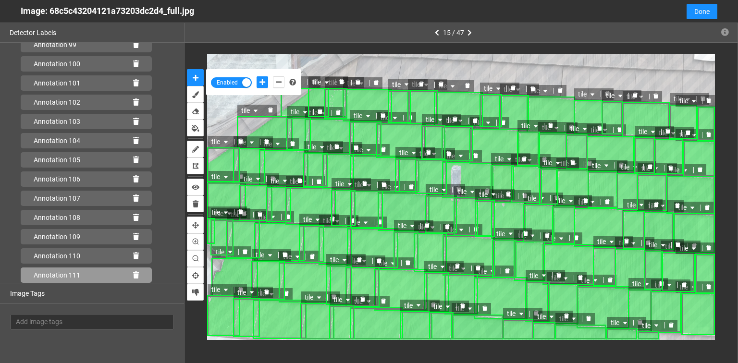
click at [133, 273] on icon at bounding box center [136, 275] width 6 height 7
click at [133, 275] on icon at bounding box center [136, 275] width 6 height 7
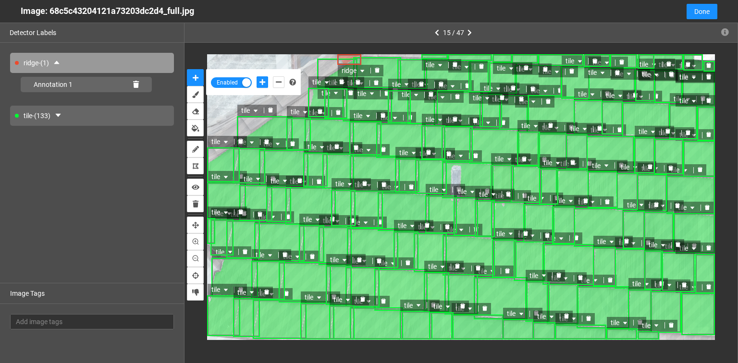
scroll to position [324, 0]
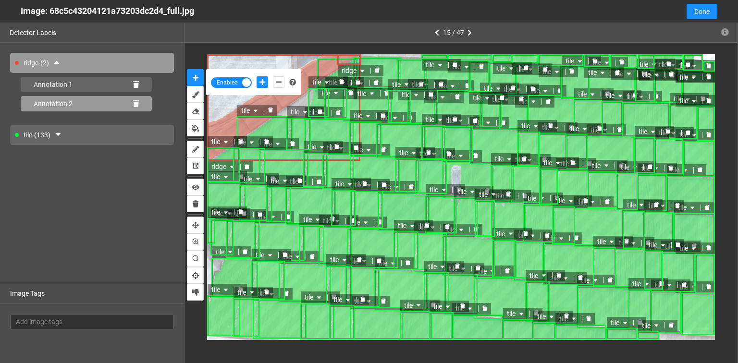
click at [133, 101] on icon at bounding box center [136, 103] width 6 height 7
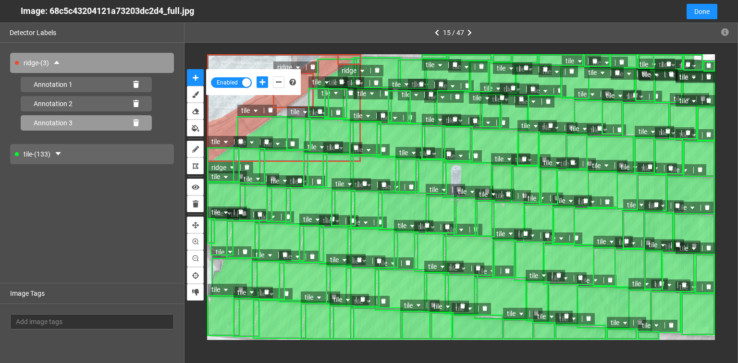
drag, startPoint x: 135, startPoint y: 123, endPoint x: 146, endPoint y: 123, distance: 11.1
click at [135, 123] on icon at bounding box center [136, 123] width 6 height 7
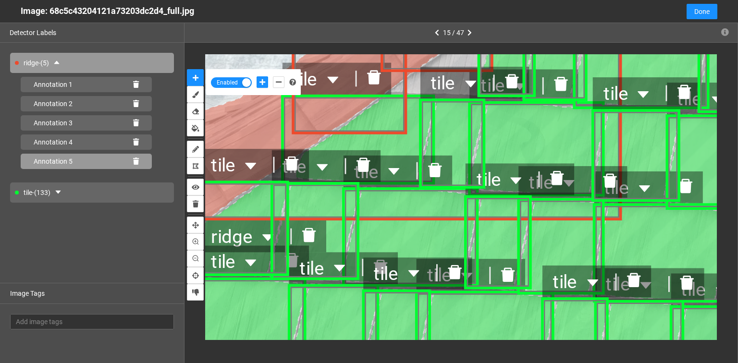
click at [138, 162] on icon at bounding box center [136, 161] width 6 height 7
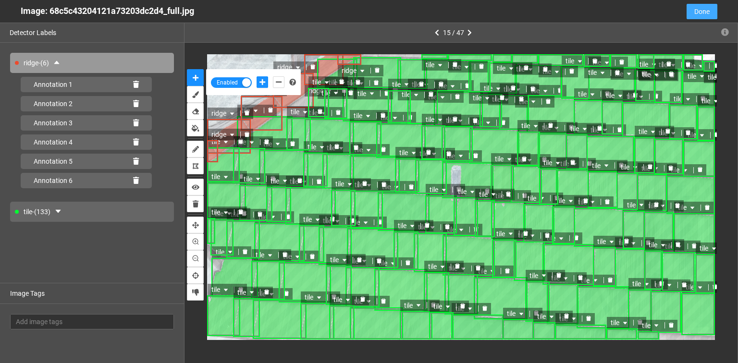
click at [700, 12] on span "Done" at bounding box center [702, 11] width 15 height 11
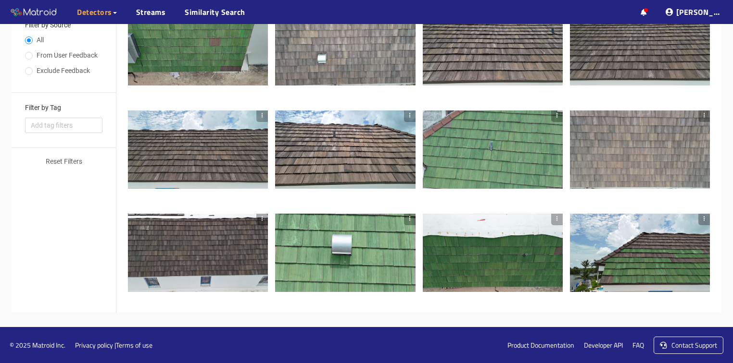
click at [471, 138] on div at bounding box center [493, 150] width 140 height 79
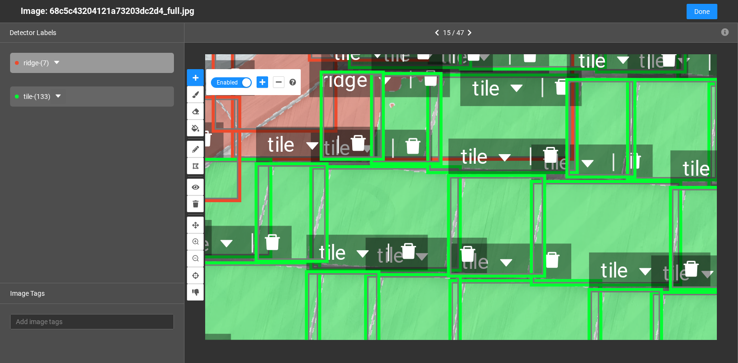
click at [58, 95] on icon "caret-down" at bounding box center [58, 96] width 8 height 8
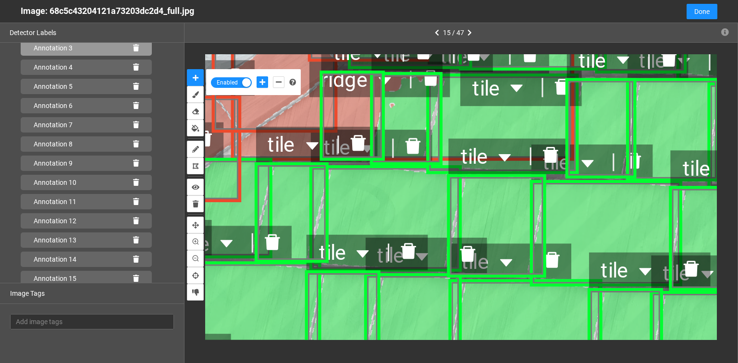
scroll to position [0, 0]
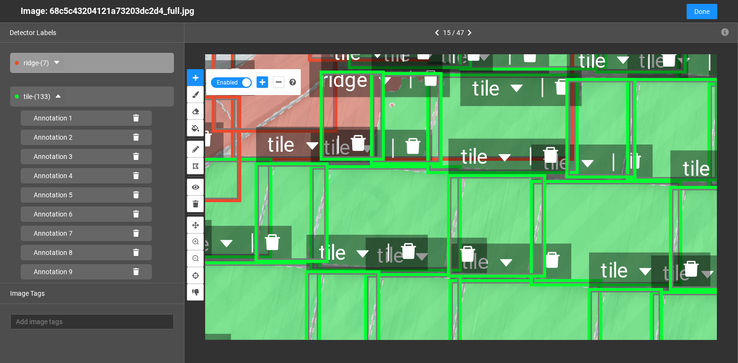
click at [55, 60] on button "button" at bounding box center [56, 62] width 15 height 15
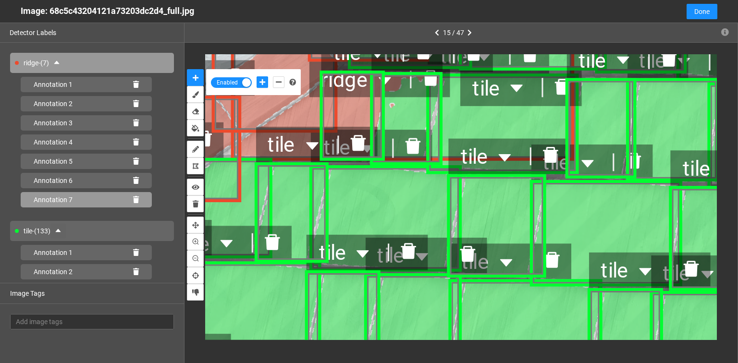
click at [133, 199] on icon at bounding box center [136, 200] width 6 height 7
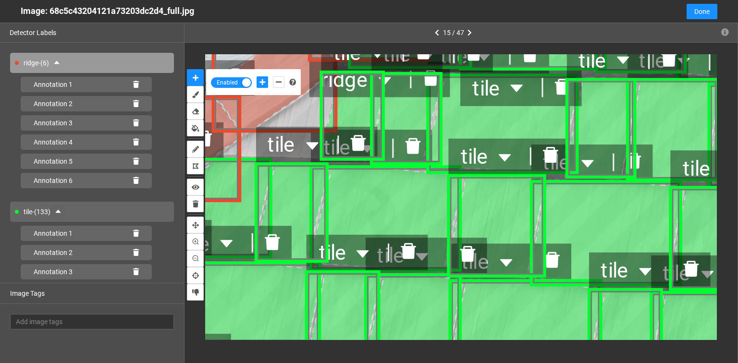
click at [100, 214] on div "tile - (133)" at bounding box center [92, 212] width 164 height 20
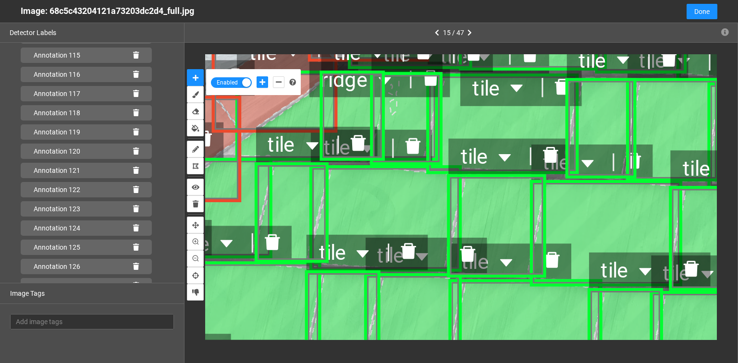
scroll to position [2516, 0]
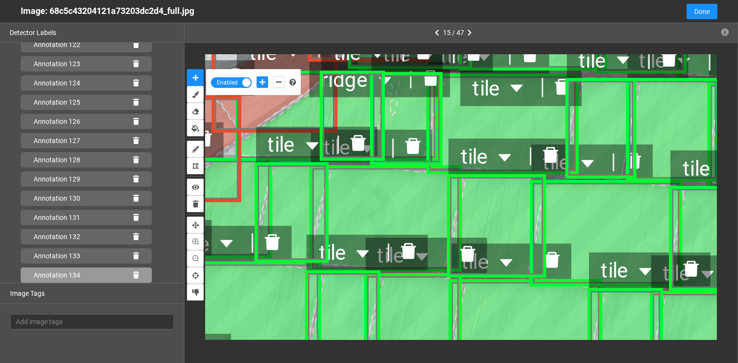
click at [133, 276] on icon at bounding box center [136, 275] width 6 height 7
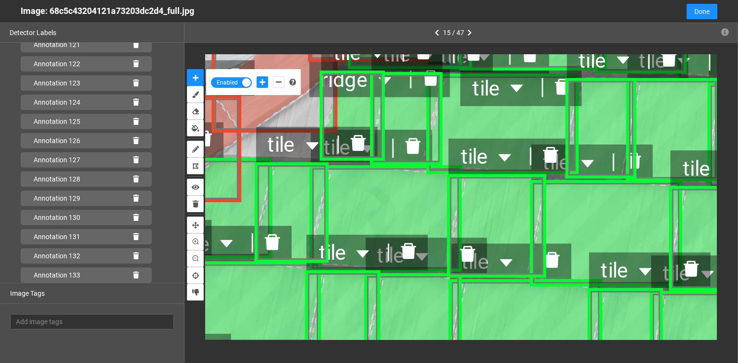
click at [328, 96] on span "ridge" at bounding box center [359, 79] width 77 height 33
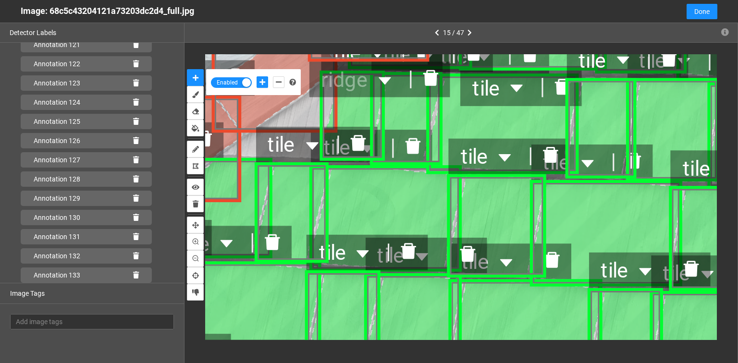
click at [331, 88] on span "ridge" at bounding box center [359, 79] width 77 height 33
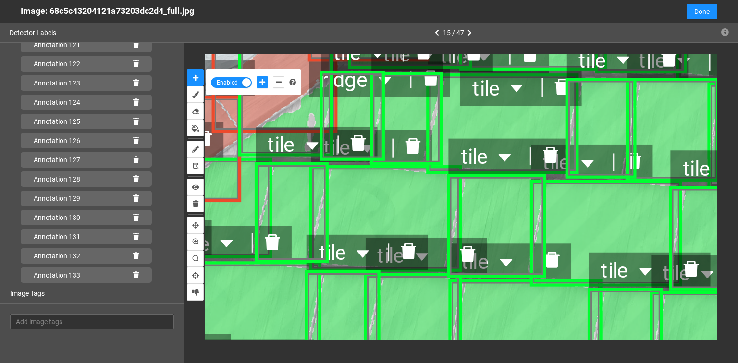
scroll to position [2516, 0]
click at [133, 277] on icon at bounding box center [136, 275] width 6 height 7
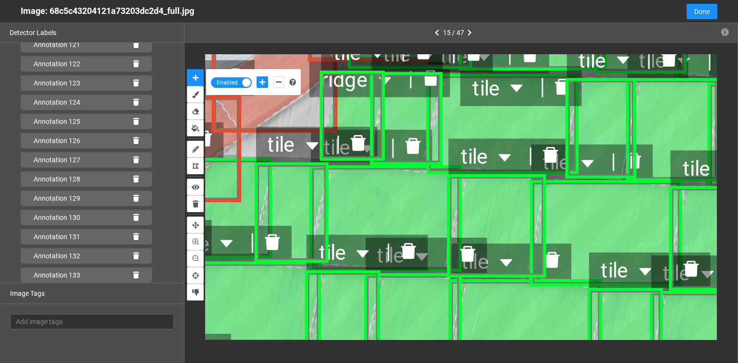
scroll to position [2497, 0]
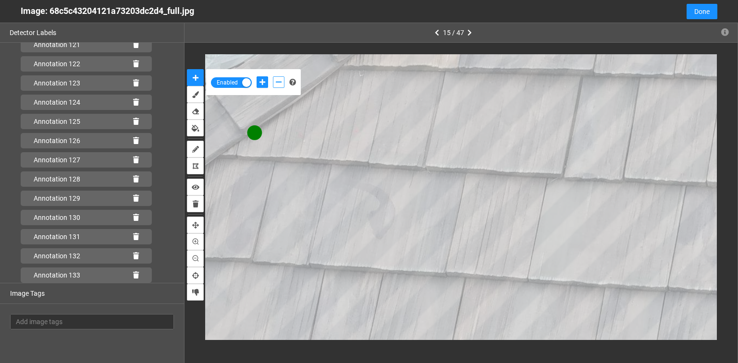
click at [276, 81] on icon "add-negative-points" at bounding box center [279, 82] width 6 height 7
click at [273, 76] on button "add-negative-points" at bounding box center [279, 82] width 12 height 12
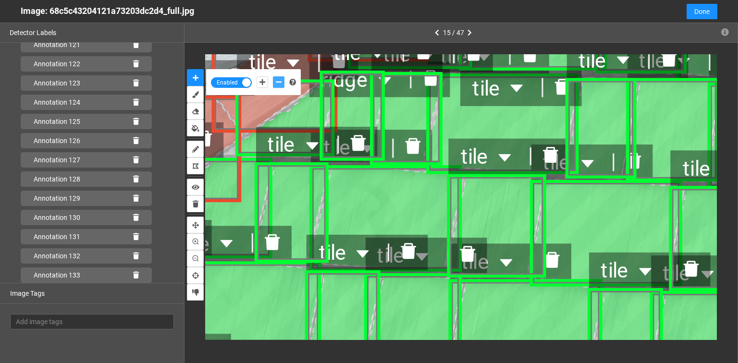
scroll to position [2516, 0]
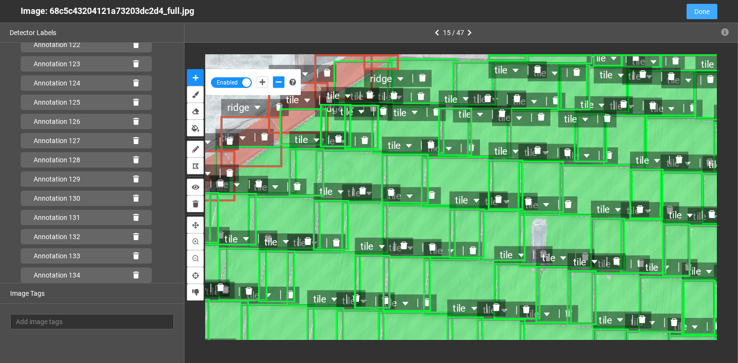
click at [693, 12] on button "Done" at bounding box center [702, 11] width 31 height 15
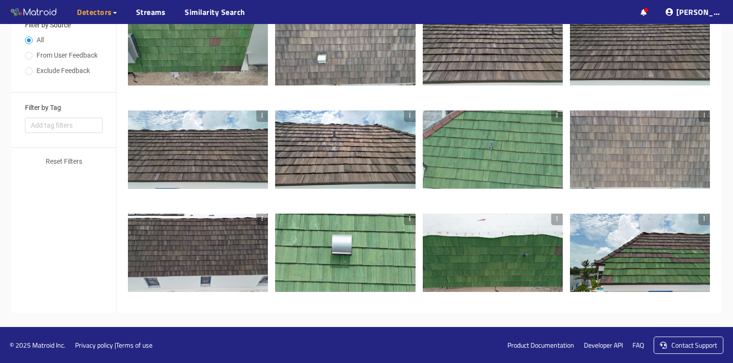
click at [538, 266] on div at bounding box center [493, 253] width 140 height 79
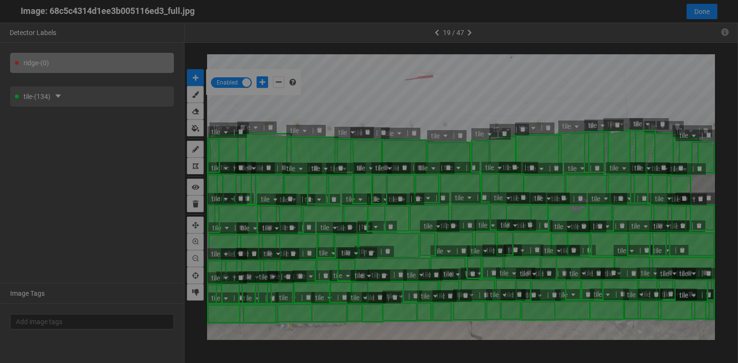
scroll to position [358, 0]
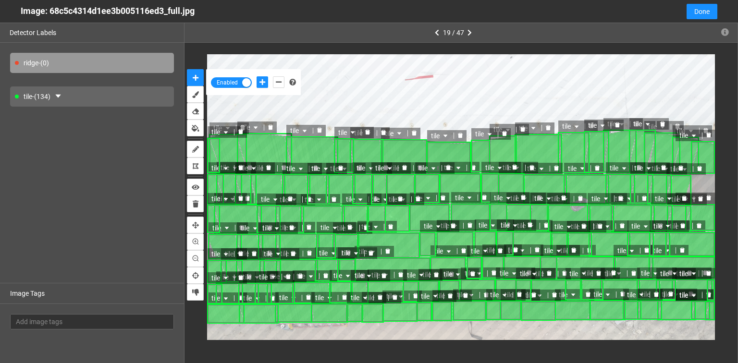
click at [106, 100] on div "tile - (134)" at bounding box center [92, 97] width 164 height 20
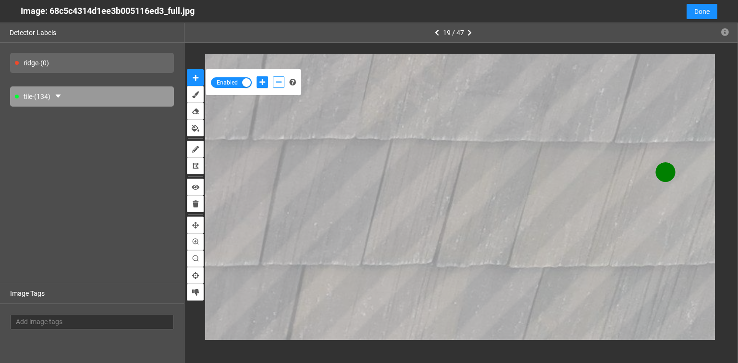
click at [277, 81] on icon "add-negative-points" at bounding box center [279, 82] width 6 height 7
click at [273, 76] on button "add-negative-points" at bounding box center [279, 82] width 12 height 12
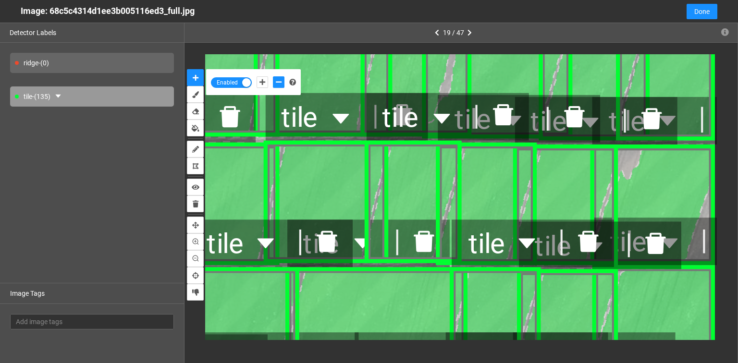
click at [50, 96] on div "tile - (135)" at bounding box center [92, 97] width 164 height 20
click at [61, 97] on icon "caret-down" at bounding box center [57, 96] width 5 height 3
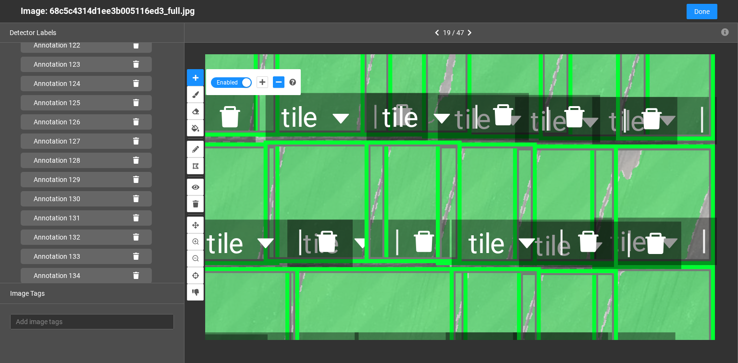
scroll to position [2420, 0]
click at [133, 273] on icon at bounding box center [136, 275] width 6 height 7
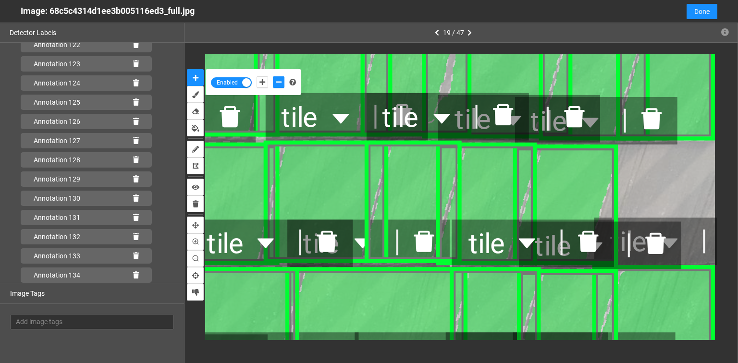
scroll to position [2401, 0]
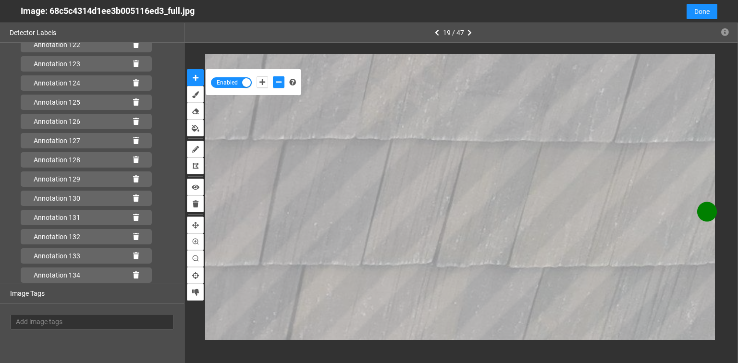
click at [286, 83] on div at bounding box center [270, 82] width 33 height 16
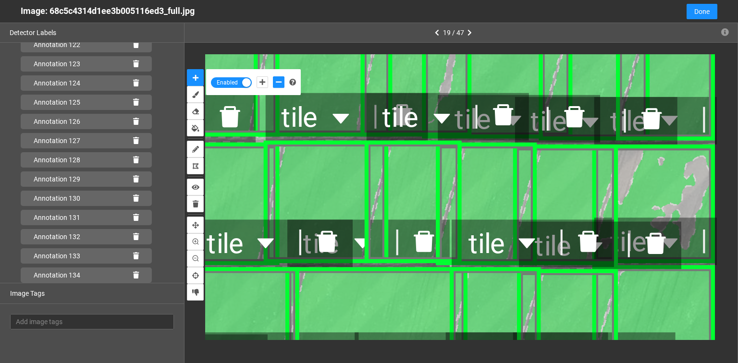
scroll to position [2420, 0]
click at [133, 277] on icon at bounding box center [136, 275] width 6 height 7
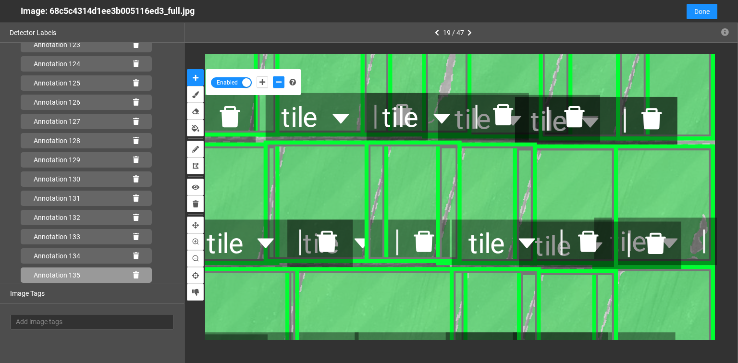
click at [133, 276] on icon at bounding box center [136, 275] width 6 height 7
drag, startPoint x: 133, startPoint y: 276, endPoint x: 414, endPoint y: 275, distance: 281.7
click at [133, 275] on icon at bounding box center [136, 275] width 6 height 7
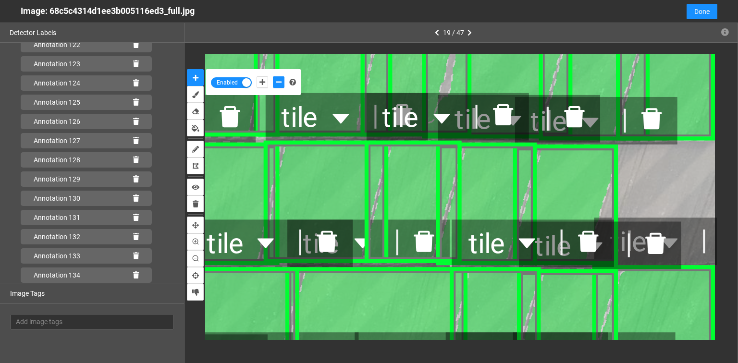
scroll to position [2401, 0]
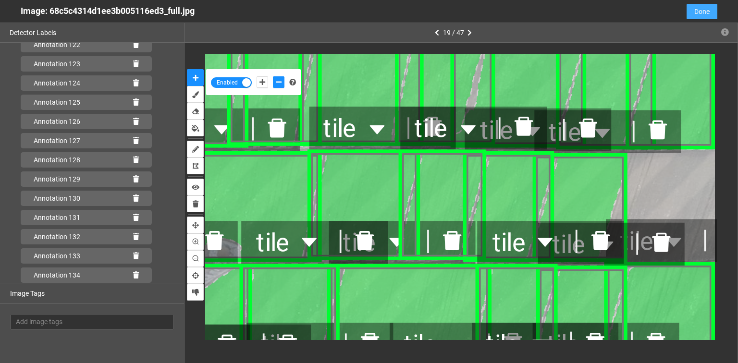
click at [699, 13] on span "Done" at bounding box center [702, 11] width 15 height 11
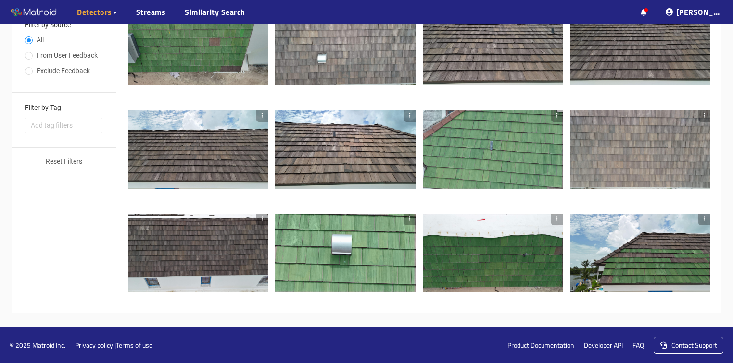
click at [652, 160] on div at bounding box center [640, 150] width 140 height 79
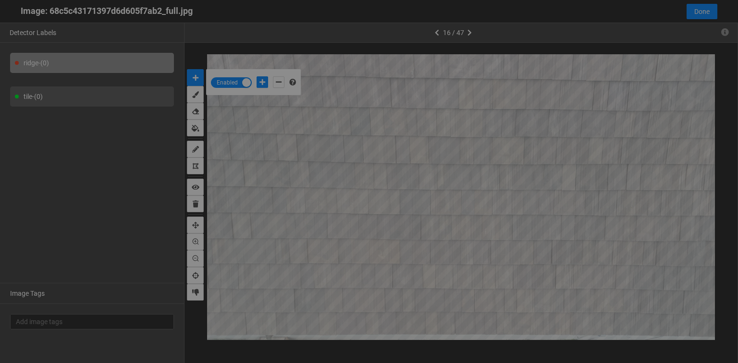
scroll to position [358, 0]
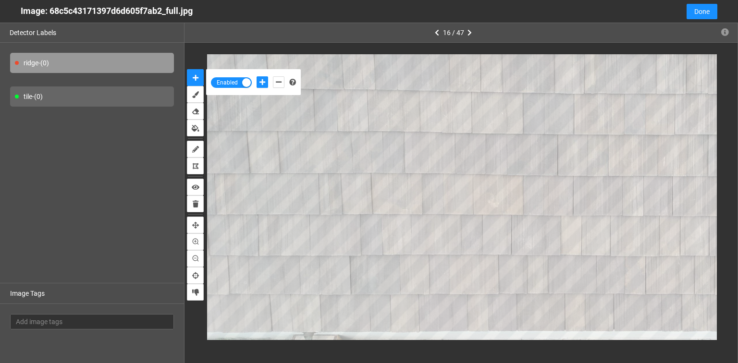
click at [50, 93] on div "tile - (0)" at bounding box center [92, 97] width 164 height 20
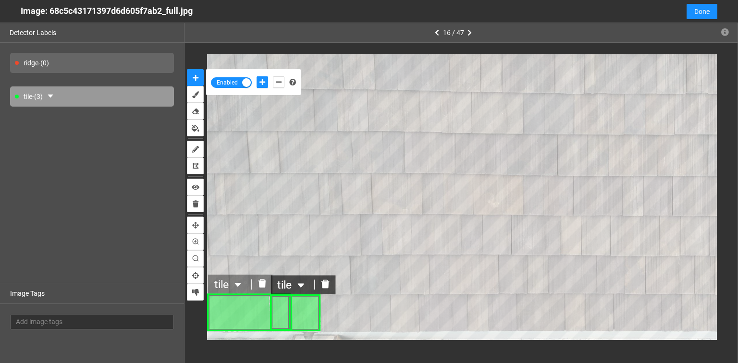
click at [325, 283] on icon "delete" at bounding box center [326, 284] width 8 height 9
click at [322, 281] on icon "delete" at bounding box center [326, 284] width 10 height 10
click at [324, 282] on icon "delete" at bounding box center [326, 284] width 8 height 9
click at [323, 284] on icon "delete" at bounding box center [326, 284] width 8 height 9
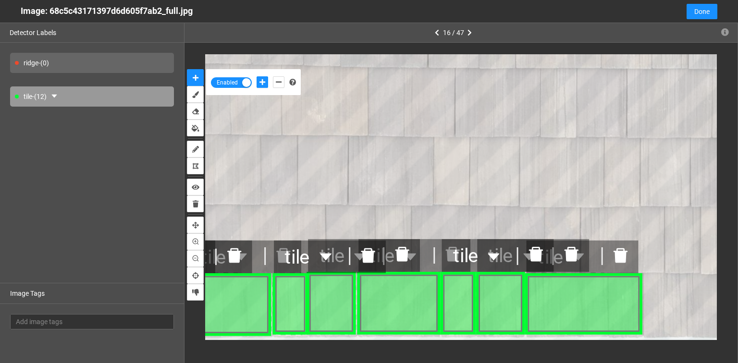
click at [623, 258] on icon "delete" at bounding box center [621, 255] width 14 height 14
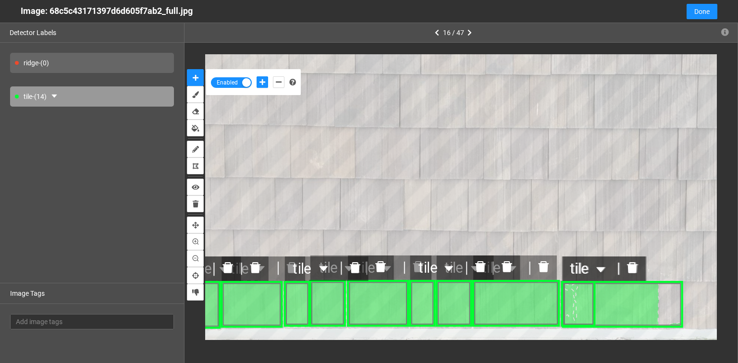
click at [631, 265] on icon "delete" at bounding box center [632, 268] width 11 height 11
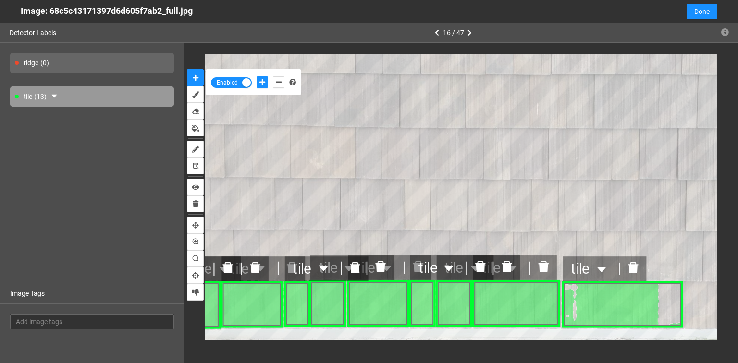
click at [636, 269] on icon "delete" at bounding box center [633, 268] width 11 height 11
click at [632, 267] on icon "delete" at bounding box center [632, 268] width 11 height 11
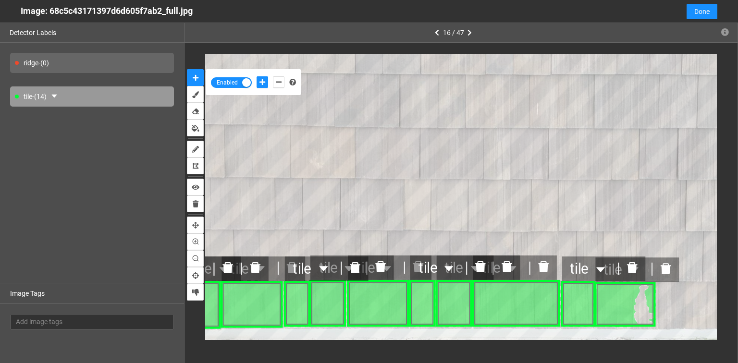
click at [662, 269] on icon "delete" at bounding box center [666, 269] width 12 height 12
click at [660, 272] on icon "delete" at bounding box center [666, 269] width 12 height 12
click at [660, 271] on icon "delete" at bounding box center [665, 269] width 12 height 12
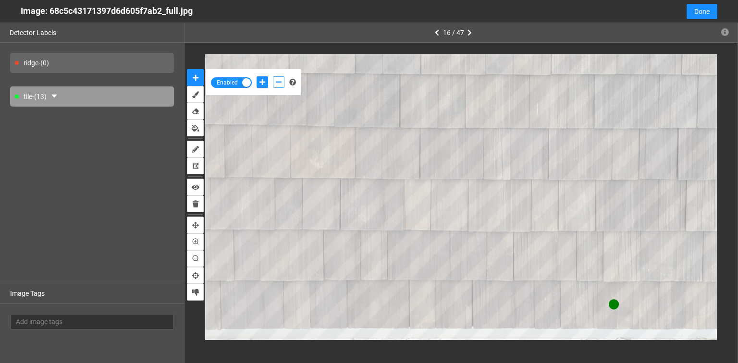
click at [278, 76] on button "add-negative-points" at bounding box center [279, 82] width 12 height 12
click at [273, 76] on button "add-negative-points" at bounding box center [279, 82] width 12 height 12
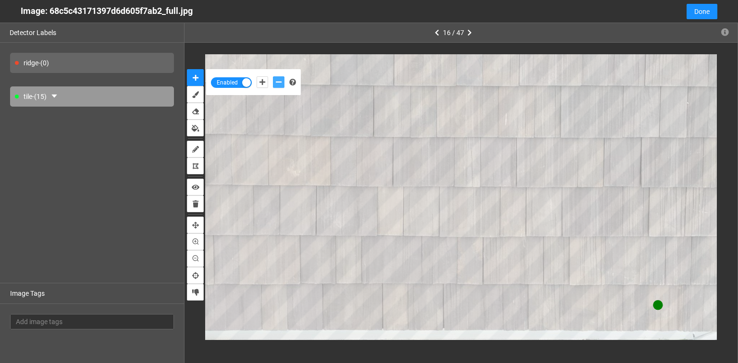
click at [273, 76] on button "add-negative-points" at bounding box center [279, 82] width 12 height 12
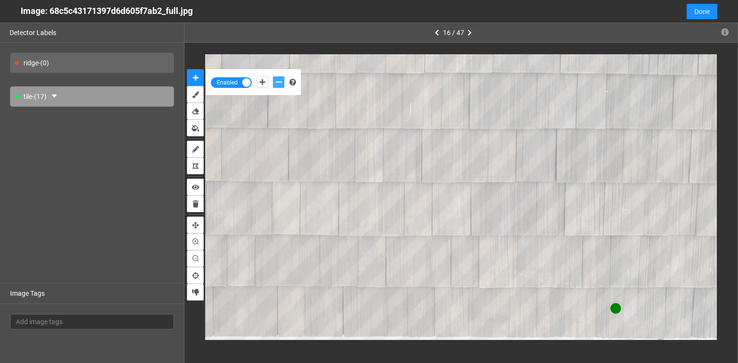
click at [273, 76] on button "add-negative-points" at bounding box center [279, 82] width 12 height 12
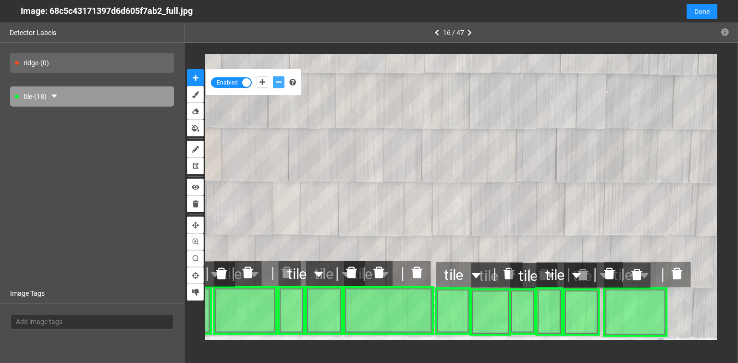
click at [683, 275] on icon "delete" at bounding box center [677, 274] width 13 height 13
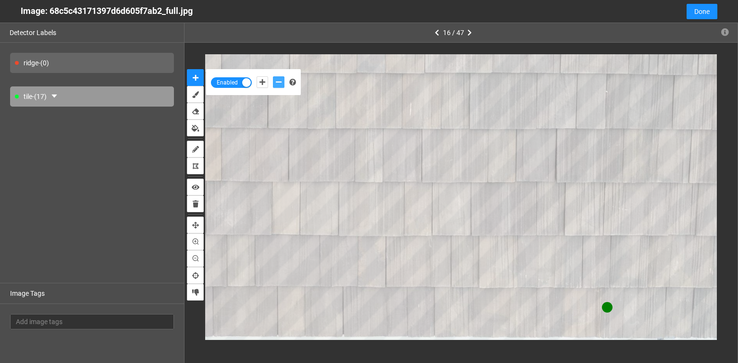
click at [273, 76] on button "add-negative-points" at bounding box center [279, 82] width 12 height 12
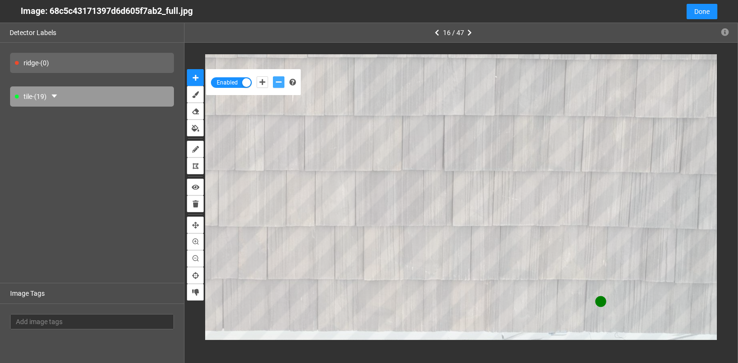
click at [273, 76] on button "add-negative-points" at bounding box center [279, 82] width 12 height 12
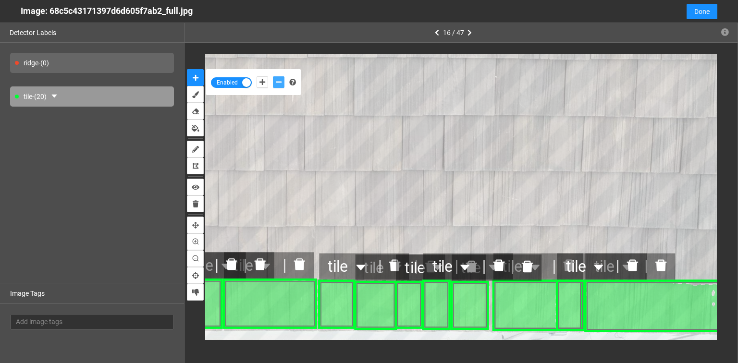
click at [664, 266] on icon "delete" at bounding box center [661, 266] width 11 height 12
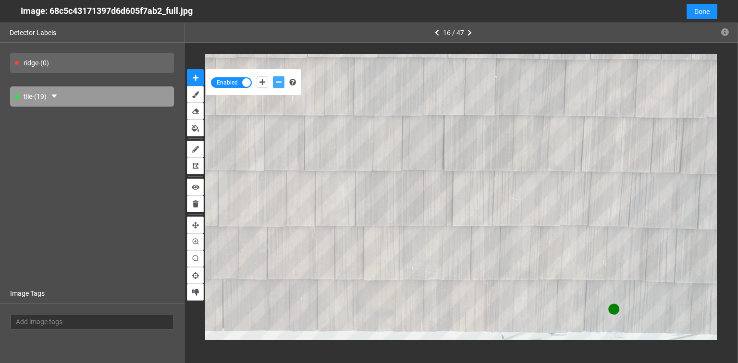
click at [273, 76] on button "add-negative-points" at bounding box center [279, 82] width 12 height 12
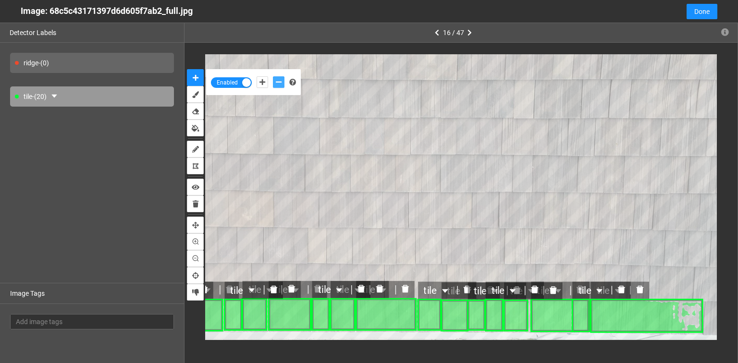
click at [642, 291] on icon "delete" at bounding box center [640, 290] width 7 height 8
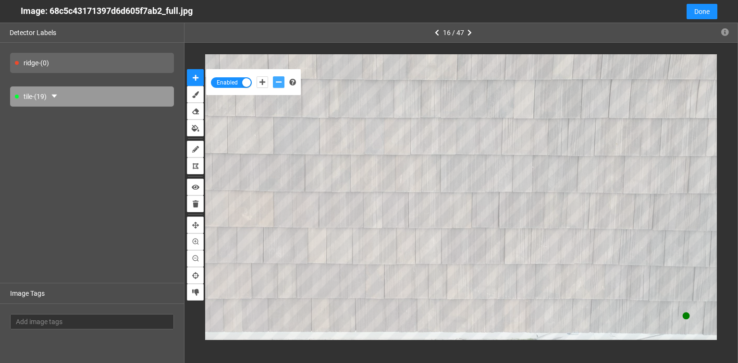
click at [273, 76] on button "add-negative-points" at bounding box center [279, 82] width 12 height 12
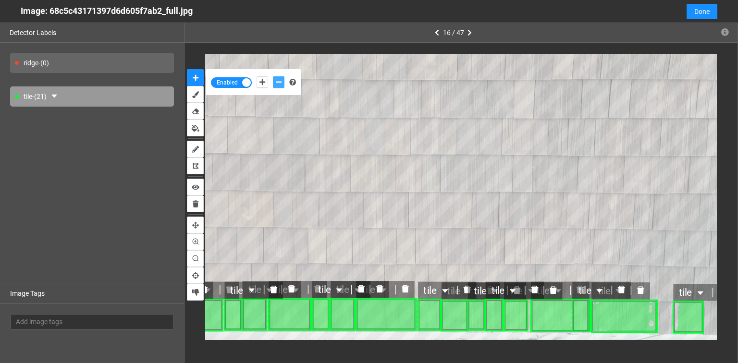
click at [641, 287] on icon "delete" at bounding box center [641, 291] width 7 height 8
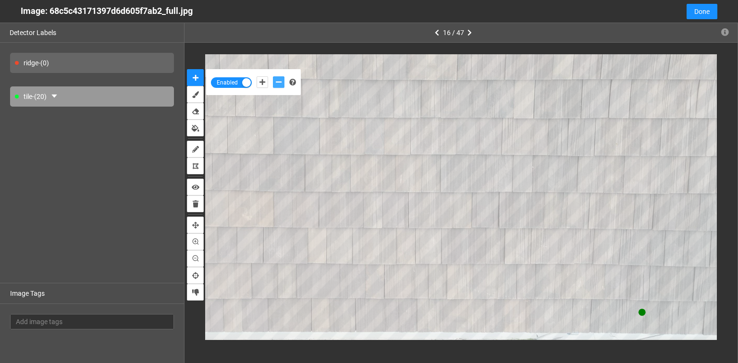
click at [273, 76] on button "add-negative-points" at bounding box center [279, 82] width 12 height 12
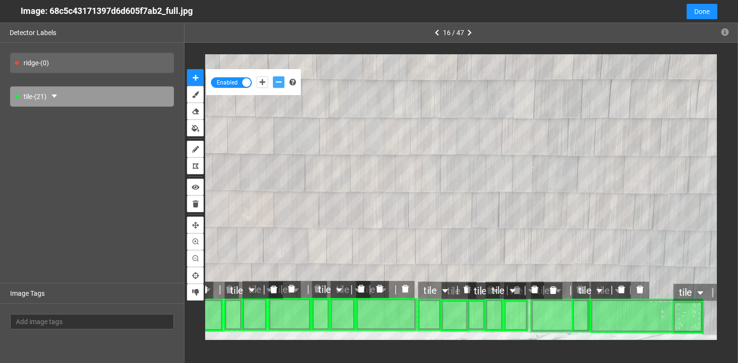
click at [638, 292] on icon "delete" at bounding box center [640, 290] width 7 height 8
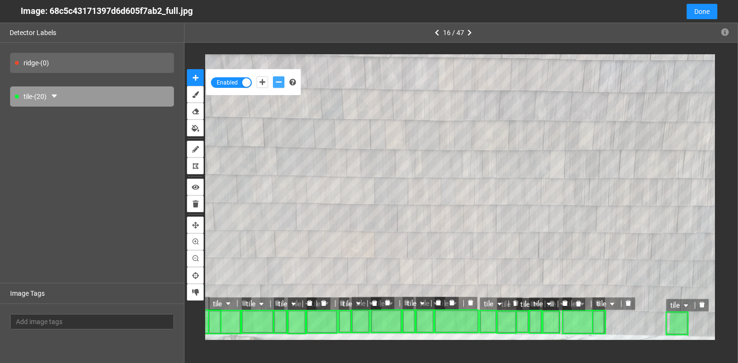
click at [704, 306] on icon "delete" at bounding box center [702, 305] width 5 height 6
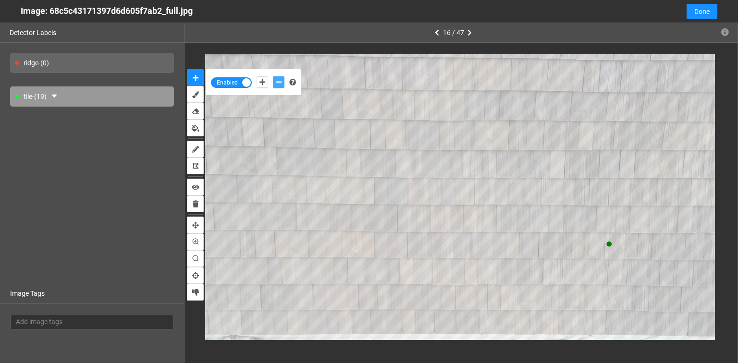
click at [273, 76] on button "add-negative-points" at bounding box center [279, 82] width 12 height 12
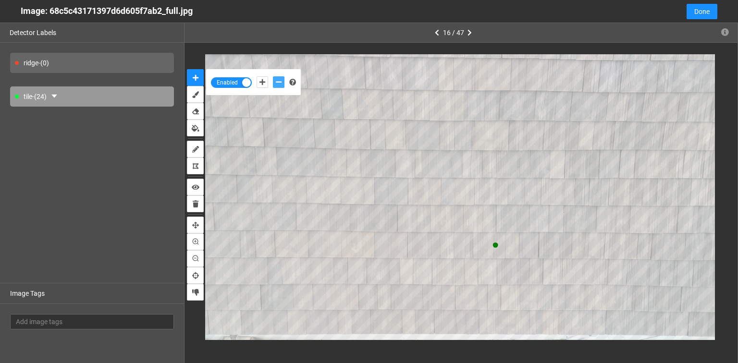
click at [273, 76] on button "add-negative-points" at bounding box center [279, 82] width 12 height 12
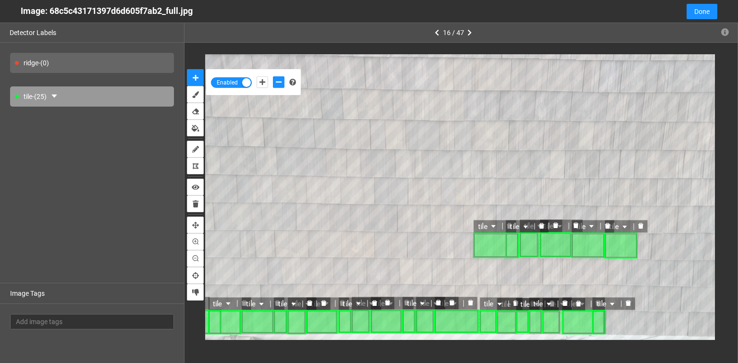
click at [46, 91] on div "tile - (25)" at bounding box center [92, 97] width 164 height 20
click at [58, 98] on icon "caret-down" at bounding box center [54, 96] width 8 height 8
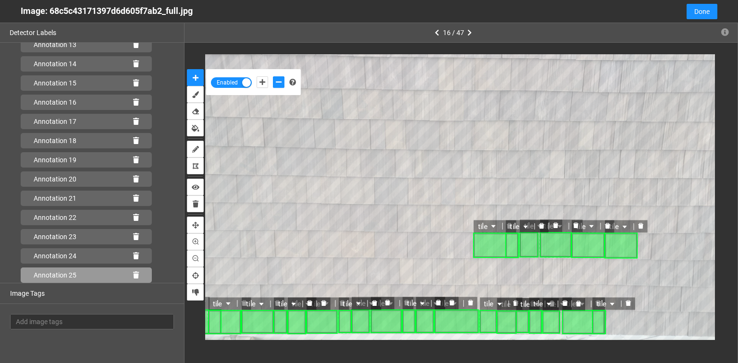
click at [133, 273] on icon at bounding box center [136, 275] width 6 height 7
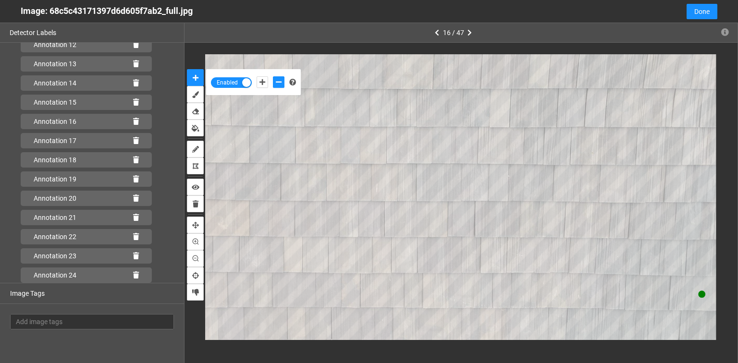
scroll to position [304, 0]
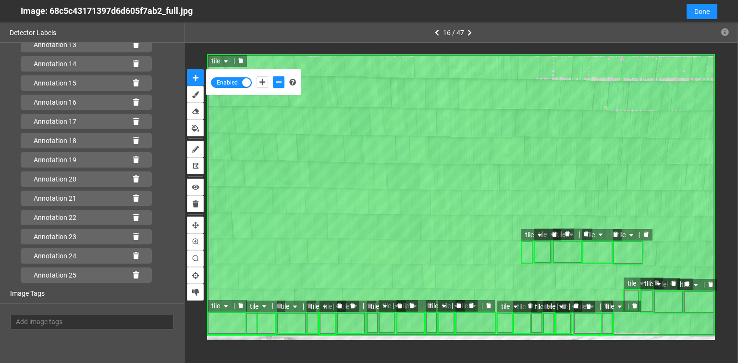
click at [238, 63] on icon "delete" at bounding box center [241, 61] width 6 height 6
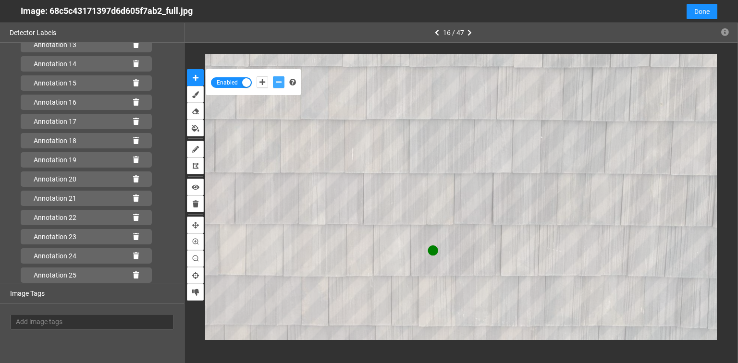
drag, startPoint x: 281, startPoint y: 77, endPoint x: 296, endPoint y: 90, distance: 19.8
click at [281, 78] on button "add-negative-points" at bounding box center [279, 82] width 12 height 12
click at [273, 76] on button "add-negative-points" at bounding box center [279, 82] width 12 height 12
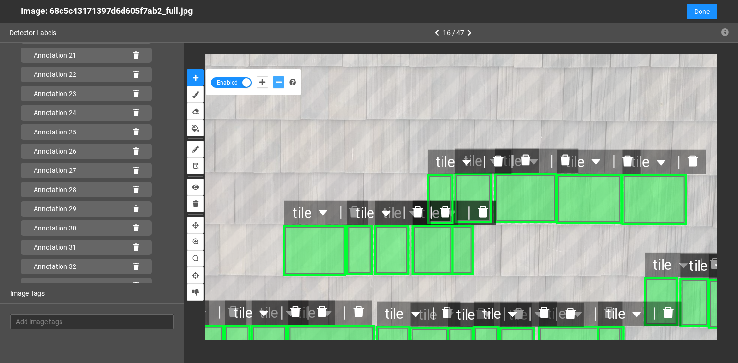
scroll to position [458, 0]
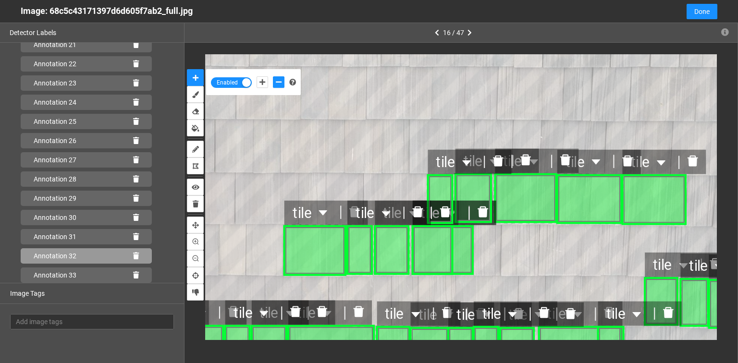
click at [133, 253] on icon at bounding box center [136, 256] width 6 height 7
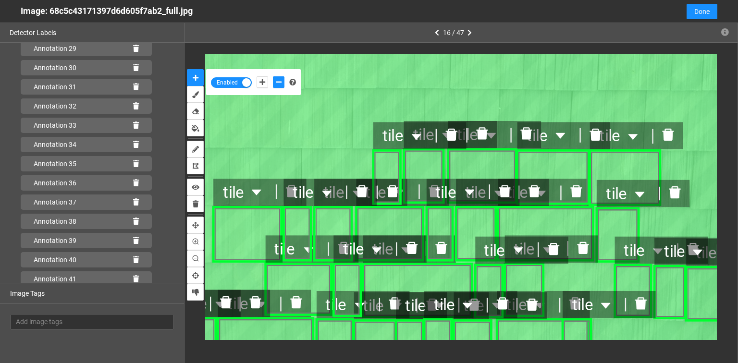
scroll to position [631, 0]
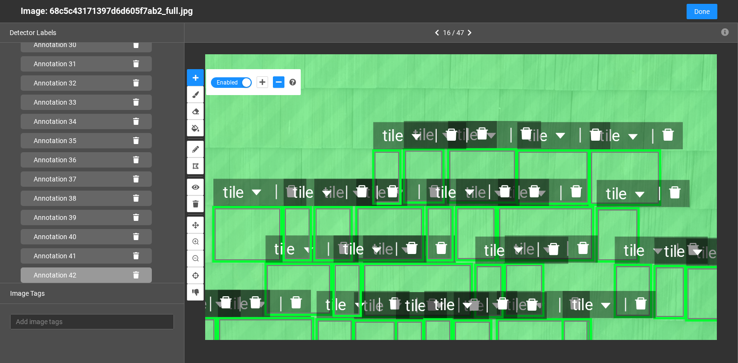
click at [135, 275] on div "Annotation 42" at bounding box center [86, 275] width 131 height 15
click at [133, 272] on icon at bounding box center [136, 275] width 6 height 7
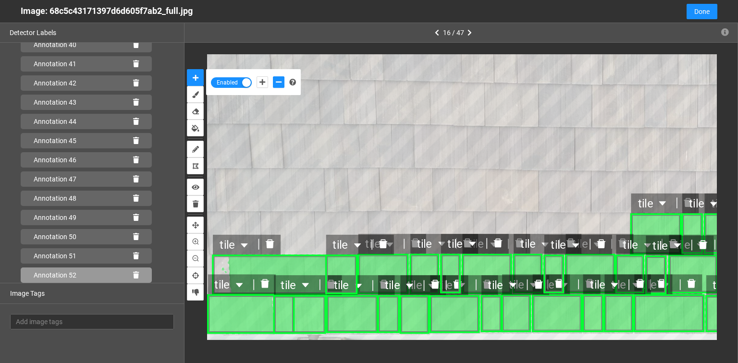
click at [133, 275] on icon at bounding box center [136, 275] width 6 height 7
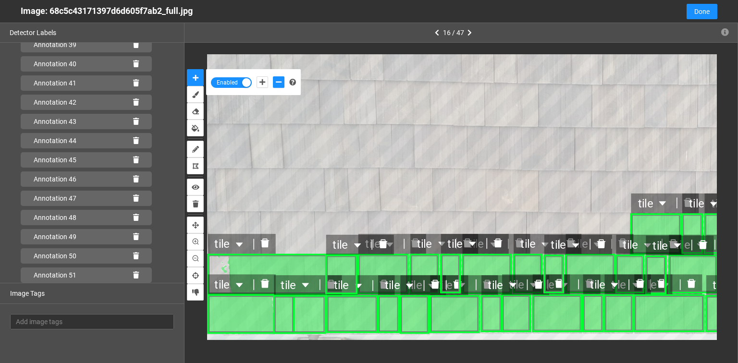
scroll to position [824, 0]
click at [133, 273] on icon at bounding box center [136, 275] width 6 height 7
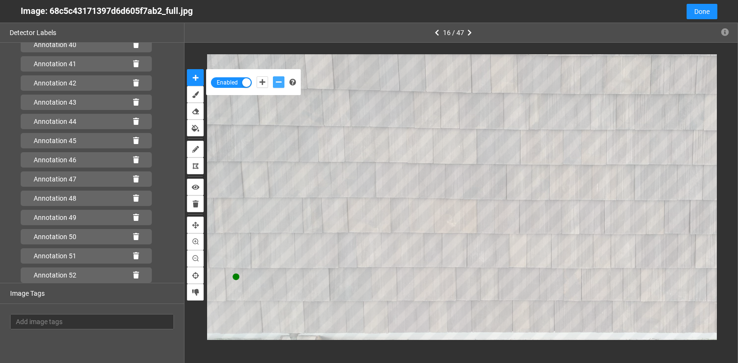
click at [277, 83] on icon "add-negative-points" at bounding box center [279, 82] width 6 height 7
click at [273, 76] on button "add-negative-points" at bounding box center [279, 82] width 12 height 12
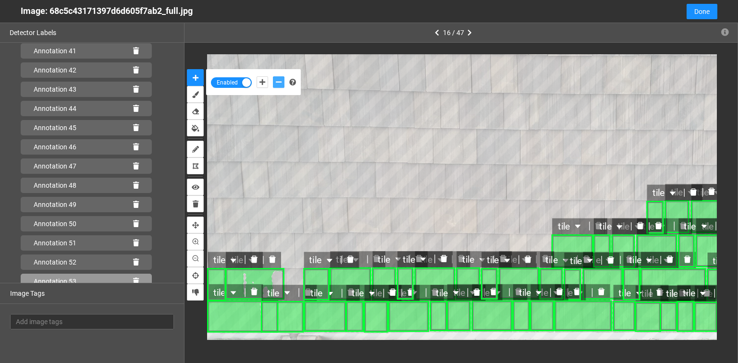
scroll to position [843, 0]
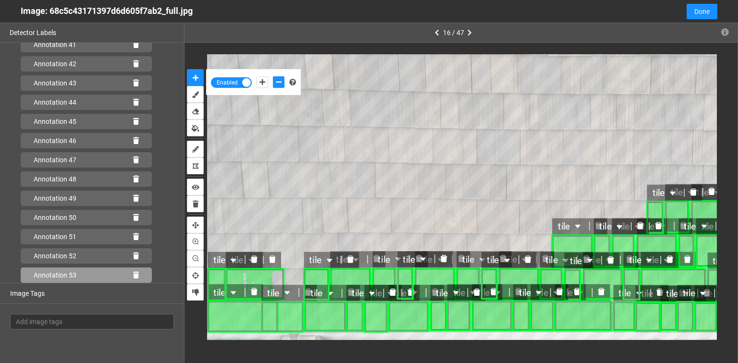
click at [136, 274] on div "Annotation 53" at bounding box center [86, 275] width 131 height 15
click at [137, 275] on div "Annotation 53" at bounding box center [86, 275] width 131 height 15
click at [268, 261] on icon "delete" at bounding box center [272, 260] width 8 height 8
click at [135, 273] on div "Annotation 53" at bounding box center [86, 275] width 131 height 15
click at [136, 274] on div "Annotation 53" at bounding box center [86, 275] width 131 height 15
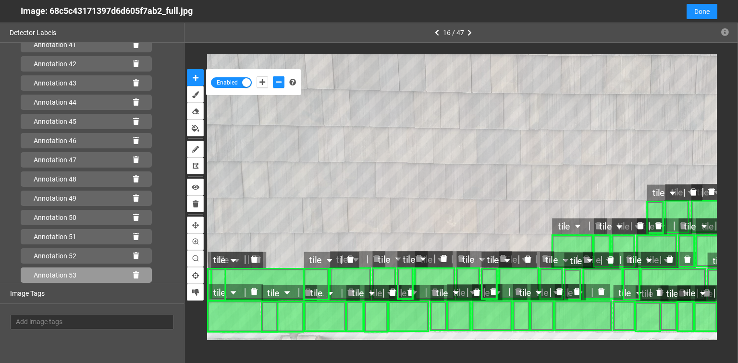
click at [134, 277] on icon at bounding box center [136, 275] width 6 height 7
click at [133, 274] on icon at bounding box center [136, 275] width 6 height 7
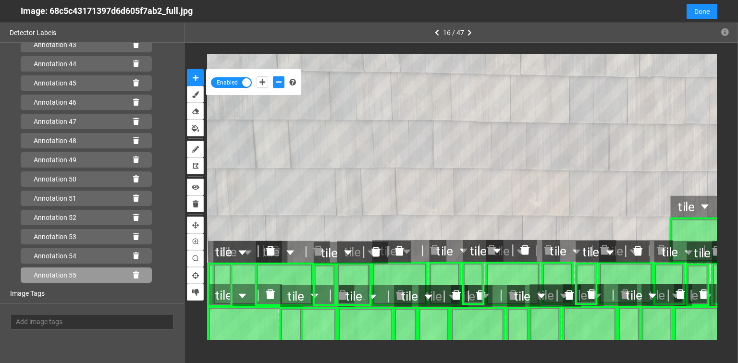
click at [133, 272] on icon at bounding box center [136, 275] width 6 height 7
click at [133, 275] on icon at bounding box center [136, 275] width 6 height 7
click at [127, 275] on div "Annotation 55" at bounding box center [86, 275] width 131 height 15
click at [133, 275] on icon at bounding box center [136, 275] width 6 height 7
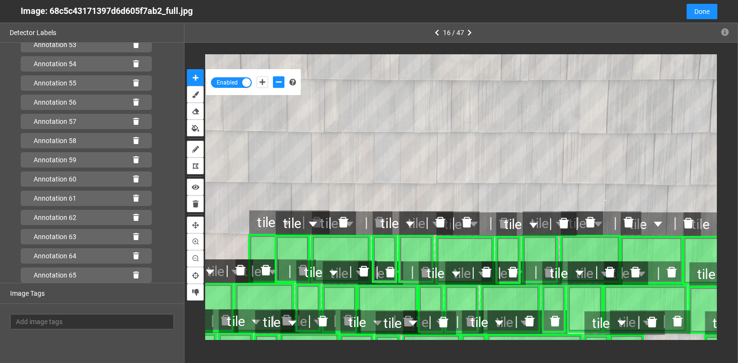
scroll to position [1208, 0]
click at [133, 254] on icon at bounding box center [136, 256] width 6 height 7
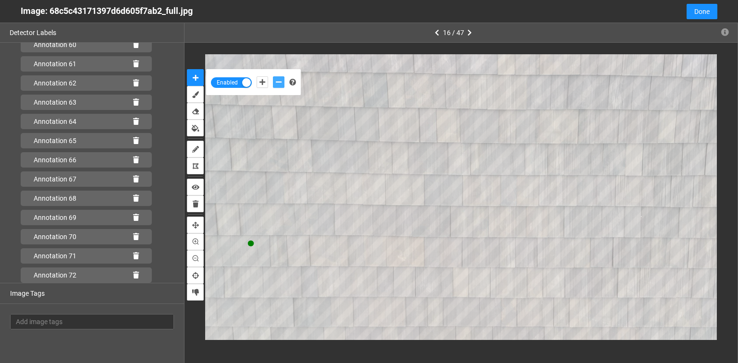
click at [282, 82] on button "add-negative-points" at bounding box center [279, 82] width 12 height 12
click at [273, 76] on button "add-negative-points" at bounding box center [279, 82] width 12 height 12
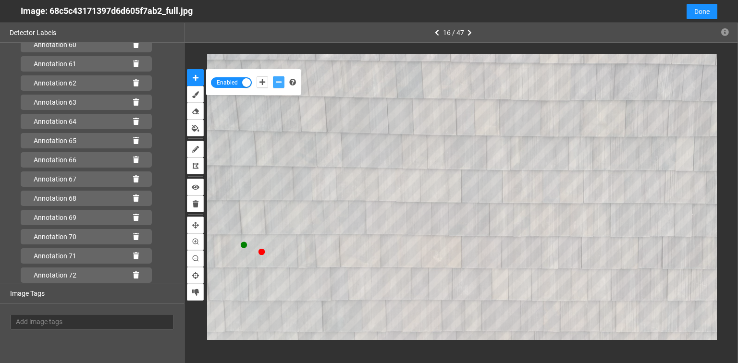
click at [273, 76] on button "add-negative-points" at bounding box center [279, 82] width 12 height 12
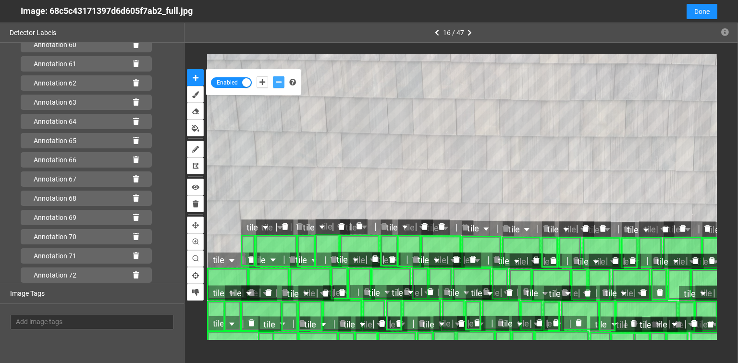
scroll to position [1343, 0]
click at [133, 274] on icon at bounding box center [136, 275] width 6 height 7
click at [258, 229] on icon "delete" at bounding box center [258, 227] width 7 height 7
click at [134, 274] on icon at bounding box center [136, 275] width 6 height 7
click at [257, 225] on icon "delete" at bounding box center [258, 227] width 7 height 7
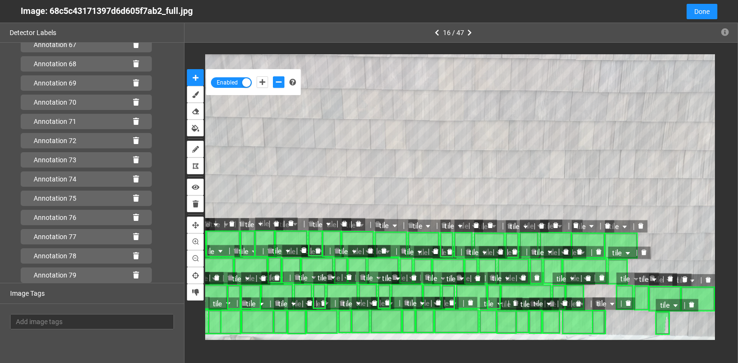
click at [689, 306] on icon "delete" at bounding box center [692, 305] width 6 height 6
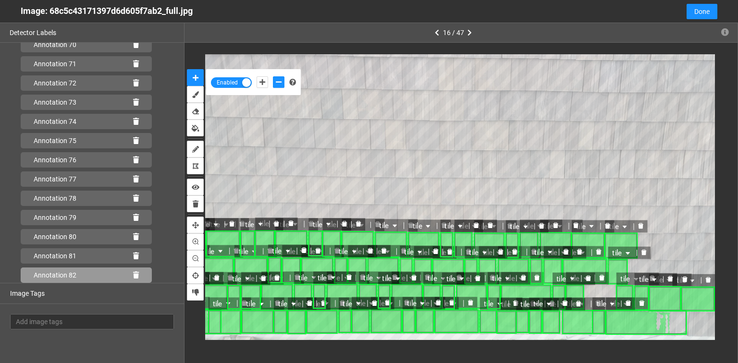
click at [133, 274] on icon at bounding box center [136, 275] width 6 height 7
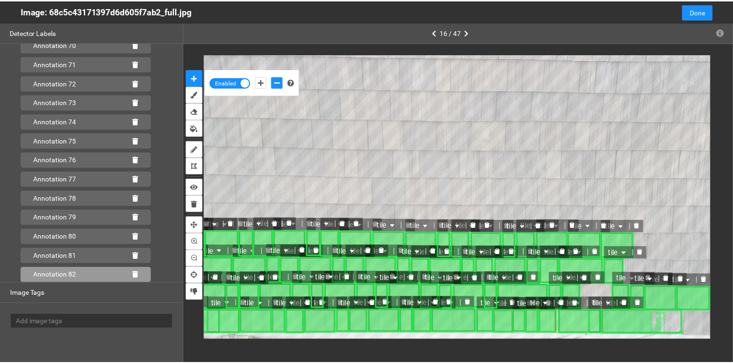
scroll to position [1381, 0]
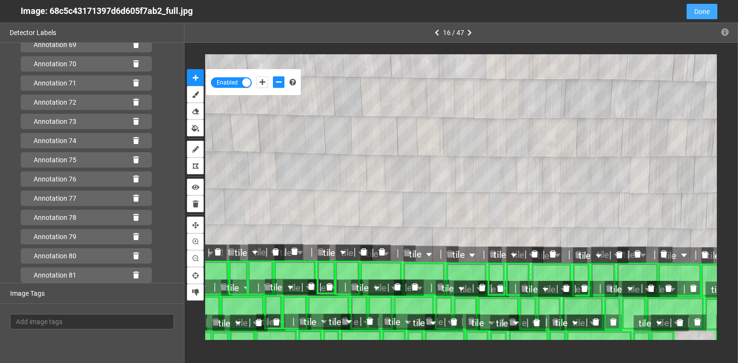
drag, startPoint x: 702, startPoint y: 12, endPoint x: 550, endPoint y: 177, distance: 224.6
click at [702, 12] on span "Done" at bounding box center [702, 11] width 15 height 11
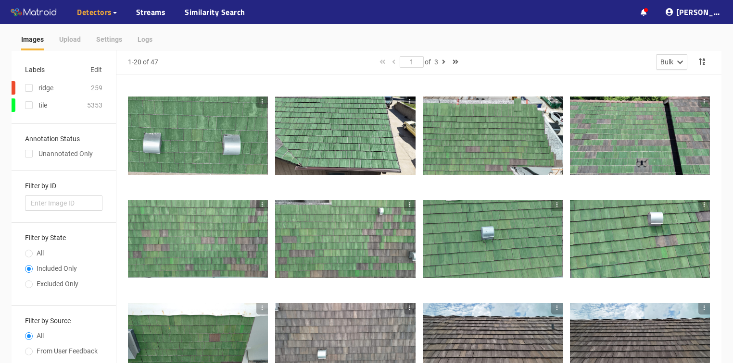
scroll to position [0, 0]
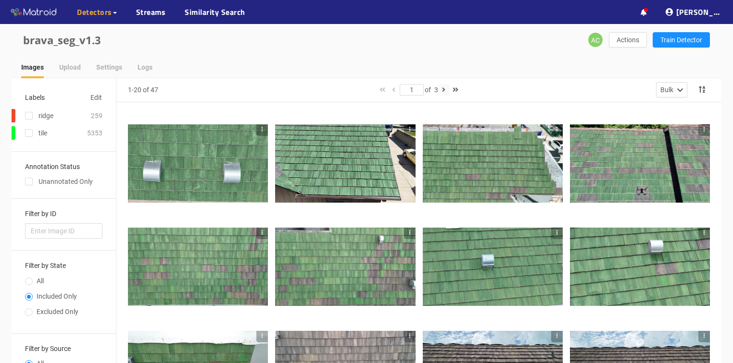
click at [445, 89] on icon "button" at bounding box center [443, 90] width 3 height 7
type input "2"
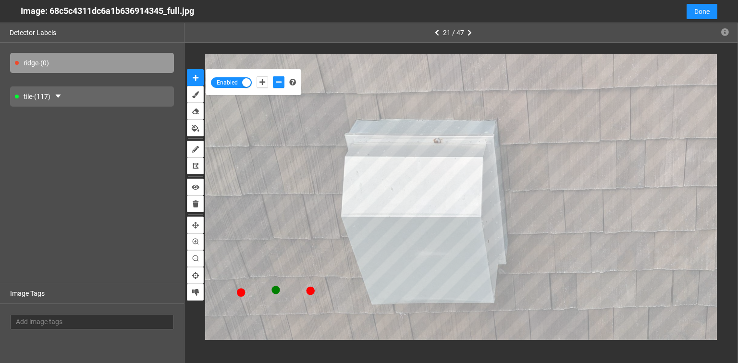
scroll to position [38, 0]
click at [273, 76] on button "add-negative-points" at bounding box center [279, 82] width 12 height 12
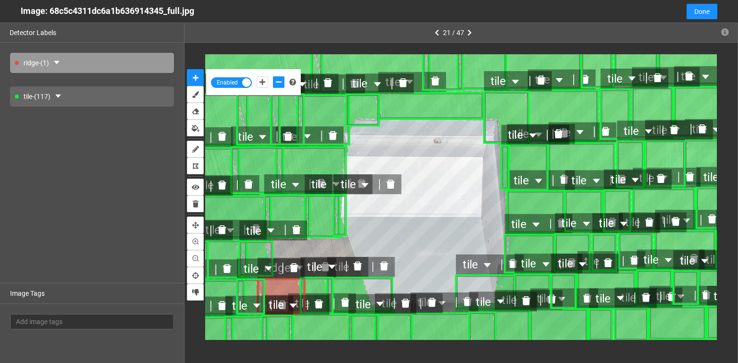
click at [295, 271] on icon "delete" at bounding box center [294, 267] width 9 height 9
click at [295, 271] on icon "caret-down" at bounding box center [300, 268] width 10 height 10
click at [61, 60] on icon "caret-down" at bounding box center [57, 63] width 8 height 8
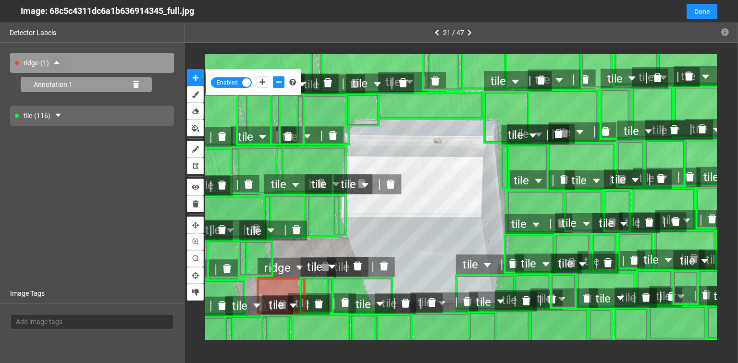
click at [140, 81] on div "Annotation 1" at bounding box center [86, 84] width 131 height 15
click at [139, 81] on div "Annotation 1" at bounding box center [86, 84] width 131 height 15
click at [93, 115] on div "tile - (116)" at bounding box center [92, 116] width 164 height 20
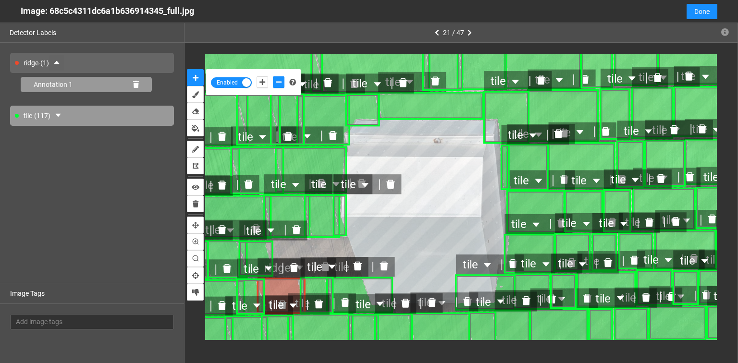
click at [136, 81] on icon at bounding box center [136, 84] width 6 height 7
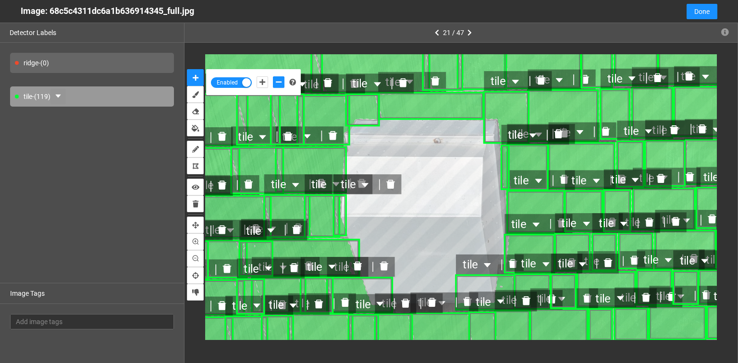
click at [61, 96] on icon "caret-down" at bounding box center [57, 96] width 5 height 3
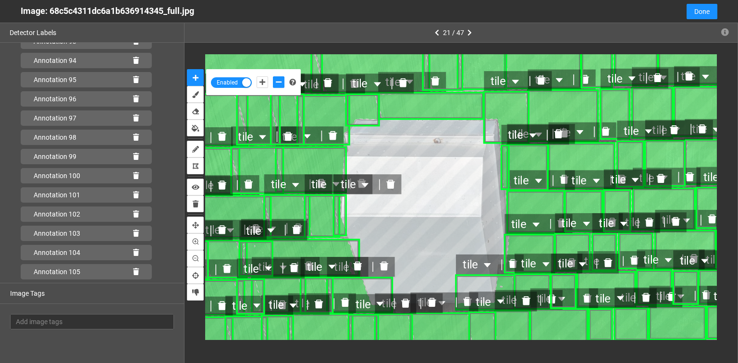
scroll to position [2112, 0]
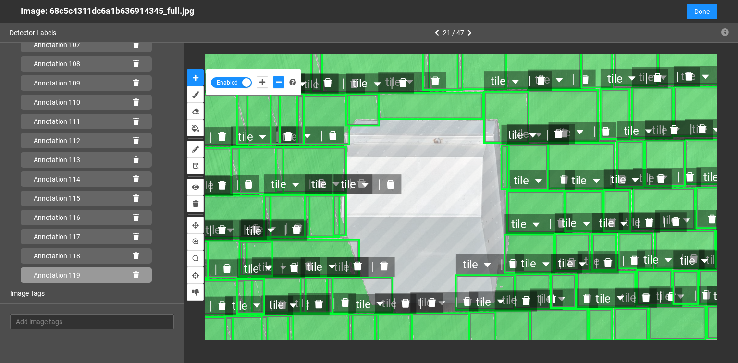
click at [133, 274] on icon at bounding box center [136, 275] width 6 height 7
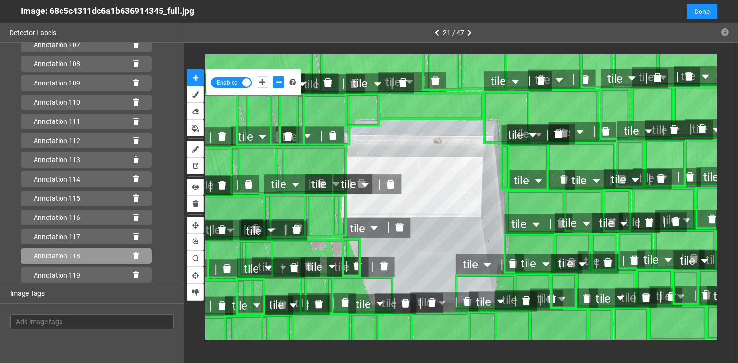
scroll to position [2131, 0]
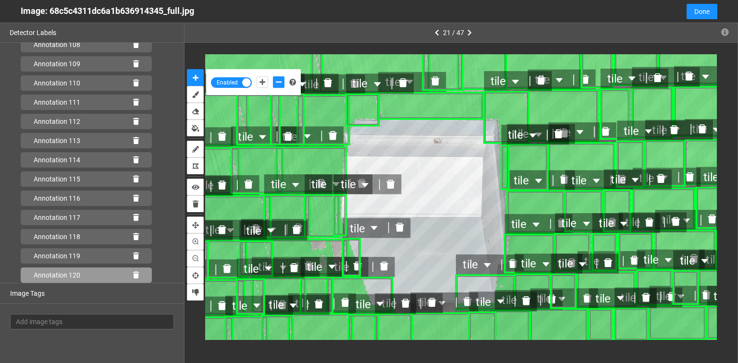
click at [135, 272] on div "Annotation 120" at bounding box center [86, 275] width 131 height 15
click at [133, 275] on icon at bounding box center [136, 275] width 6 height 7
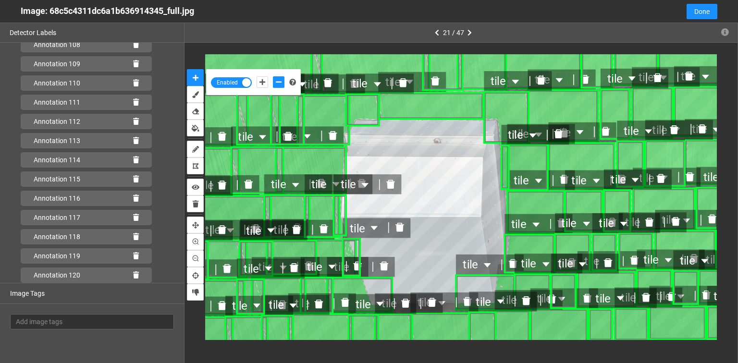
scroll to position [2151, 0]
click at [127, 278] on div "Annotation 121" at bounding box center [86, 275] width 131 height 15
click at [133, 273] on icon at bounding box center [136, 275] width 6 height 7
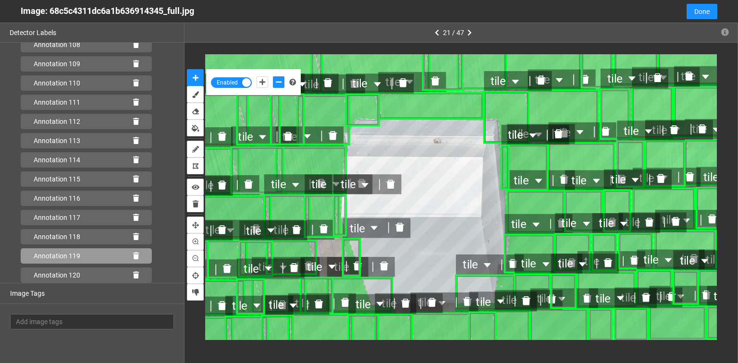
click at [133, 257] on icon at bounding box center [136, 256] width 6 height 7
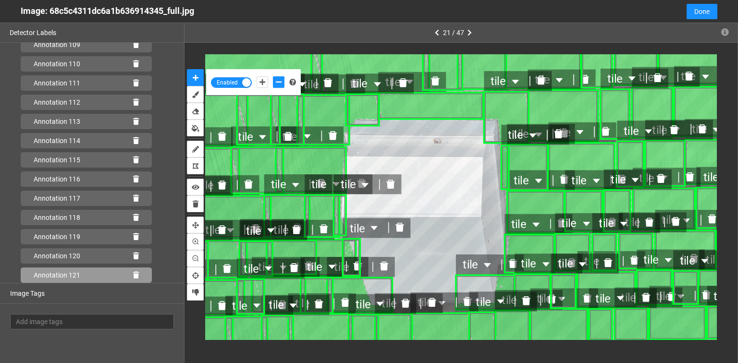
click at [133, 272] on icon at bounding box center [136, 275] width 6 height 7
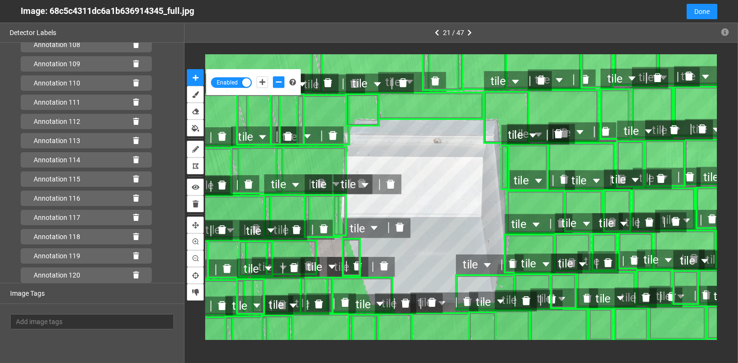
scroll to position [2131, 0]
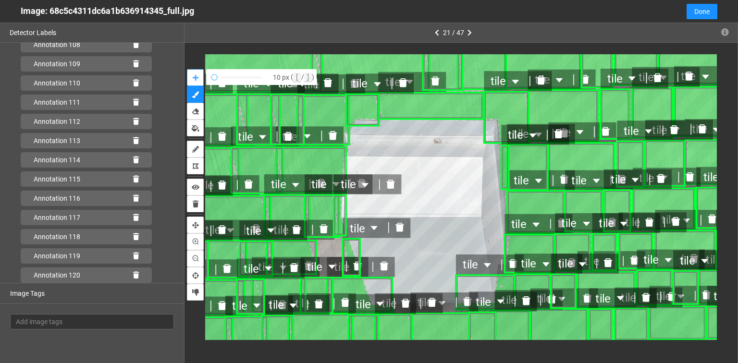
click at [197, 81] on icon "auto-mask" at bounding box center [196, 78] width 6 height 7
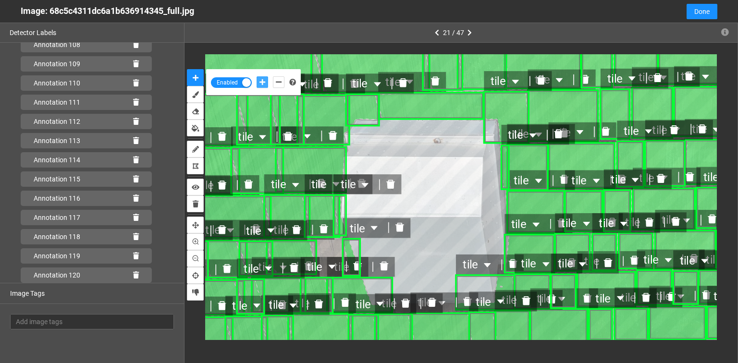
click at [260, 81] on icon "add-positive-points" at bounding box center [263, 82] width 6 height 7
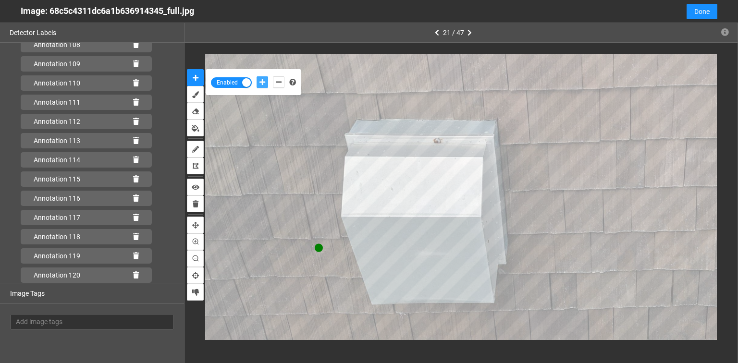
click at [257, 76] on button "add-positive-points" at bounding box center [263, 82] width 12 height 12
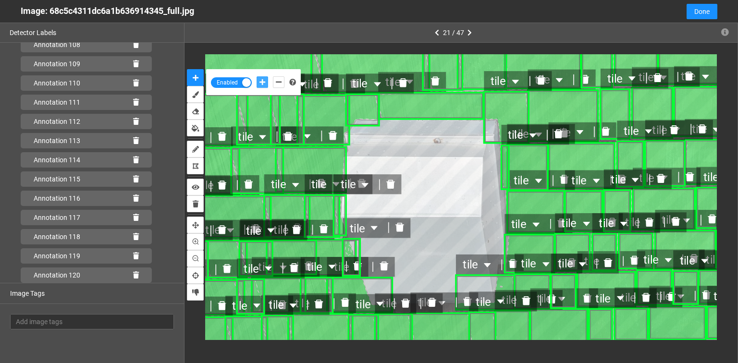
scroll to position [2151, 0]
click at [133, 275] on icon at bounding box center [136, 275] width 6 height 7
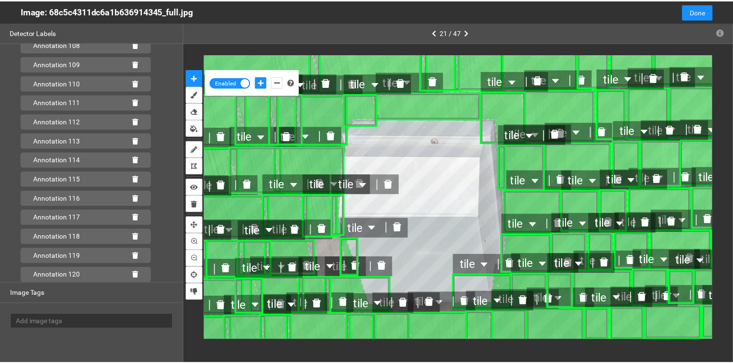
scroll to position [2131, 0]
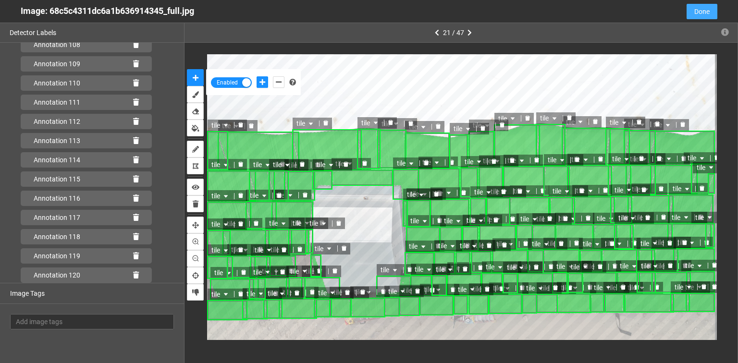
click at [701, 8] on span "Done" at bounding box center [702, 11] width 15 height 11
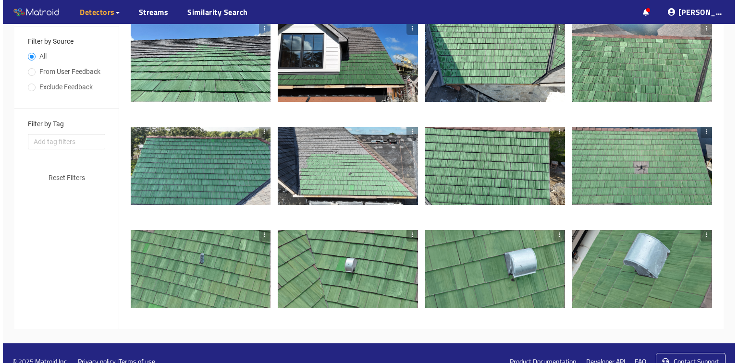
scroll to position [324, 0]
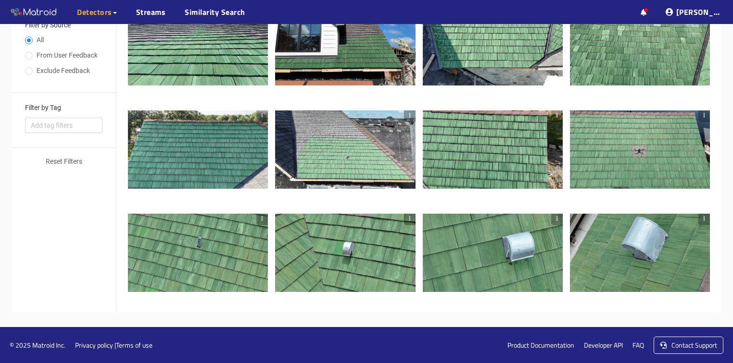
click at [377, 176] on div at bounding box center [345, 150] width 140 height 79
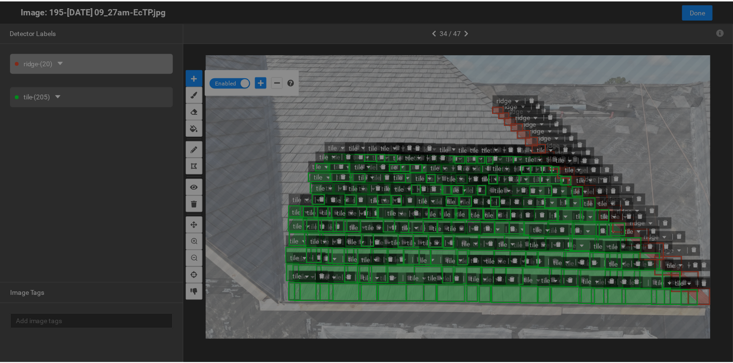
scroll to position [358, 0]
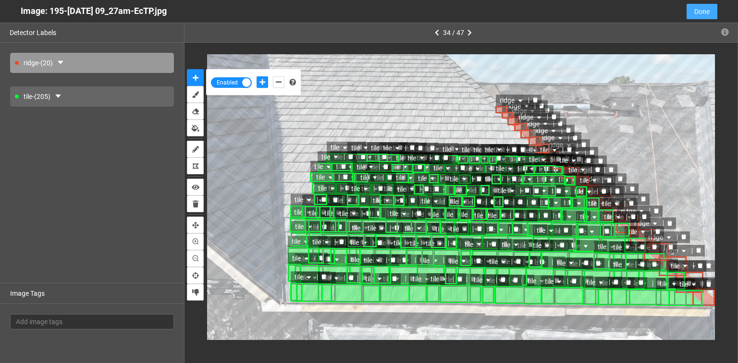
click at [706, 10] on span "Done" at bounding box center [702, 11] width 15 height 11
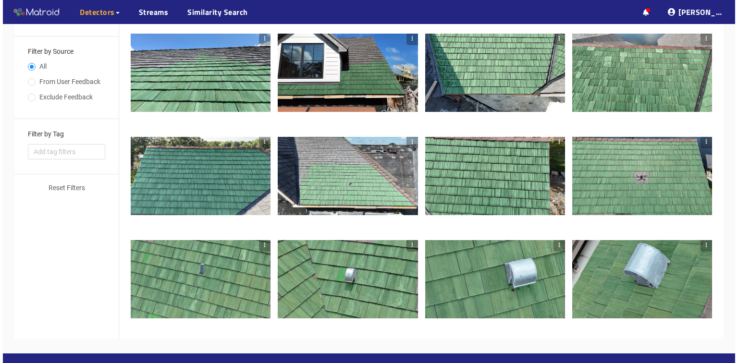
scroll to position [324, 0]
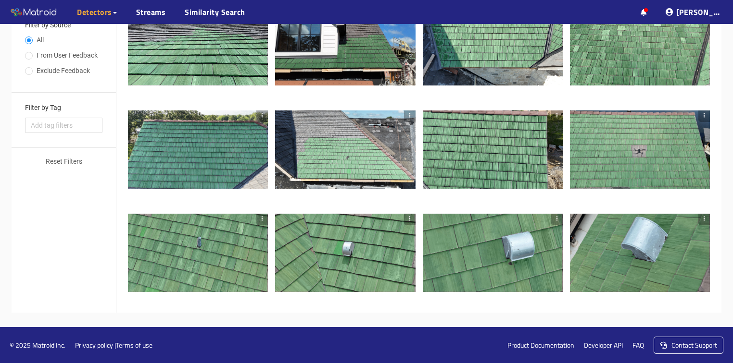
click at [381, 242] on div at bounding box center [345, 253] width 140 height 79
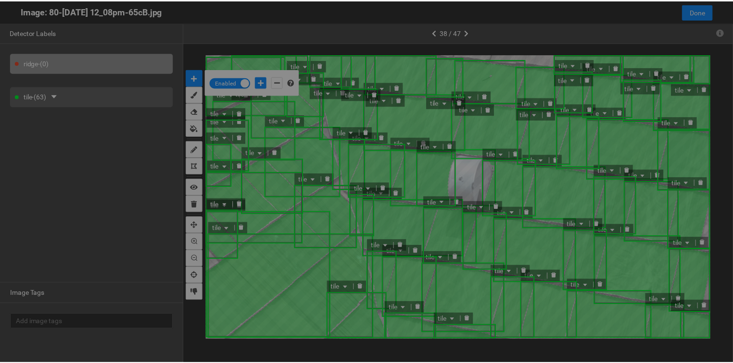
scroll to position [358, 0]
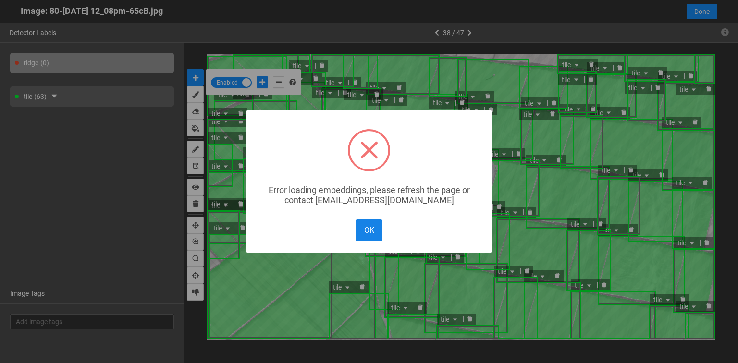
click at [363, 232] on button "OK" at bounding box center [369, 231] width 27 height 22
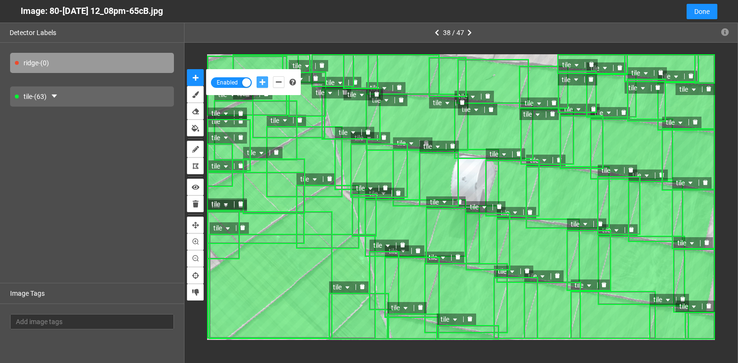
click at [264, 81] on icon "add-positive-points" at bounding box center [263, 82] width 6 height 7
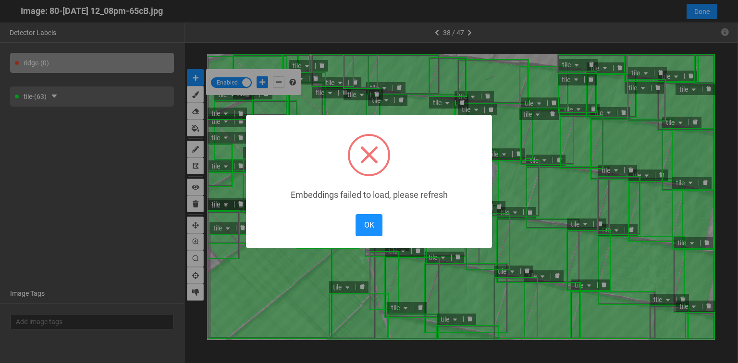
click at [532, 58] on body "··· Detectors ··· Streams ··· Similarity Search ··· ··· ··· Shafi I. ··· brava_…" at bounding box center [369, 20] width 738 height 688
click at [373, 225] on button "OK" at bounding box center [369, 225] width 27 height 22
click at [537, 60] on body "··· Detectors ··· Streams ··· Similarity Search ··· ··· ··· Shafi I. ··· brava_…" at bounding box center [369, 20] width 738 height 688
drag, startPoint x: 367, startPoint y: 218, endPoint x: 400, endPoint y: 190, distance: 43.3
click at [366, 219] on button "OK" at bounding box center [369, 225] width 27 height 22
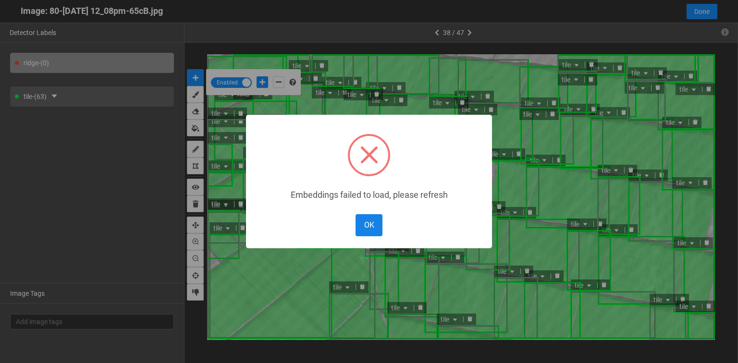
click at [380, 224] on button "OK" at bounding box center [369, 225] width 27 height 22
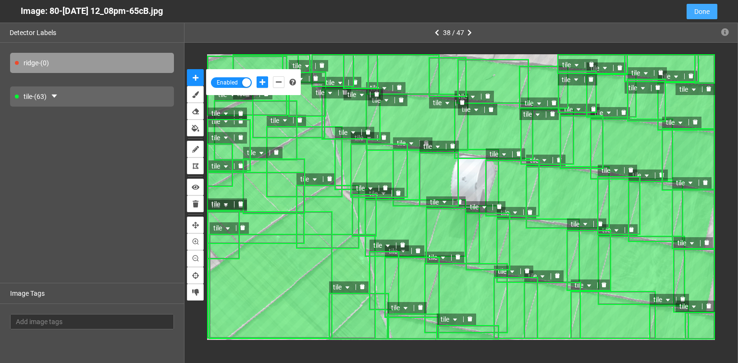
click at [705, 13] on span "Done" at bounding box center [702, 11] width 15 height 11
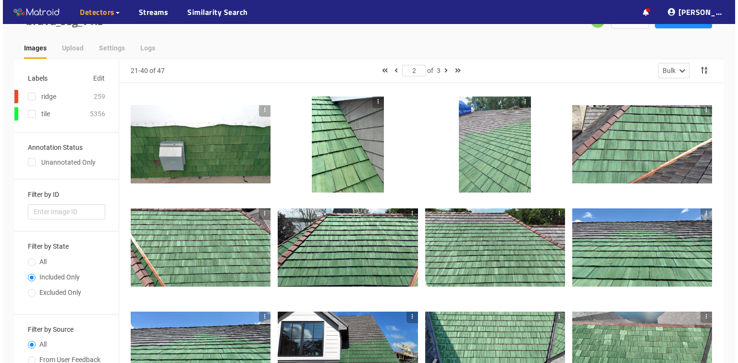
scroll to position [38, 0]
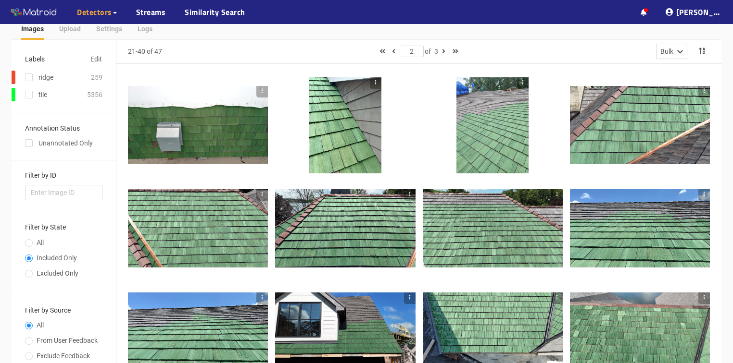
click at [189, 146] on div at bounding box center [198, 125] width 140 height 79
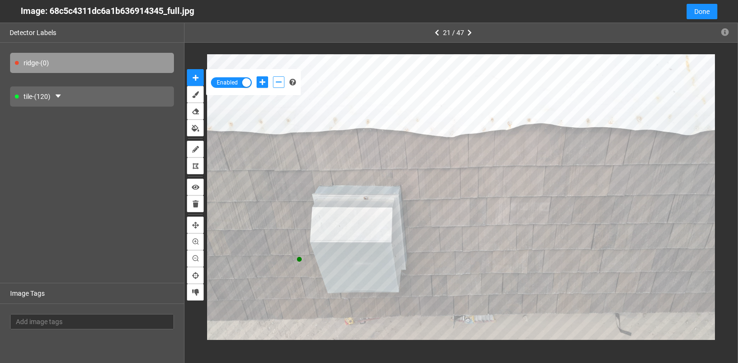
click at [283, 85] on button "add-negative-points" at bounding box center [279, 82] width 12 height 12
click at [273, 76] on button "add-negative-points" at bounding box center [279, 82] width 12 height 12
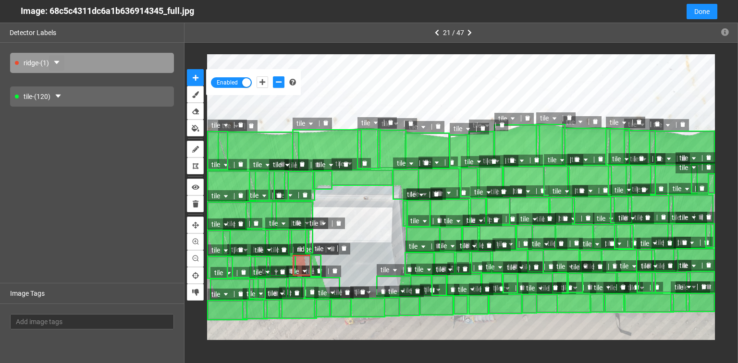
click at [59, 63] on icon "caret-down" at bounding box center [56, 62] width 5 height 3
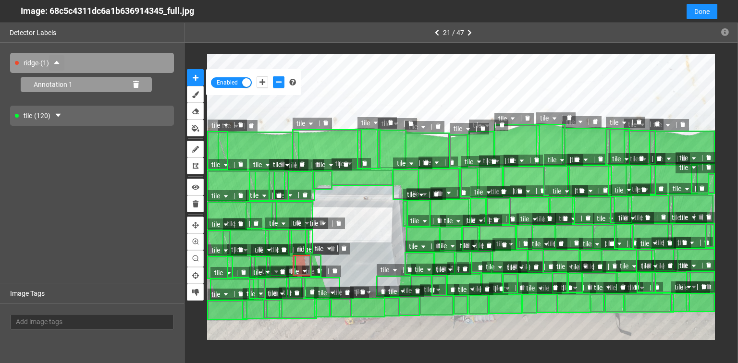
drag, startPoint x: 70, startPoint y: 85, endPoint x: 51, endPoint y: 64, distance: 28.2
click at [51, 64] on div "ridge - (1)" at bounding box center [92, 63] width 164 height 20
click at [44, 88] on div "Annotation 1" at bounding box center [86, 84] width 131 height 15
click at [135, 82] on icon at bounding box center [136, 84] width 6 height 7
click at [135, 85] on icon at bounding box center [136, 84] width 6 height 7
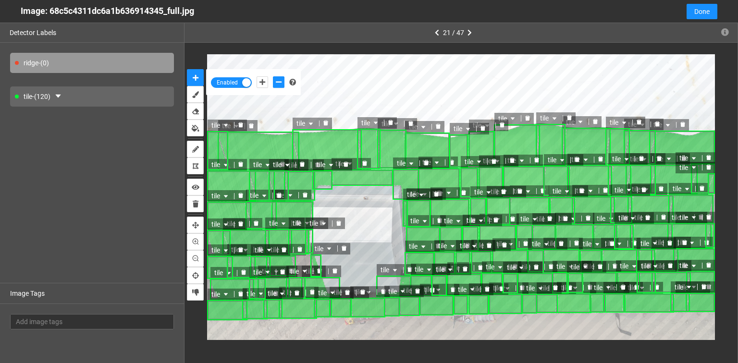
click at [101, 96] on div "tile - (120)" at bounding box center [92, 97] width 164 height 20
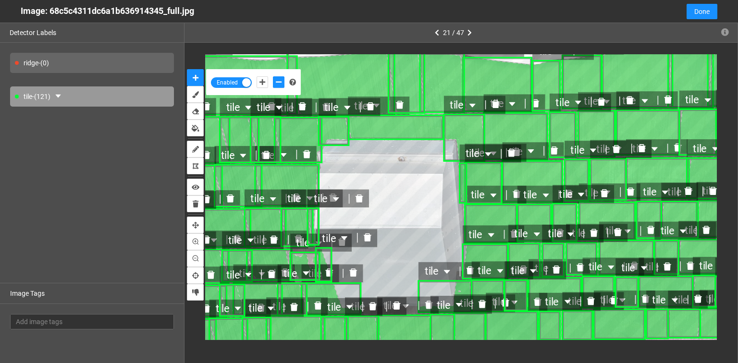
click at [70, 94] on div "tile - (121)" at bounding box center [92, 97] width 164 height 20
click at [62, 94] on icon "caret-down" at bounding box center [58, 96] width 8 height 8
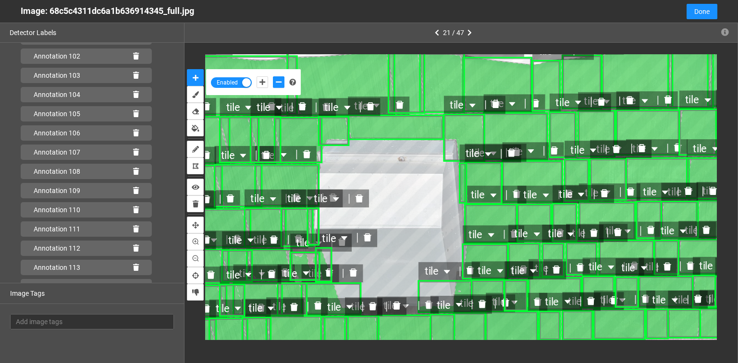
scroll to position [2151, 0]
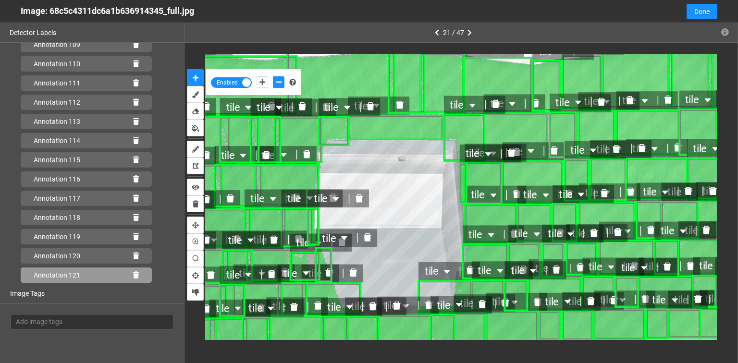
click at [133, 275] on icon at bounding box center [136, 275] width 6 height 7
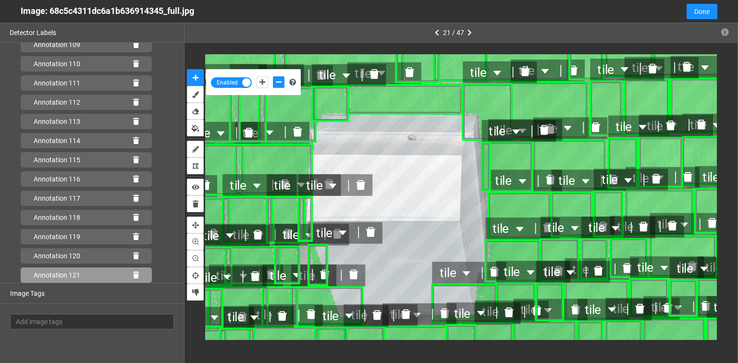
click at [133, 275] on icon at bounding box center [136, 275] width 6 height 7
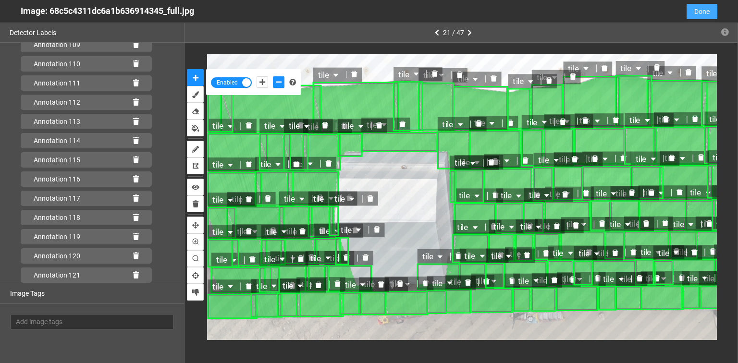
click at [704, 10] on span "Done" at bounding box center [702, 11] width 15 height 11
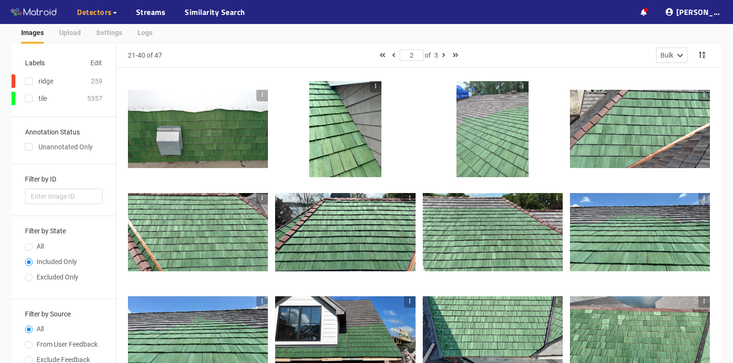
scroll to position [0, 0]
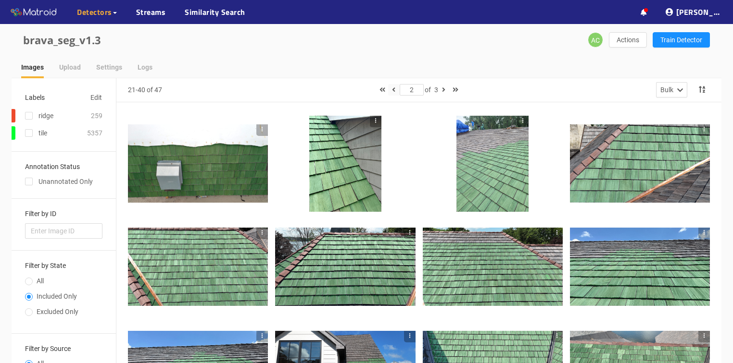
click at [394, 90] on button "button" at bounding box center [394, 90] width 12 height 12
type input "1"
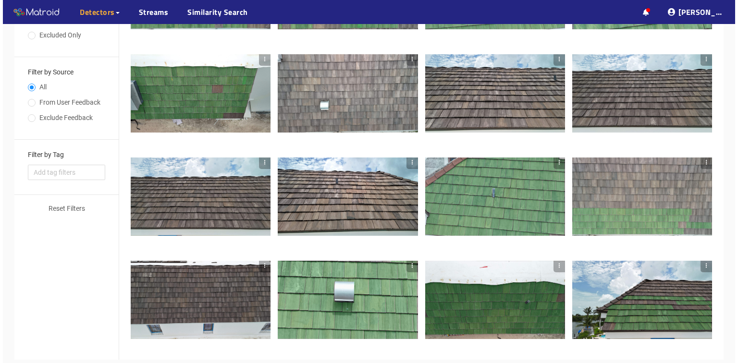
scroll to position [324, 0]
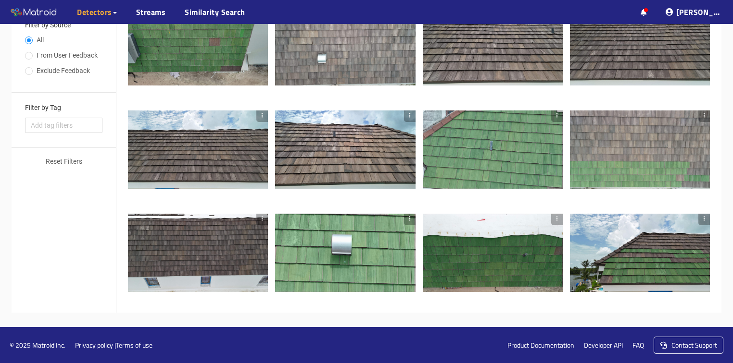
click at [510, 262] on div at bounding box center [493, 253] width 140 height 79
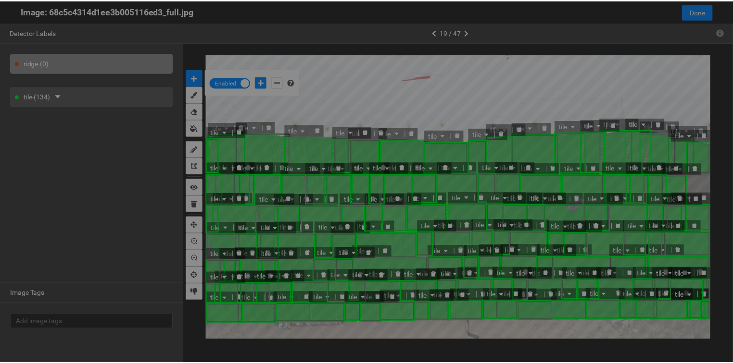
scroll to position [358, 0]
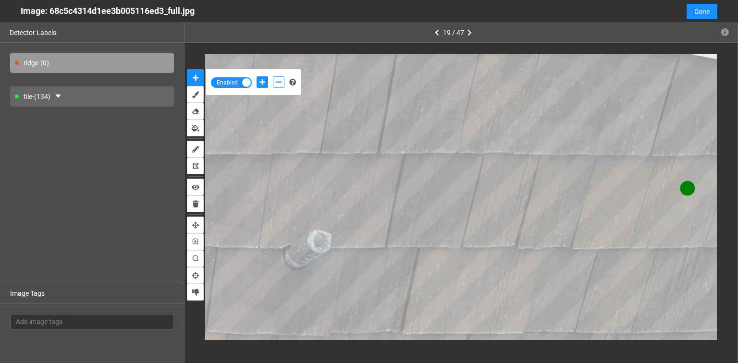
click at [278, 83] on icon "add-negative-points" at bounding box center [279, 82] width 6 height 7
click at [273, 76] on button "add-negative-points" at bounding box center [279, 82] width 12 height 12
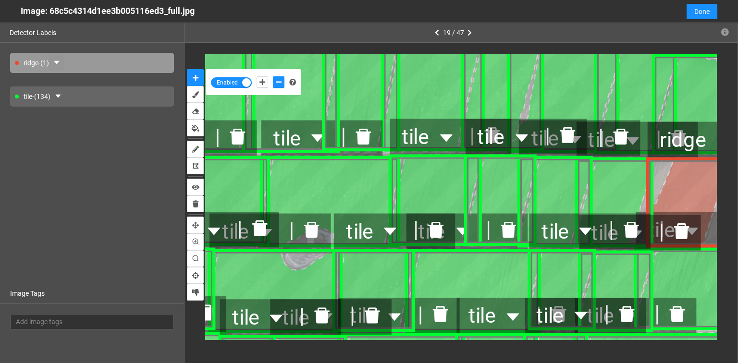
click at [61, 64] on icon "caret-down" at bounding box center [57, 63] width 8 height 8
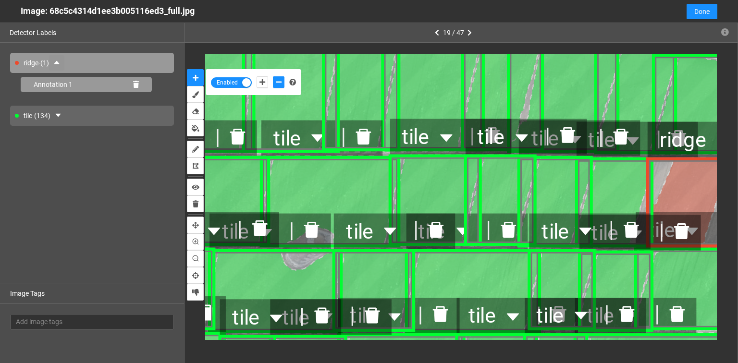
click at [133, 85] on icon at bounding box center [136, 84] width 6 height 7
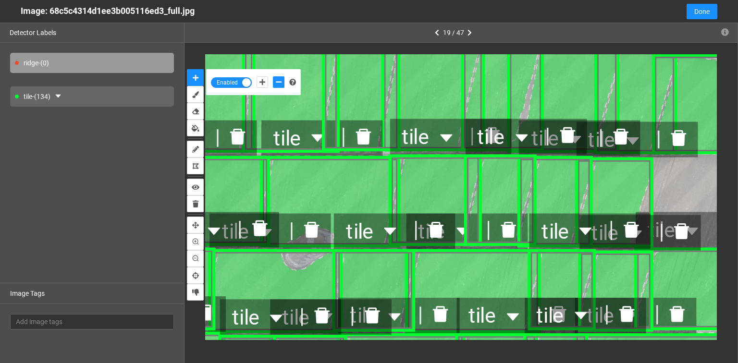
click at [78, 98] on div "tile - (134)" at bounding box center [92, 97] width 164 height 20
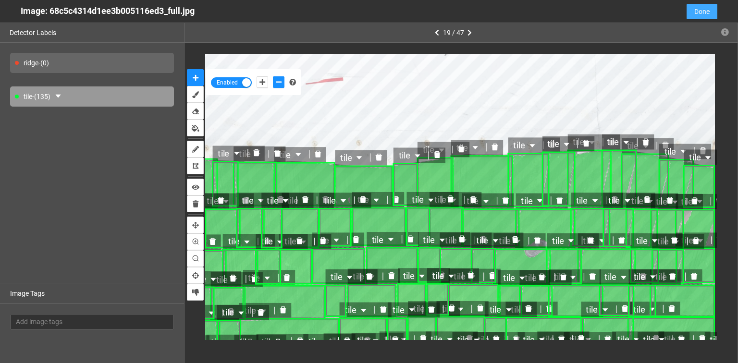
click at [699, 11] on span "Done" at bounding box center [702, 11] width 15 height 11
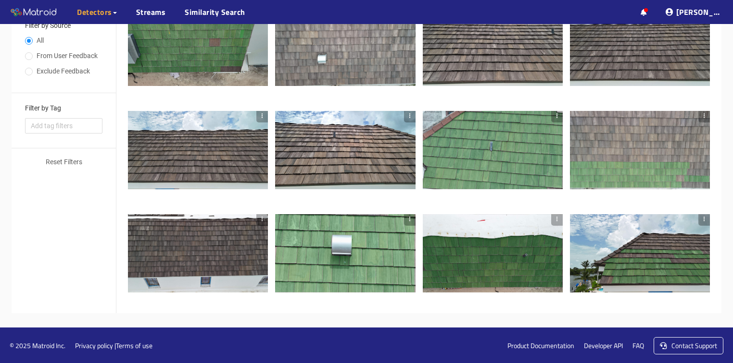
scroll to position [307, 0]
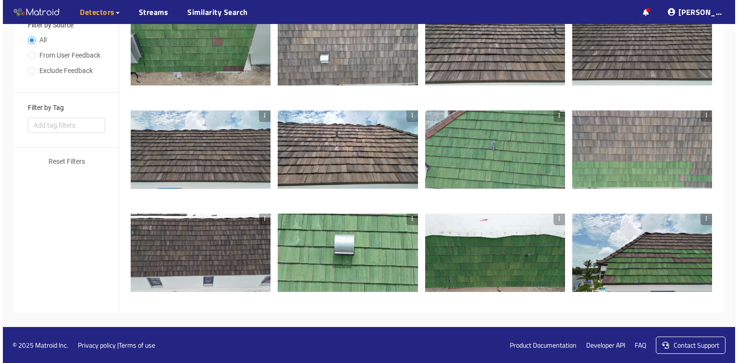
scroll to position [209, 0]
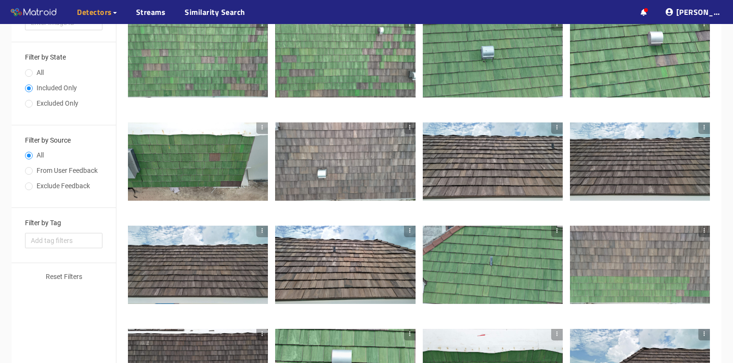
click at [240, 190] on div at bounding box center [198, 162] width 140 height 79
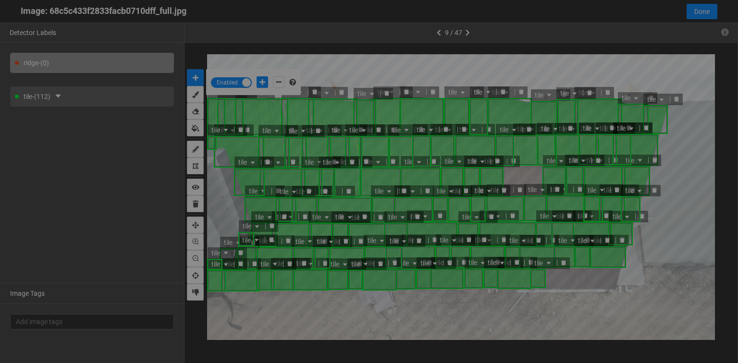
scroll to position [358, 0]
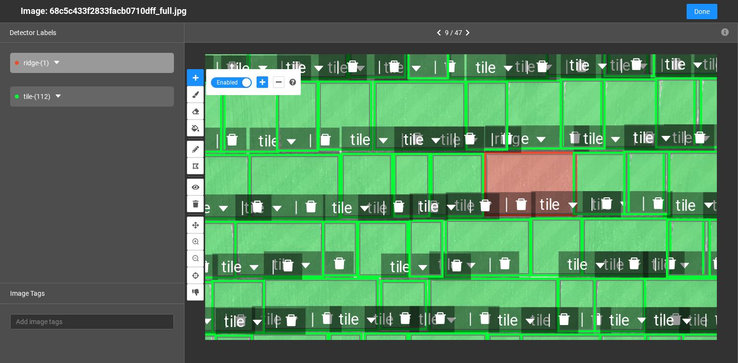
click at [575, 136] on div "tile" at bounding box center [605, 138] width 60 height 26
click at [57, 62] on icon "caret-down" at bounding box center [57, 63] width 8 height 8
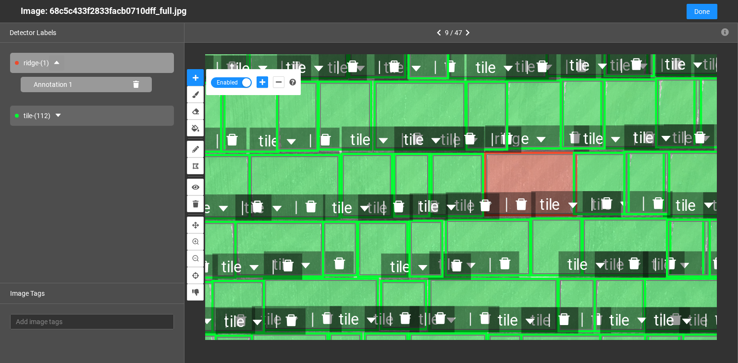
click at [131, 84] on div "Annotation 1" at bounding box center [86, 84] width 131 height 15
click at [135, 85] on icon at bounding box center [136, 84] width 6 height 7
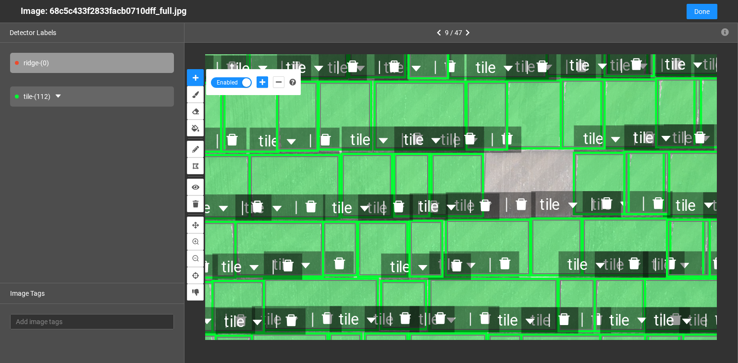
click at [87, 97] on div "tile - (112)" at bounding box center [92, 97] width 164 height 20
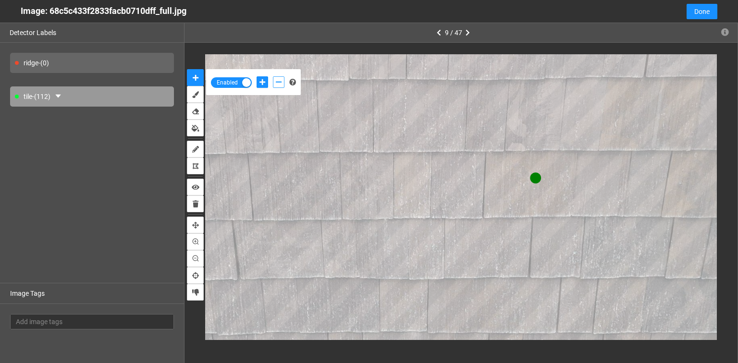
click at [280, 81] on icon "add-negative-points" at bounding box center [279, 82] width 6 height 7
click at [273, 76] on button "add-negative-points" at bounding box center [279, 82] width 12 height 12
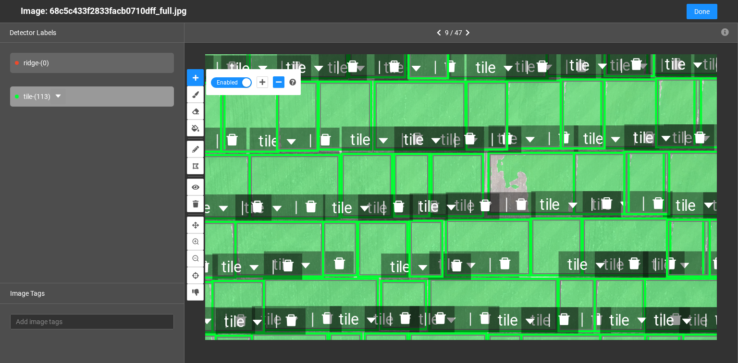
click at [61, 96] on icon "caret-down" at bounding box center [57, 96] width 5 height 3
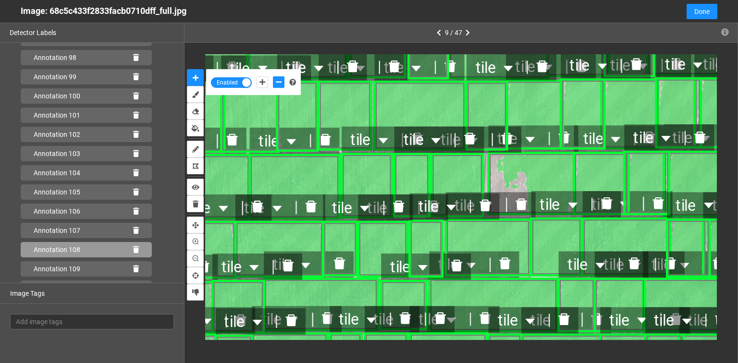
scroll to position [1997, 0]
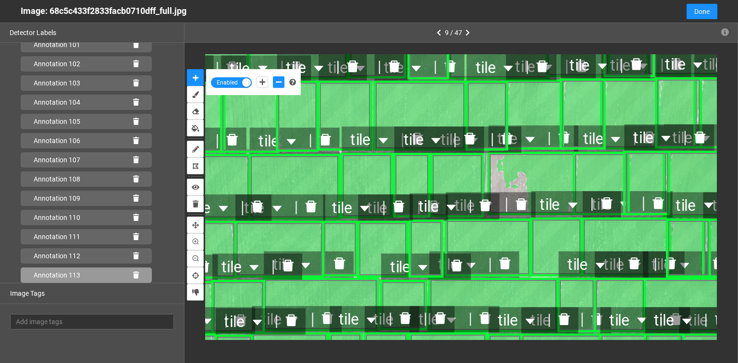
click at [133, 273] on icon at bounding box center [136, 275] width 6 height 7
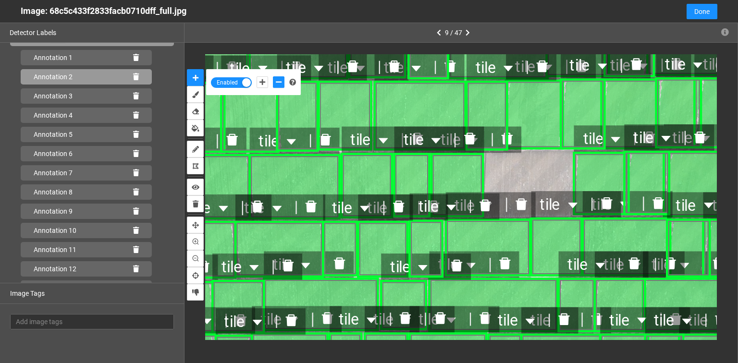
scroll to position [0, 0]
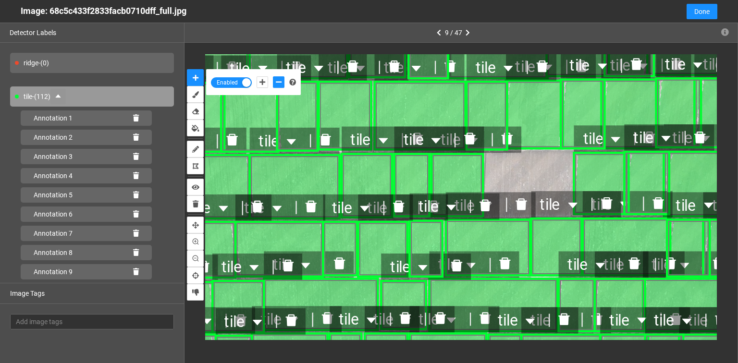
click at [70, 94] on div "tile - (112)" at bounding box center [92, 97] width 164 height 20
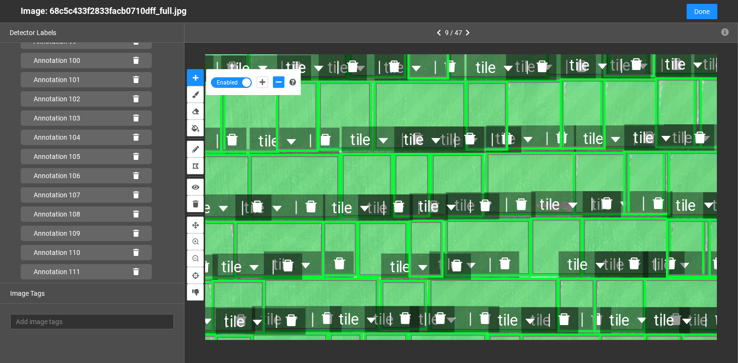
scroll to position [1997, 0]
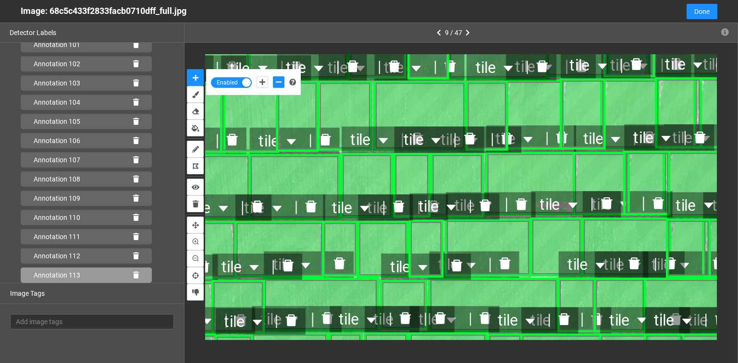
click at [133, 275] on icon at bounding box center [136, 275] width 6 height 7
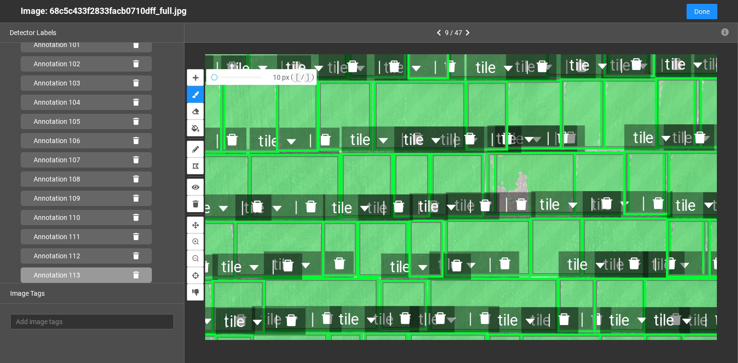
click at [133, 275] on icon at bounding box center [136, 275] width 6 height 7
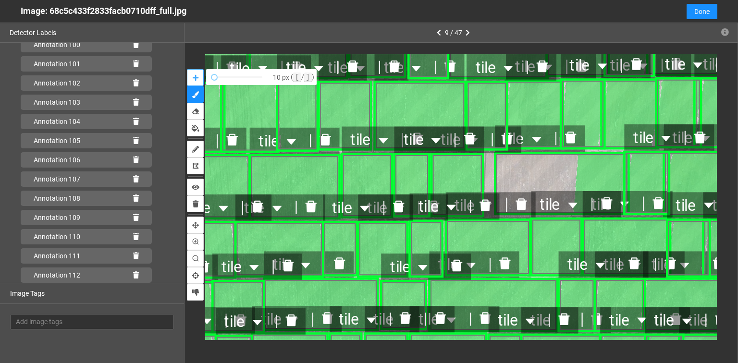
click at [196, 79] on icon "auto-mask" at bounding box center [196, 78] width 6 height 7
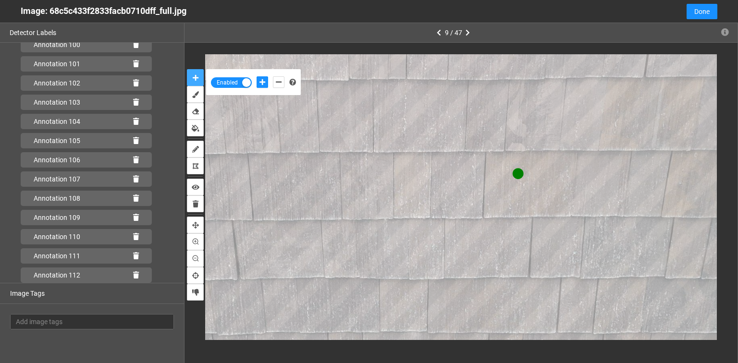
click at [187, 69] on button "auto-mask" at bounding box center [195, 77] width 17 height 17
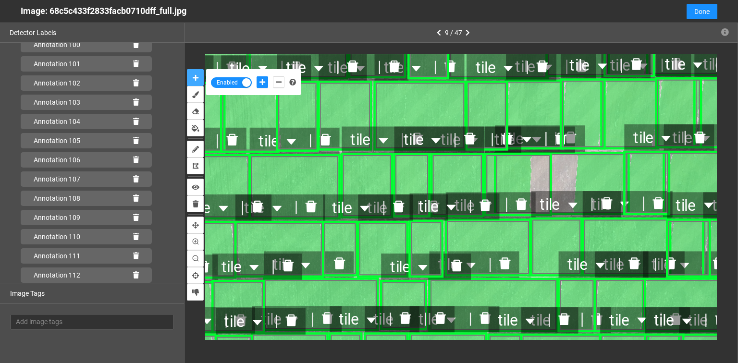
scroll to position [1997, 0]
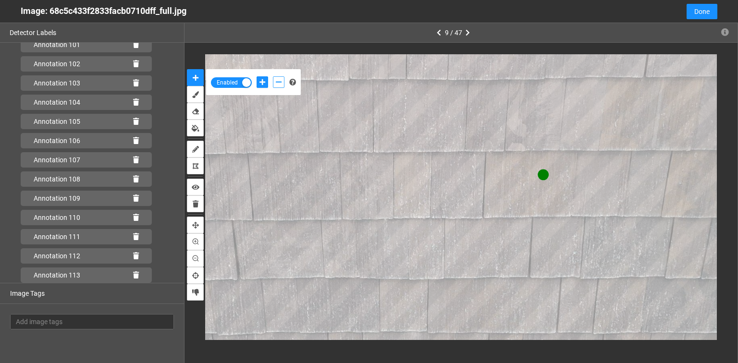
click at [275, 82] on button "add-negative-points" at bounding box center [279, 82] width 12 height 12
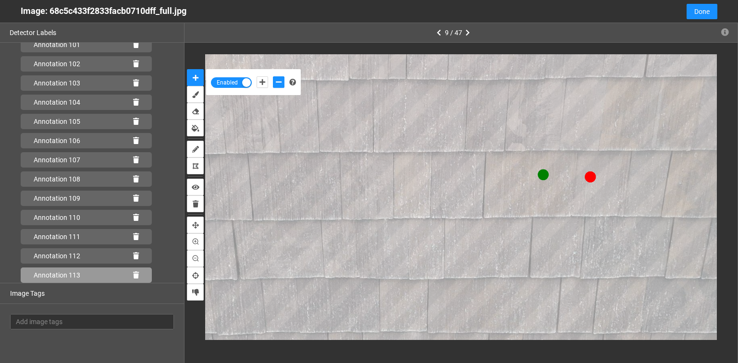
click at [133, 275] on icon at bounding box center [136, 275] width 6 height 7
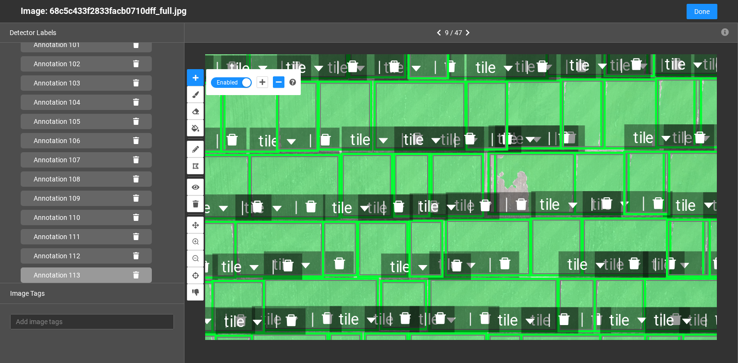
click at [133, 275] on icon at bounding box center [136, 275] width 6 height 7
click at [134, 273] on icon at bounding box center [136, 275] width 6 height 7
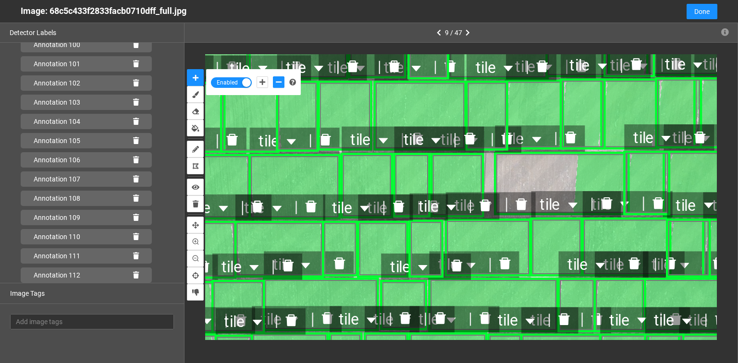
click at [493, 213] on div at bounding box center [485, 206] width 28 height 21
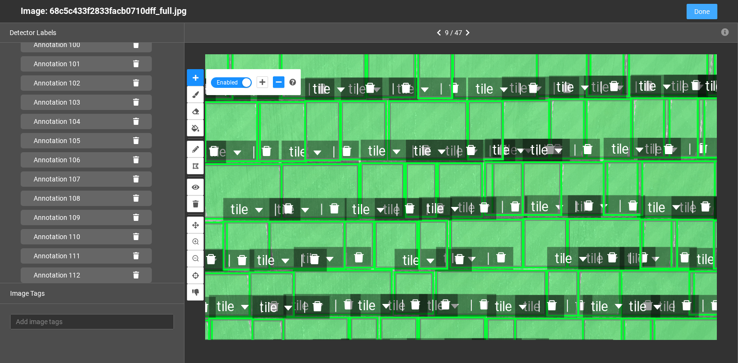
click at [692, 13] on button "Done" at bounding box center [702, 11] width 31 height 15
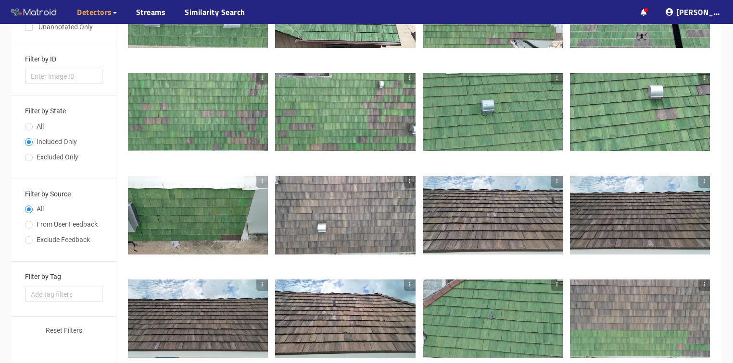
scroll to position [154, 0]
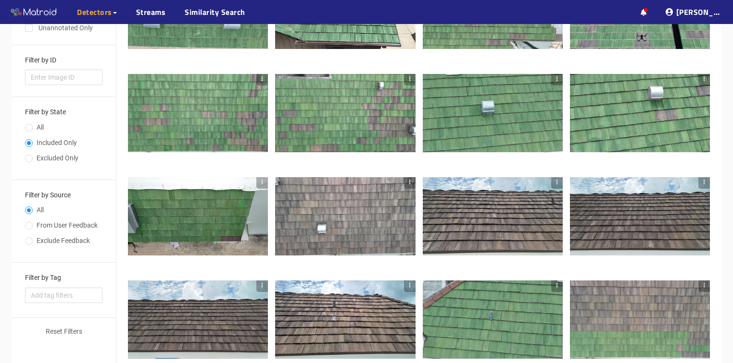
click at [234, 244] on div at bounding box center [198, 216] width 140 height 79
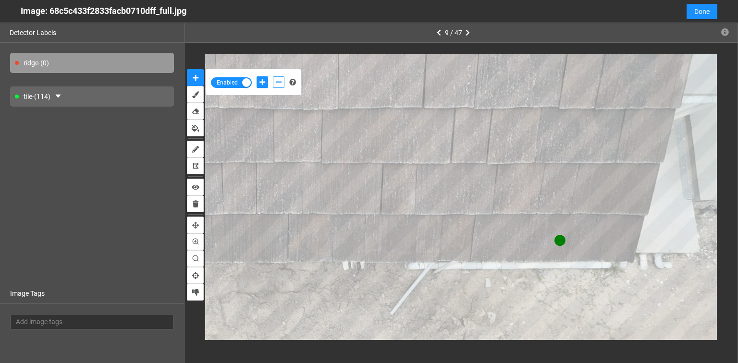
click at [277, 81] on icon "add-negative-points" at bounding box center [279, 82] width 6 height 7
click at [273, 76] on button "add-negative-points" at bounding box center [279, 82] width 12 height 12
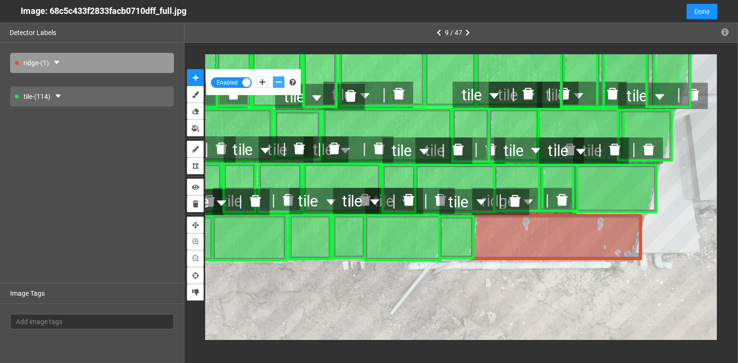
click at [566, 201] on icon "delete" at bounding box center [562, 200] width 11 height 12
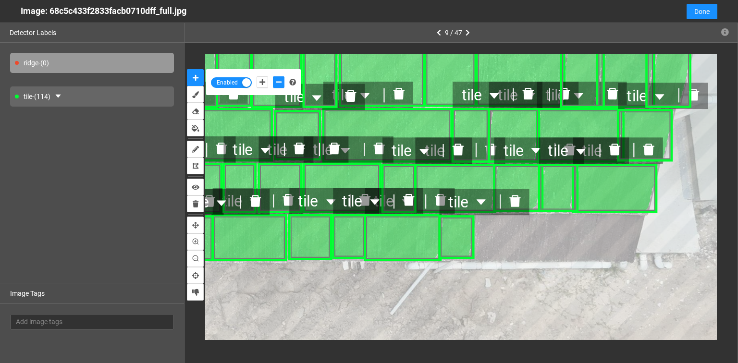
click at [114, 96] on div "tile - (114)" at bounding box center [92, 97] width 164 height 20
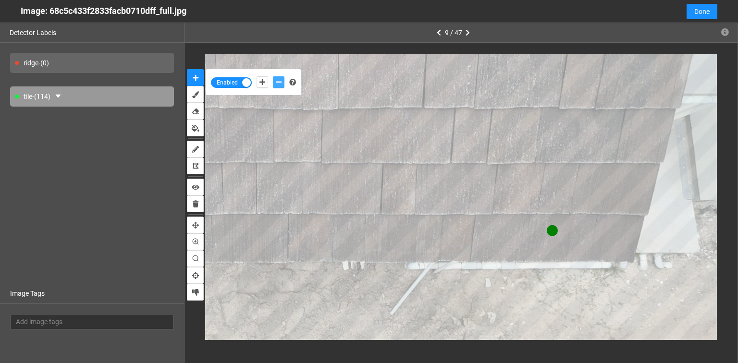
click at [279, 84] on icon "add-negative-points" at bounding box center [279, 82] width 6 height 7
click at [273, 76] on button "add-negative-points" at bounding box center [279, 82] width 12 height 12
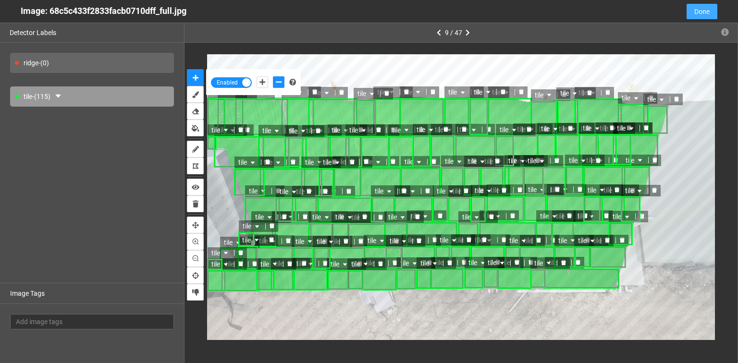
click at [704, 10] on span "Done" at bounding box center [702, 11] width 15 height 11
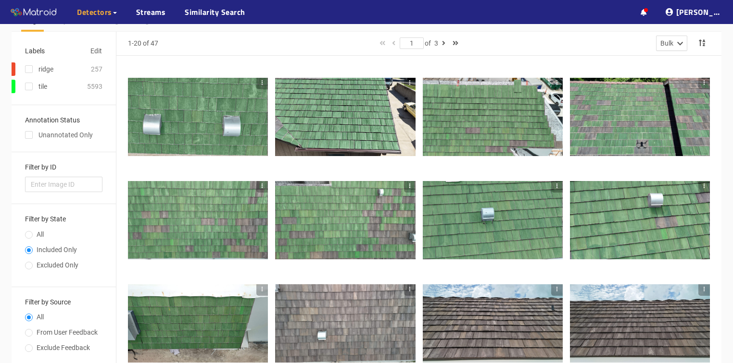
scroll to position [0, 0]
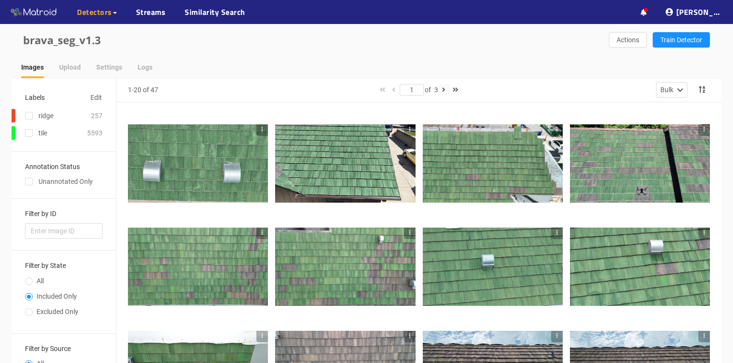
click at [445, 90] on icon "button" at bounding box center [443, 90] width 3 height 7
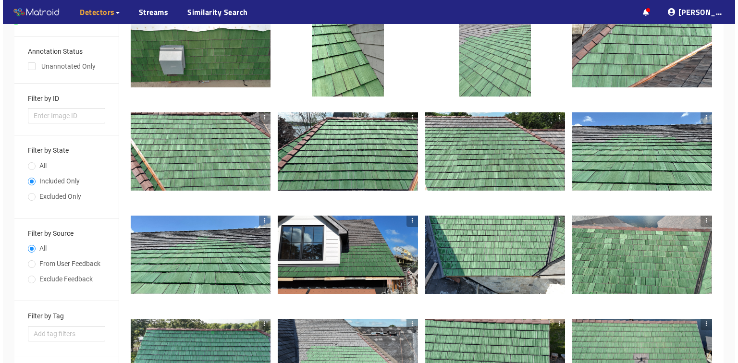
scroll to position [192, 0]
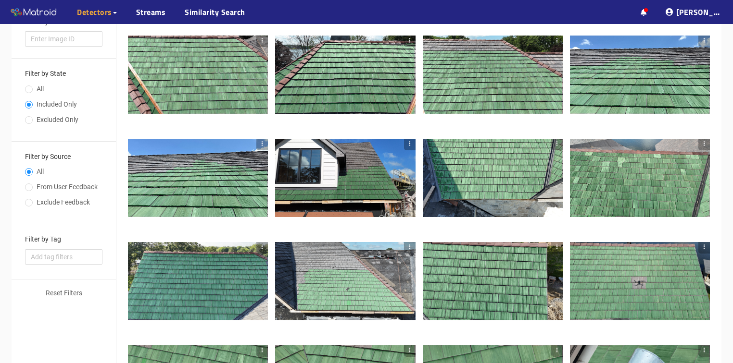
click at [239, 176] on div at bounding box center [198, 178] width 140 height 79
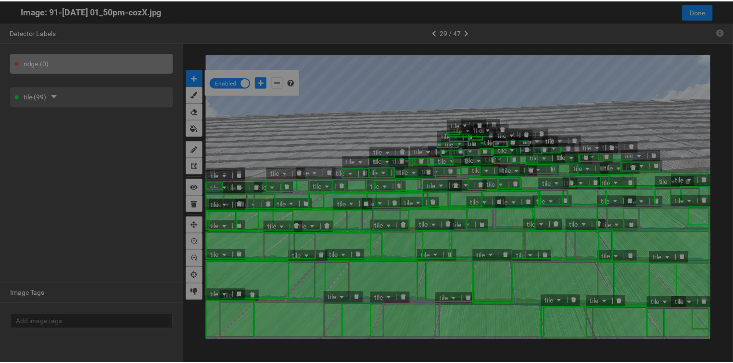
scroll to position [358, 0]
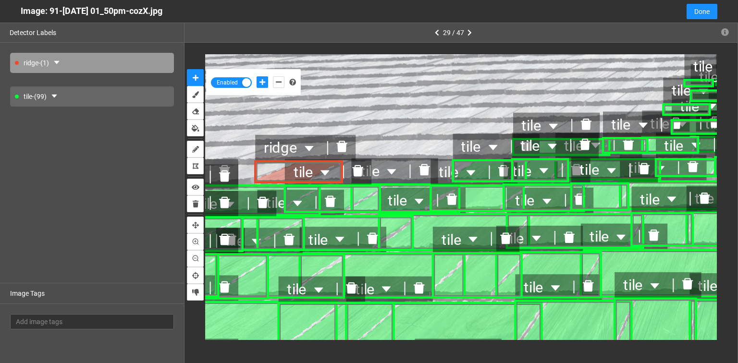
drag, startPoint x: 335, startPoint y: 149, endPoint x: 300, endPoint y: 144, distance: 35.4
click at [336, 149] on div at bounding box center [341, 148] width 27 height 20
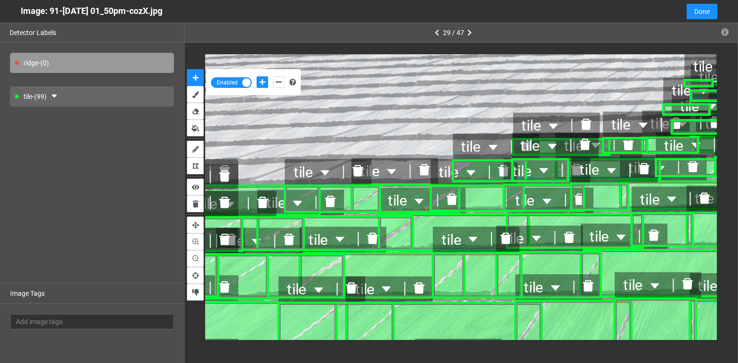
click at [92, 94] on div "tile - (99)" at bounding box center [92, 97] width 164 height 20
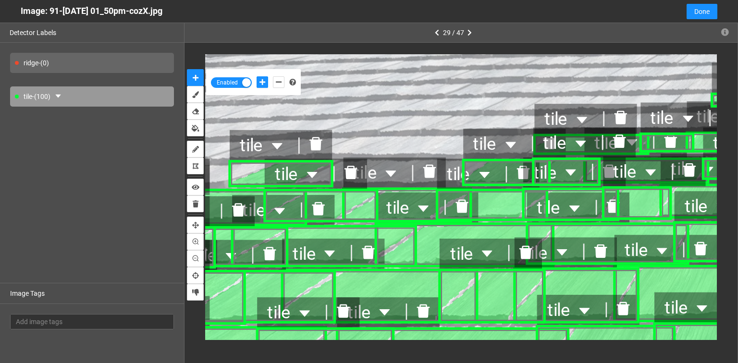
click at [376, 162] on span "tile" at bounding box center [378, 172] width 49 height 27
click at [375, 162] on span "tile" at bounding box center [378, 172] width 49 height 27
click at [338, 170] on div at bounding box center [351, 174] width 33 height 24
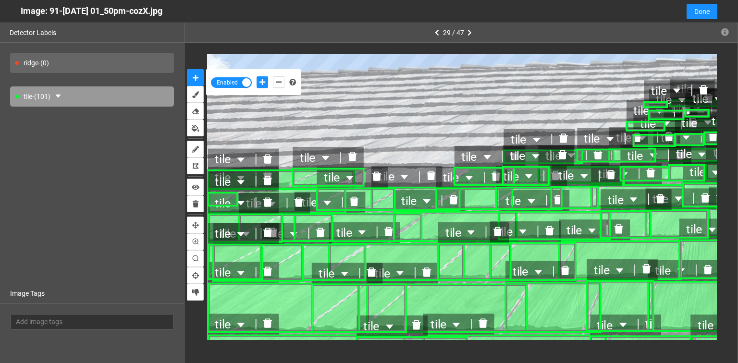
click at [269, 156] on icon "delete" at bounding box center [267, 158] width 9 height 9
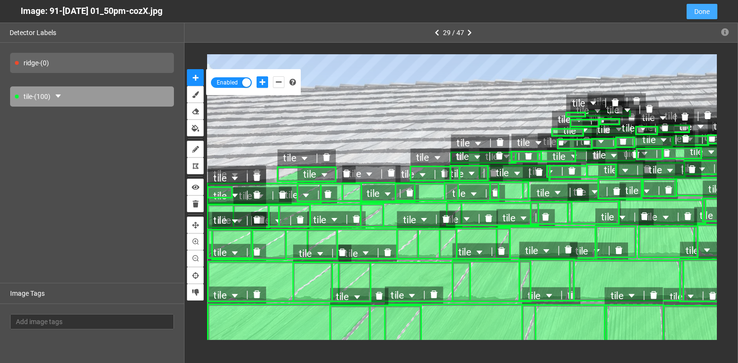
click at [710, 14] on button "Done" at bounding box center [702, 11] width 31 height 15
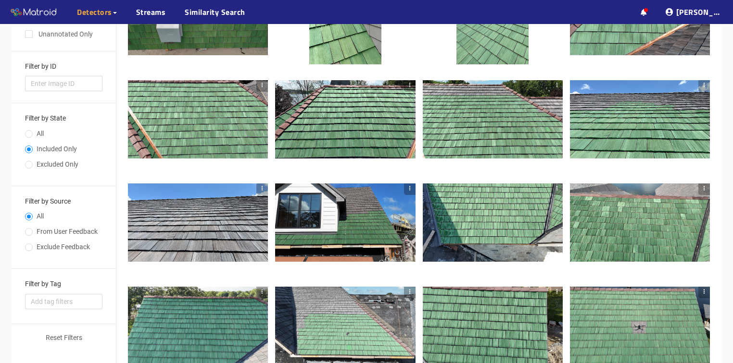
scroll to position [154, 0]
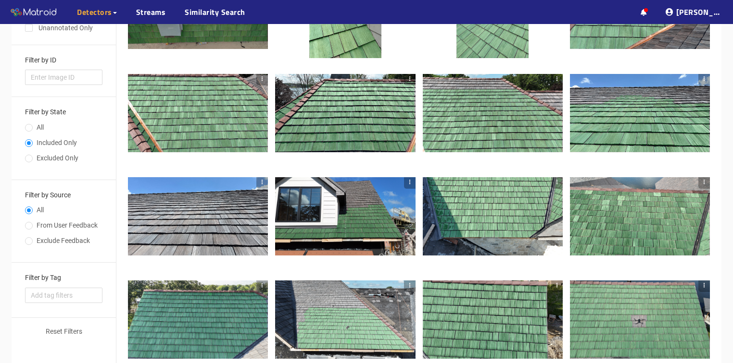
click at [247, 208] on div at bounding box center [198, 216] width 140 height 79
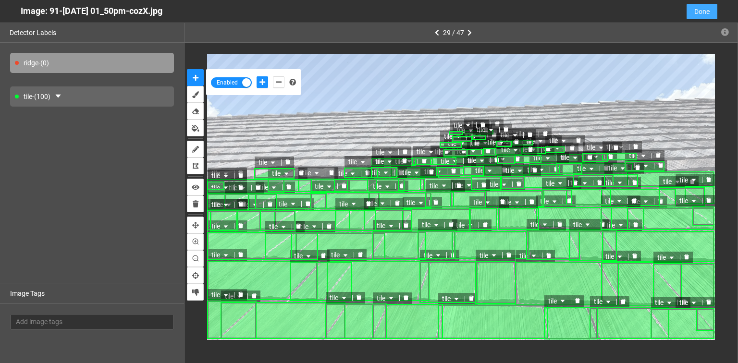
click at [704, 12] on span "Done" at bounding box center [702, 11] width 15 height 11
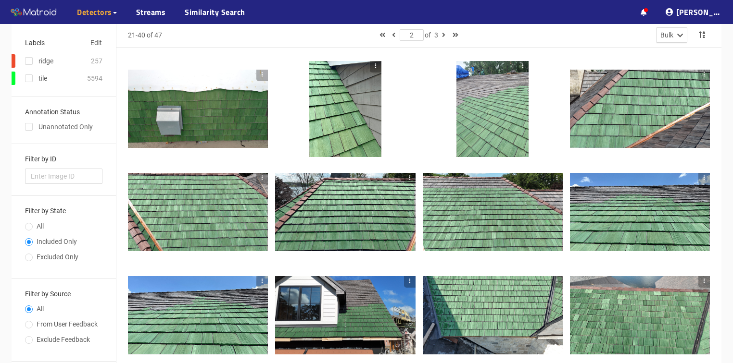
scroll to position [0, 0]
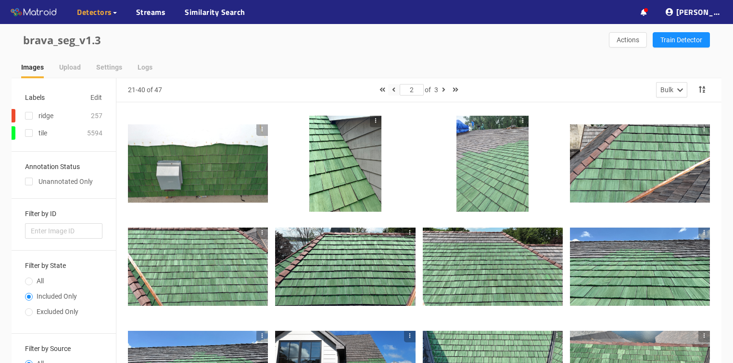
click at [392, 90] on icon "button" at bounding box center [393, 90] width 3 height 7
type input "1"
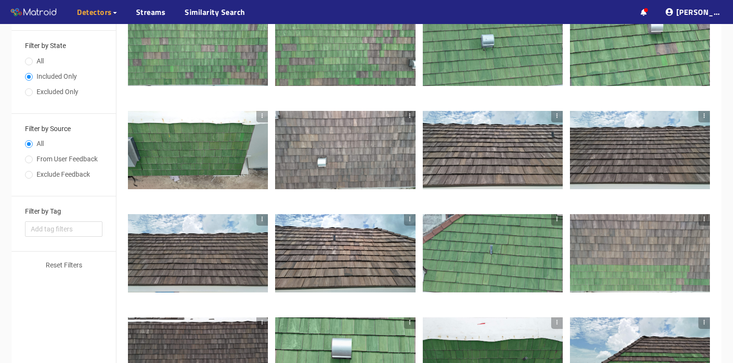
scroll to position [324, 0]
